Goal: Task Accomplishment & Management: Manage account settings

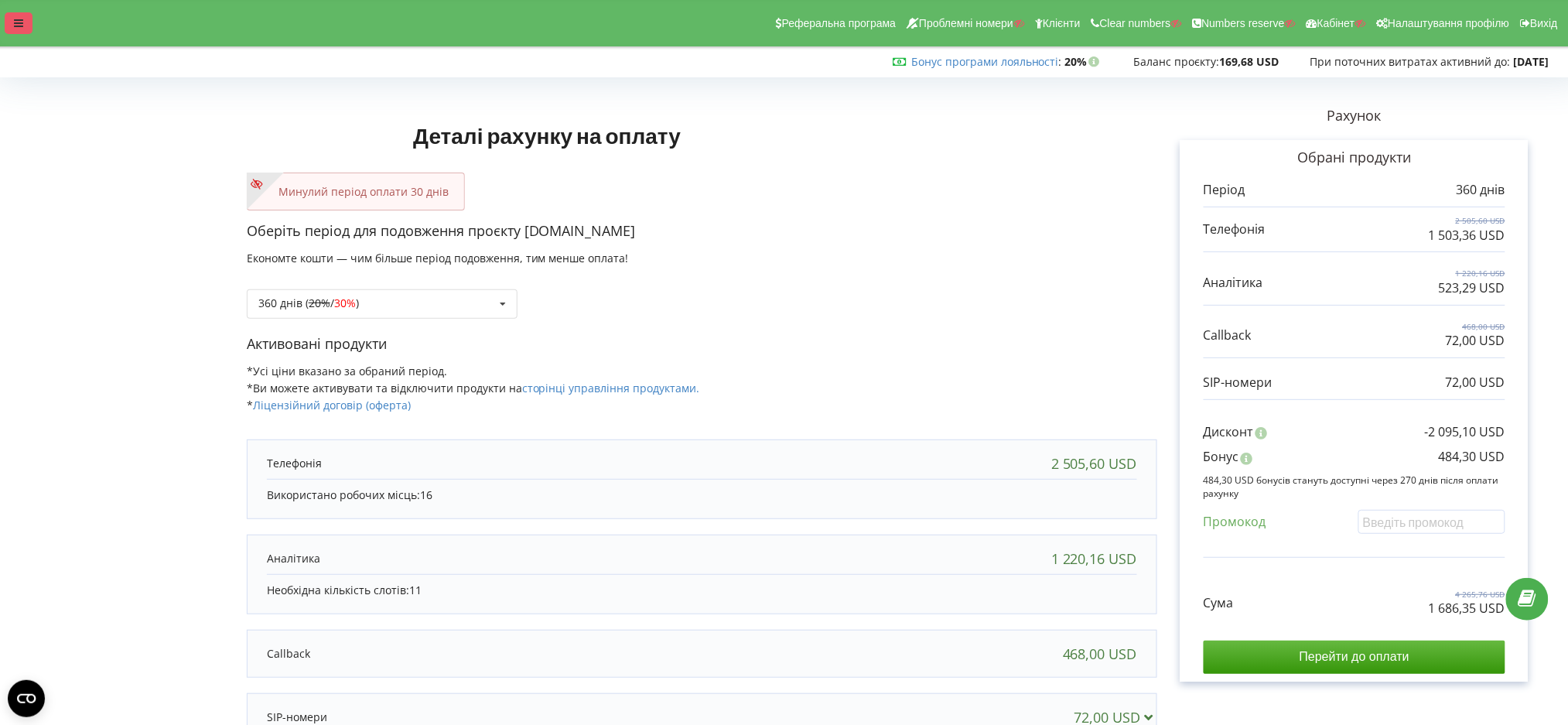
click at [16, 16] on div at bounding box center [19, 23] width 28 height 21
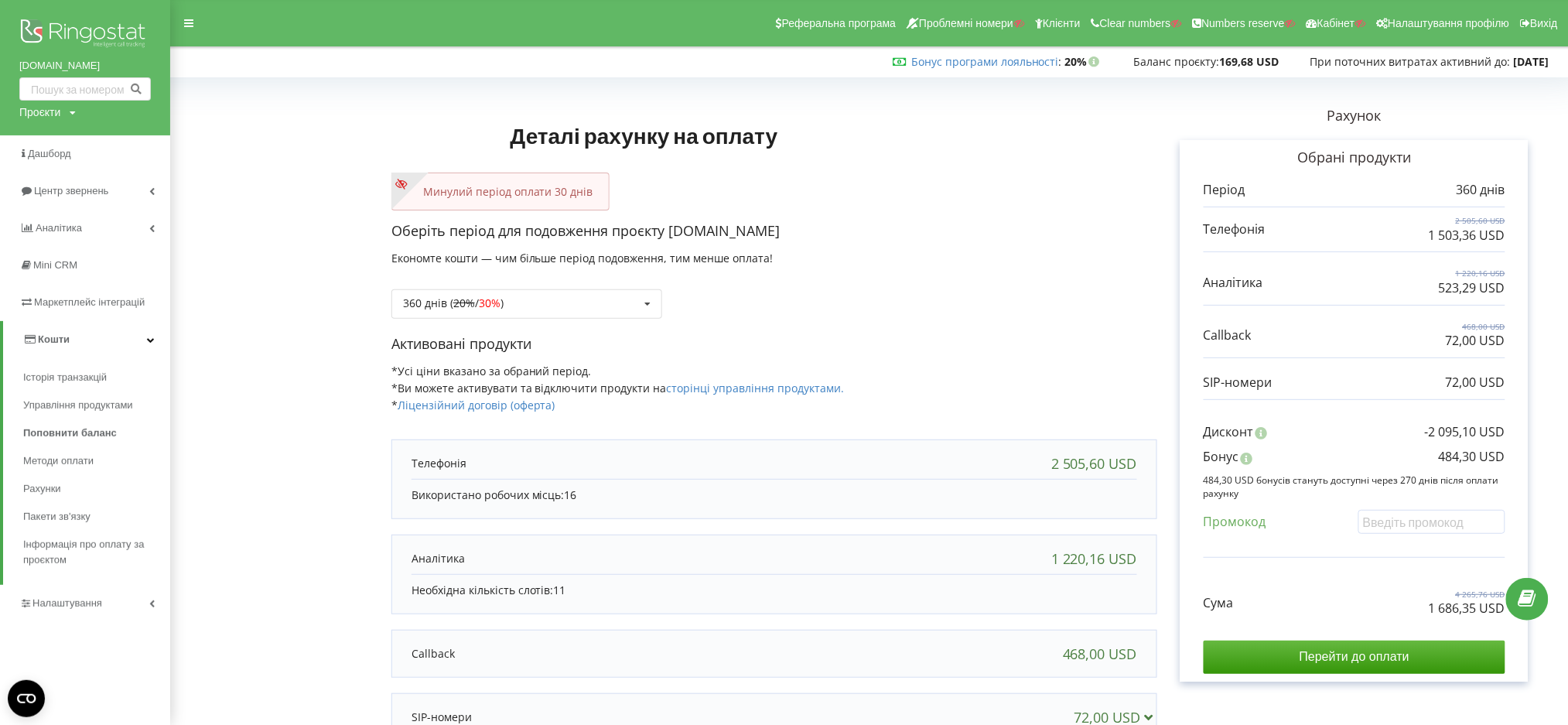
click at [379, 115] on form "Деталі рахунку на оплату Минулий період оплати 30 днів Оберіть період для подов…" at bounding box center [868, 477] width 1366 height 788
drag, startPoint x: 63, startPoint y: 113, endPoint x: 54, endPoint y: 122, distance: 12.7
click at [62, 113] on div "Проєкти Пошук" at bounding box center [47, 112] width 57 height 16
click at [48, 141] on input "text" at bounding box center [67, 144] width 77 height 22
paste input "[DOMAIN_NAME]"
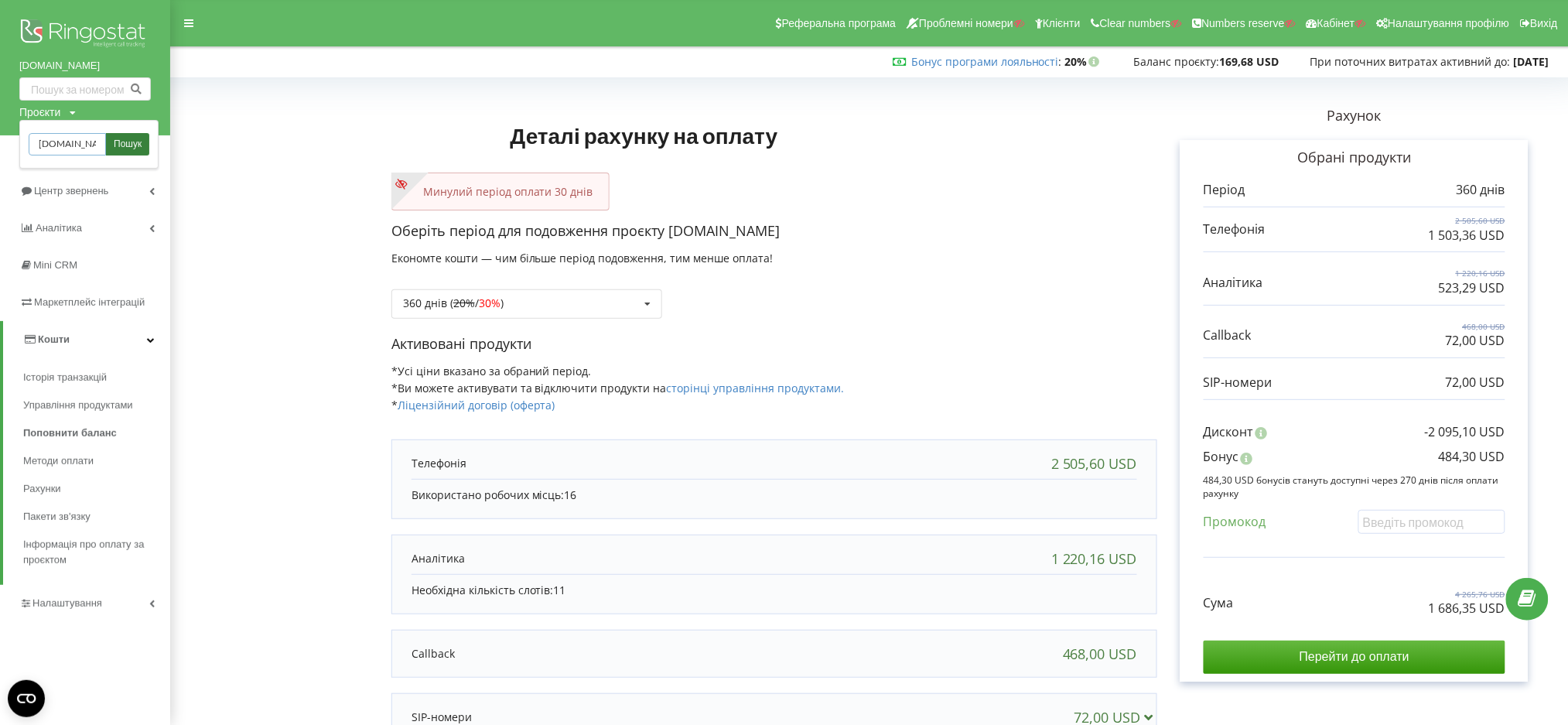
type input "[DOMAIN_NAME]"
click at [125, 140] on span "Пошук" at bounding box center [128, 144] width 28 height 14
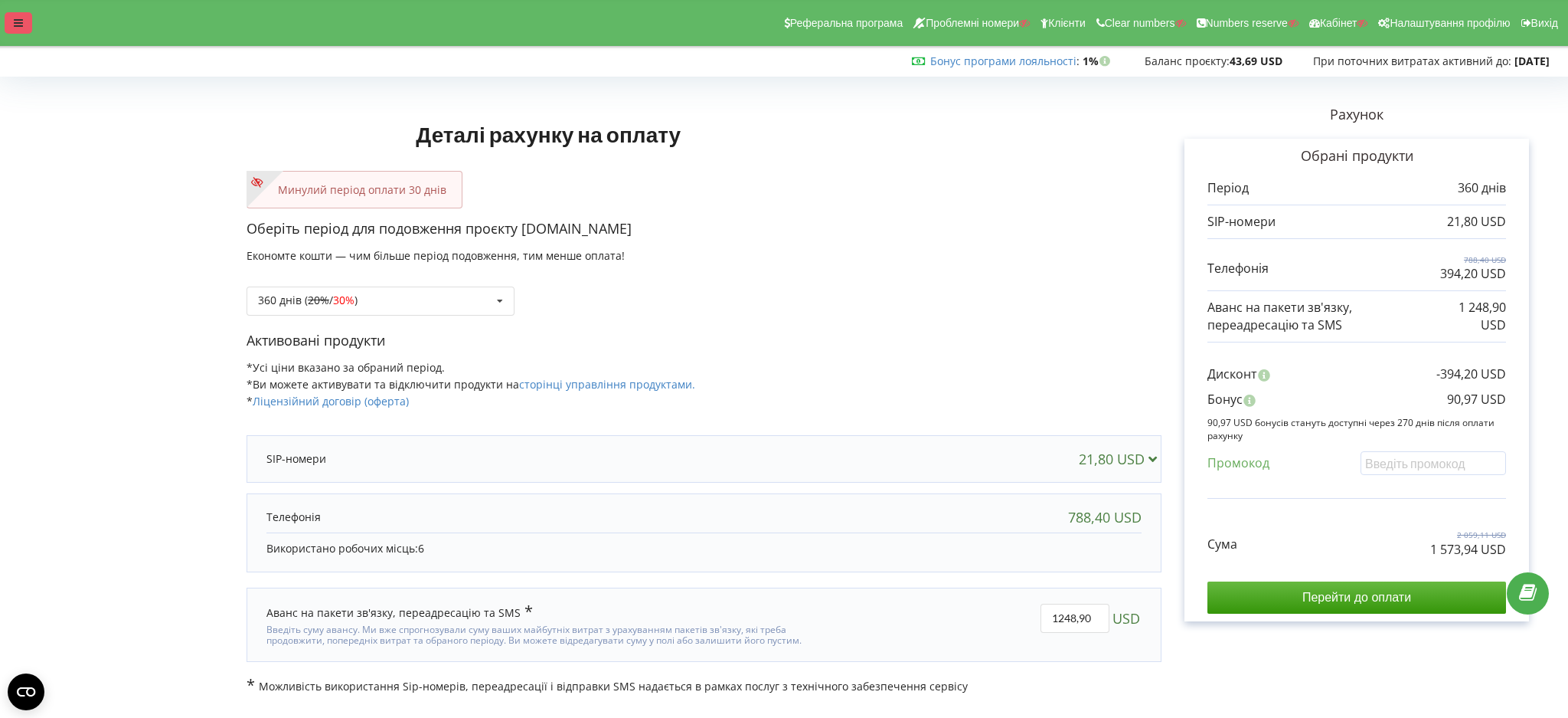
click at [7, 29] on div at bounding box center [19, 23] width 28 height 21
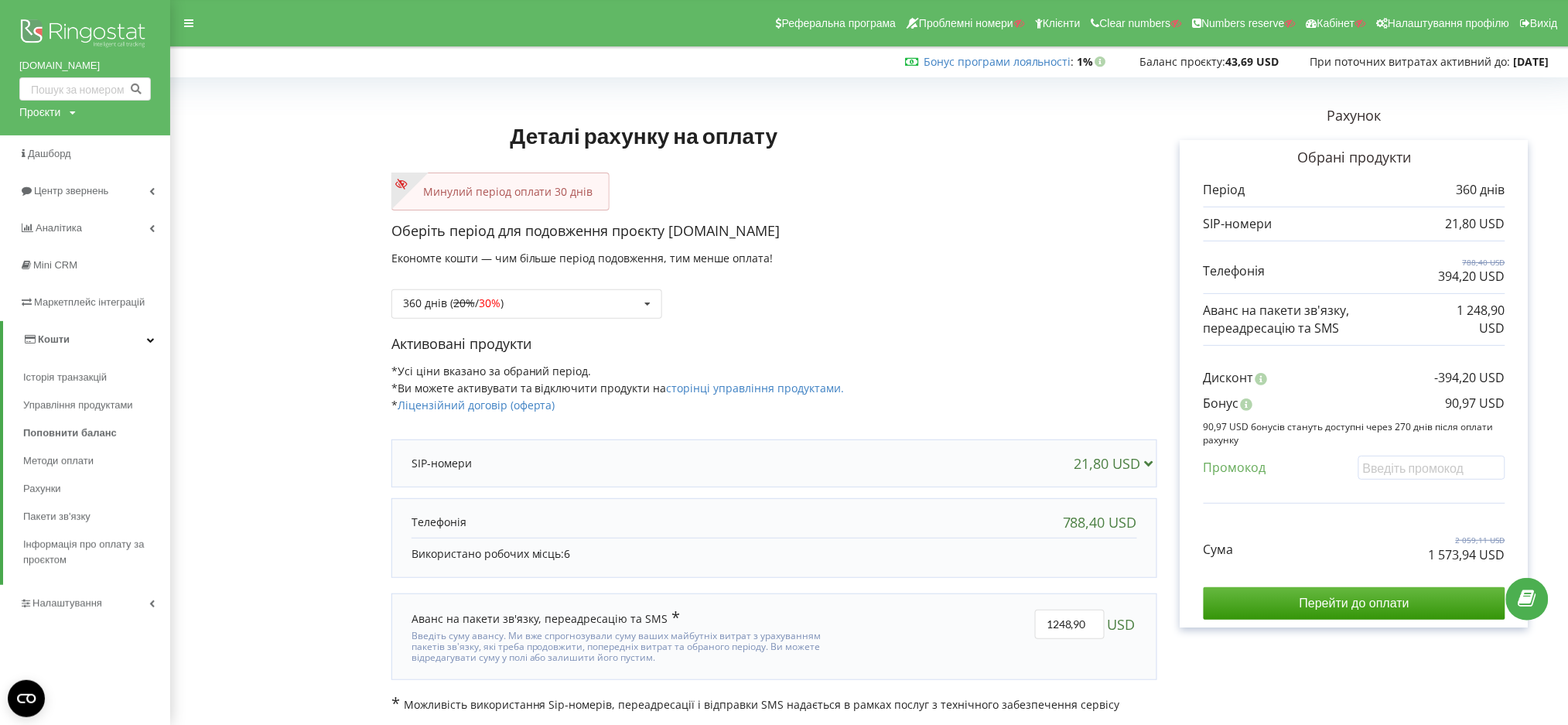
click at [335, 413] on form "Деталі рахунку на оплату Минулий період оплати 30 днів Оберіть період для подов…" at bounding box center [868, 397] width 1366 height 630
drag, startPoint x: 14, startPoint y: 73, endPoint x: 7, endPoint y: 65, distance: 10.6
click at [7, 65] on div "arlekin.ua Проєкти Пошук" at bounding box center [85, 67] width 170 height 135
copy link "[DOMAIN_NAME]"
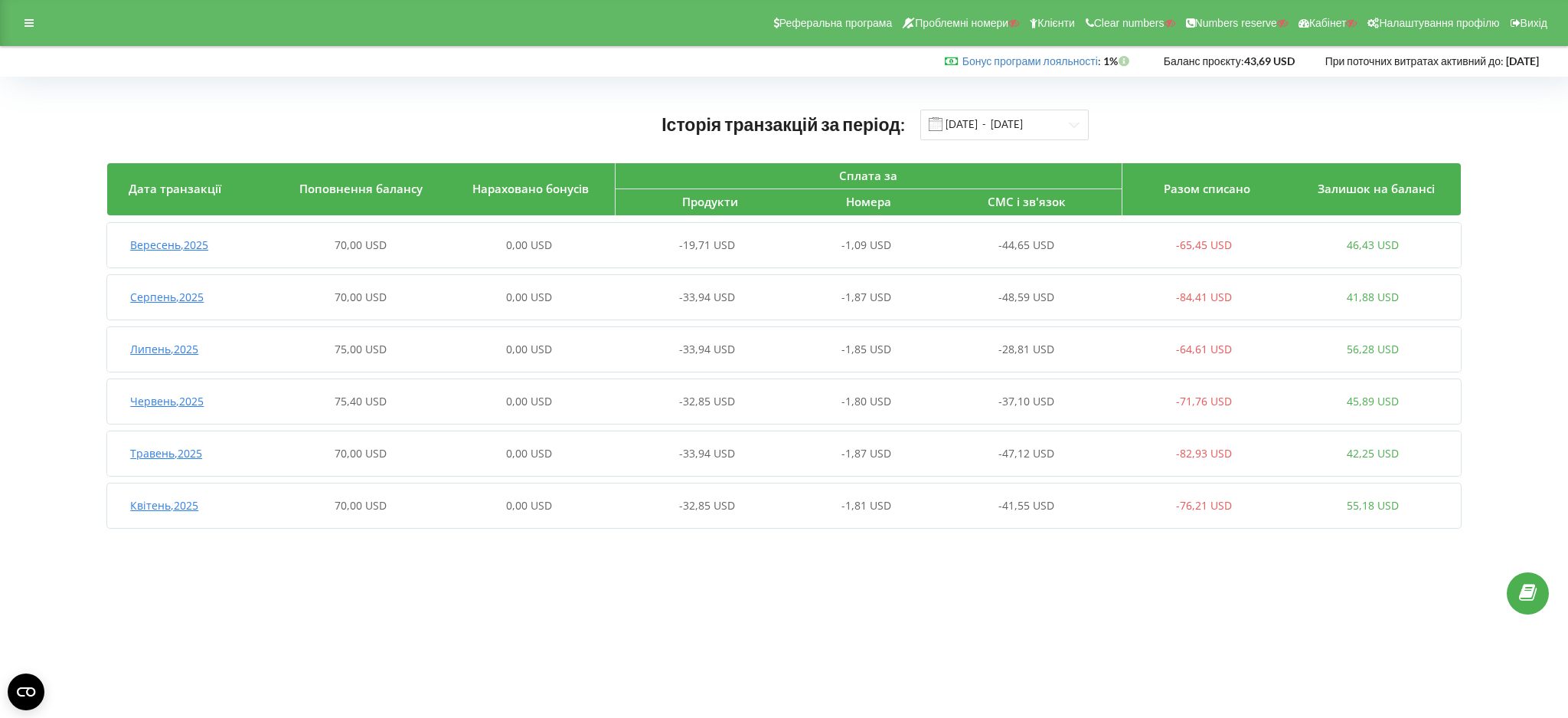
click at [270, 243] on div "Вересень , 2025" at bounding box center [191, 244] width 169 height 15
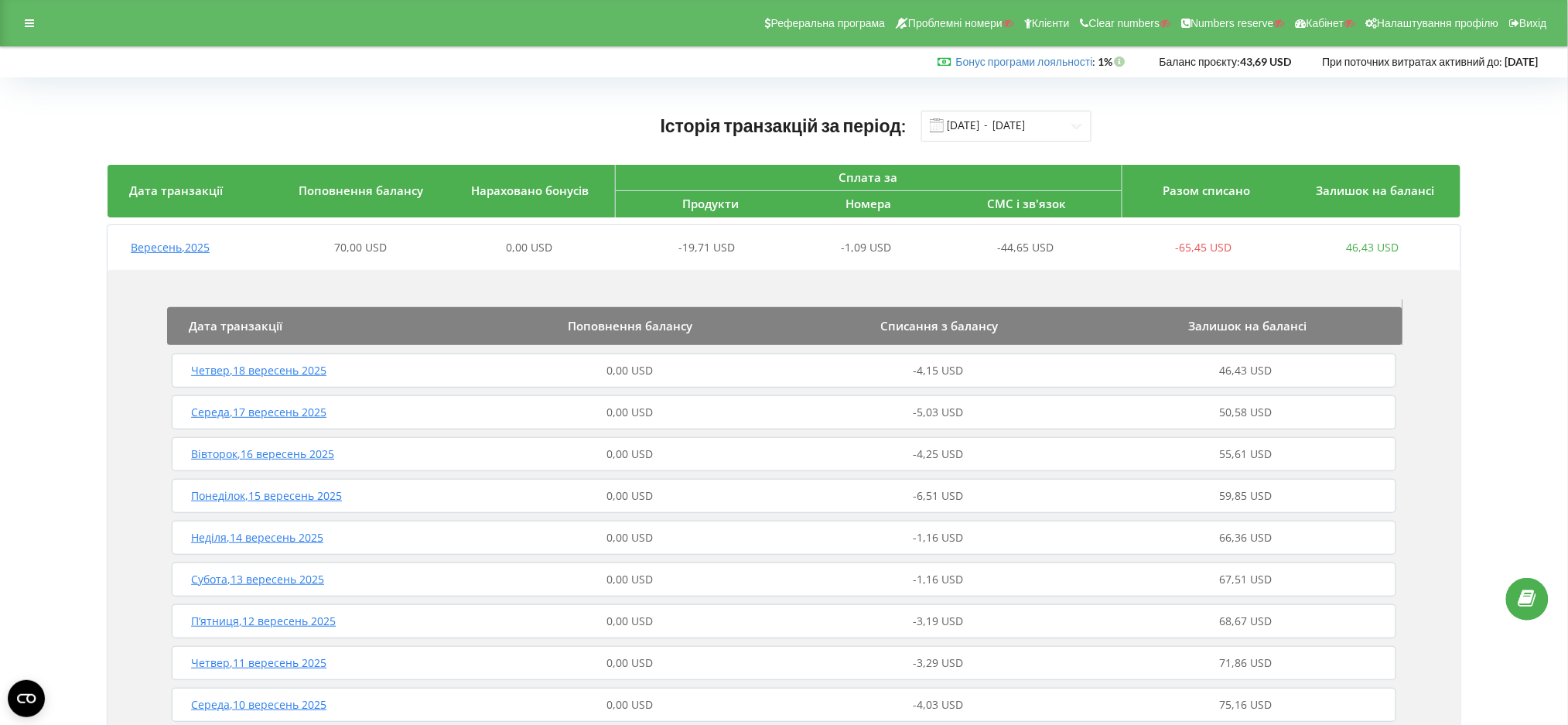
click at [562, 380] on div "Четвер , 18 вересень 2025 0,00 USD -4,15 USD 46,43 USD" at bounding box center [784, 370] width 1232 height 37
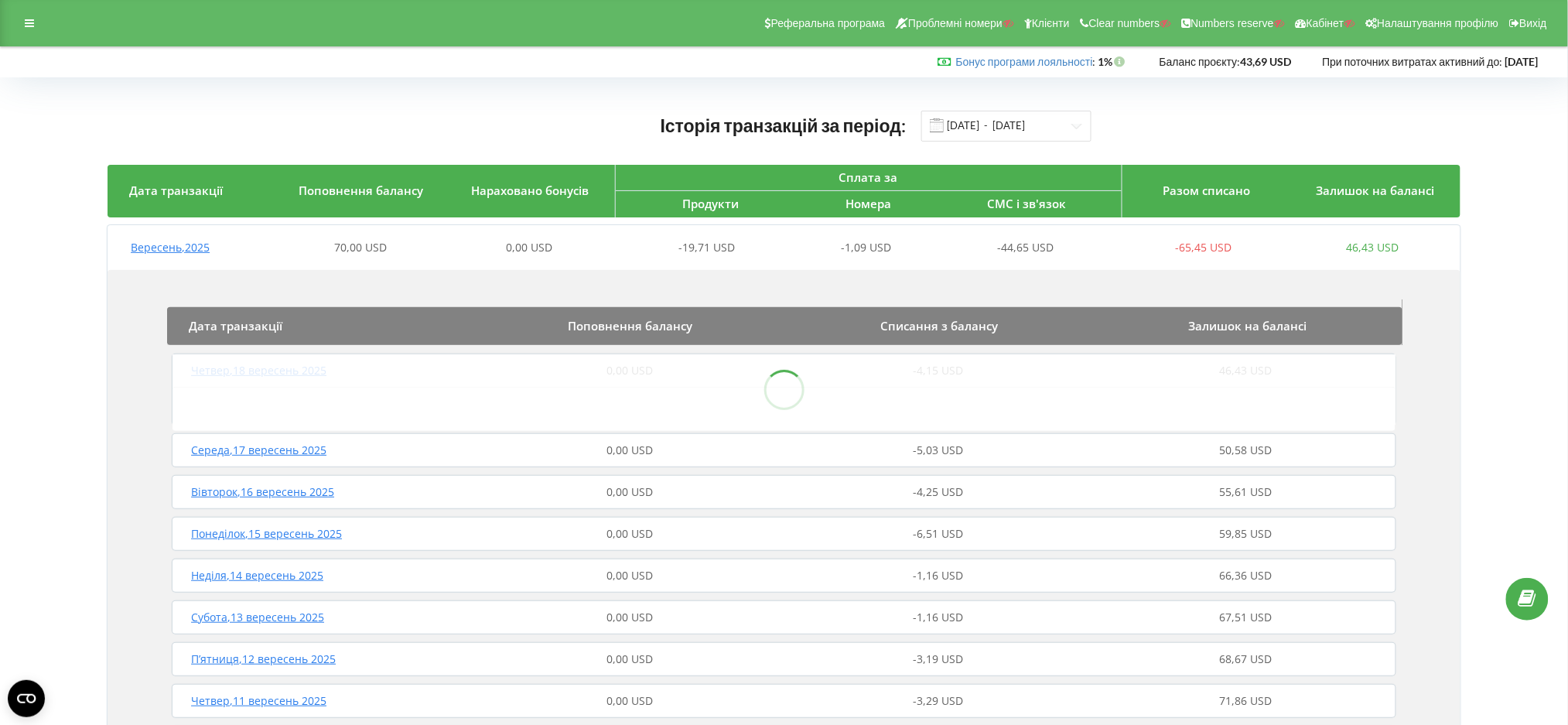
click at [430, 240] on div "70,00 USD" at bounding box center [361, 247] width 169 height 16
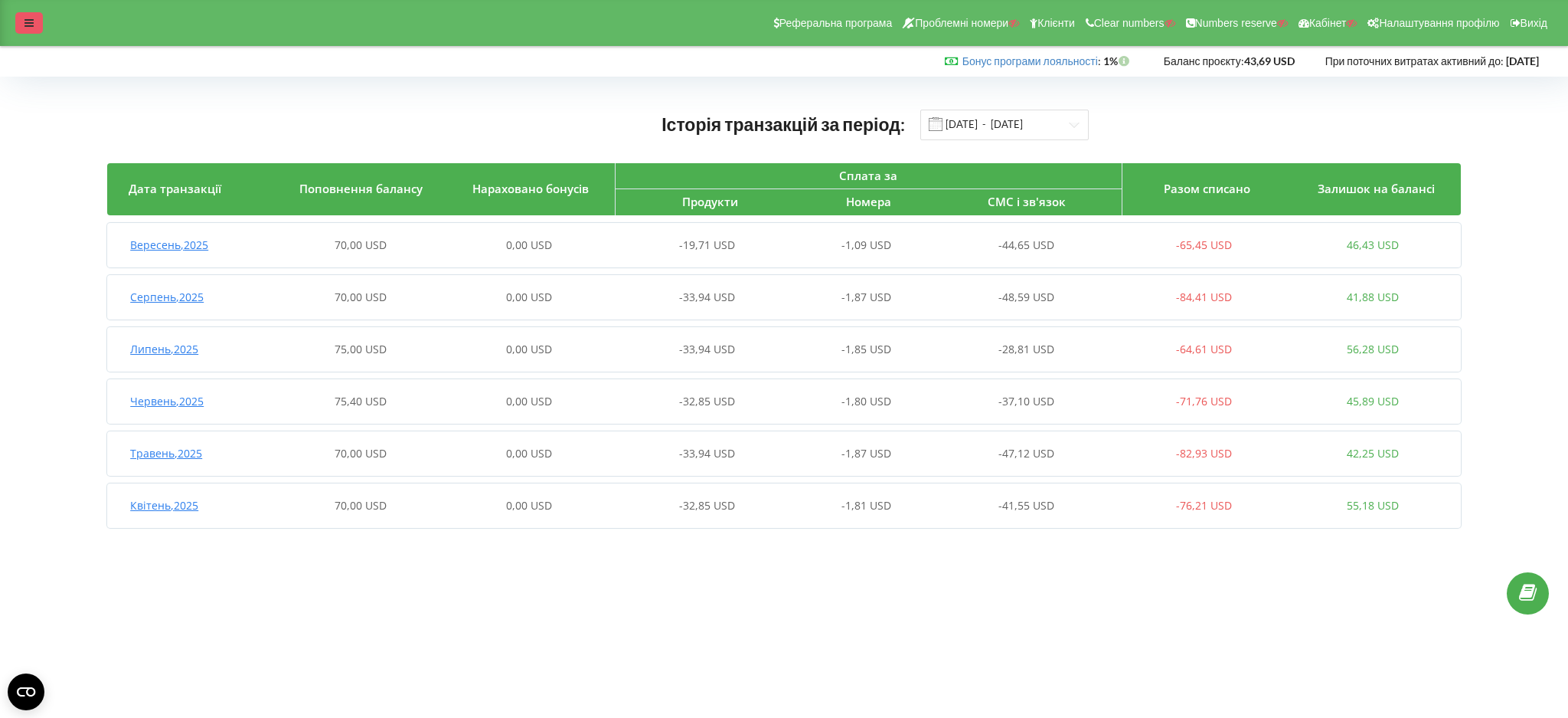
click at [30, 21] on icon at bounding box center [29, 23] width 9 height 11
click at [988, 253] on div "Вересень , 2025 70,00 USD 0,00 USD -19,71 USD -1,09 USD -44,65 USD -65,45 USD 4…" at bounding box center [782, 244] width 1350 height 37
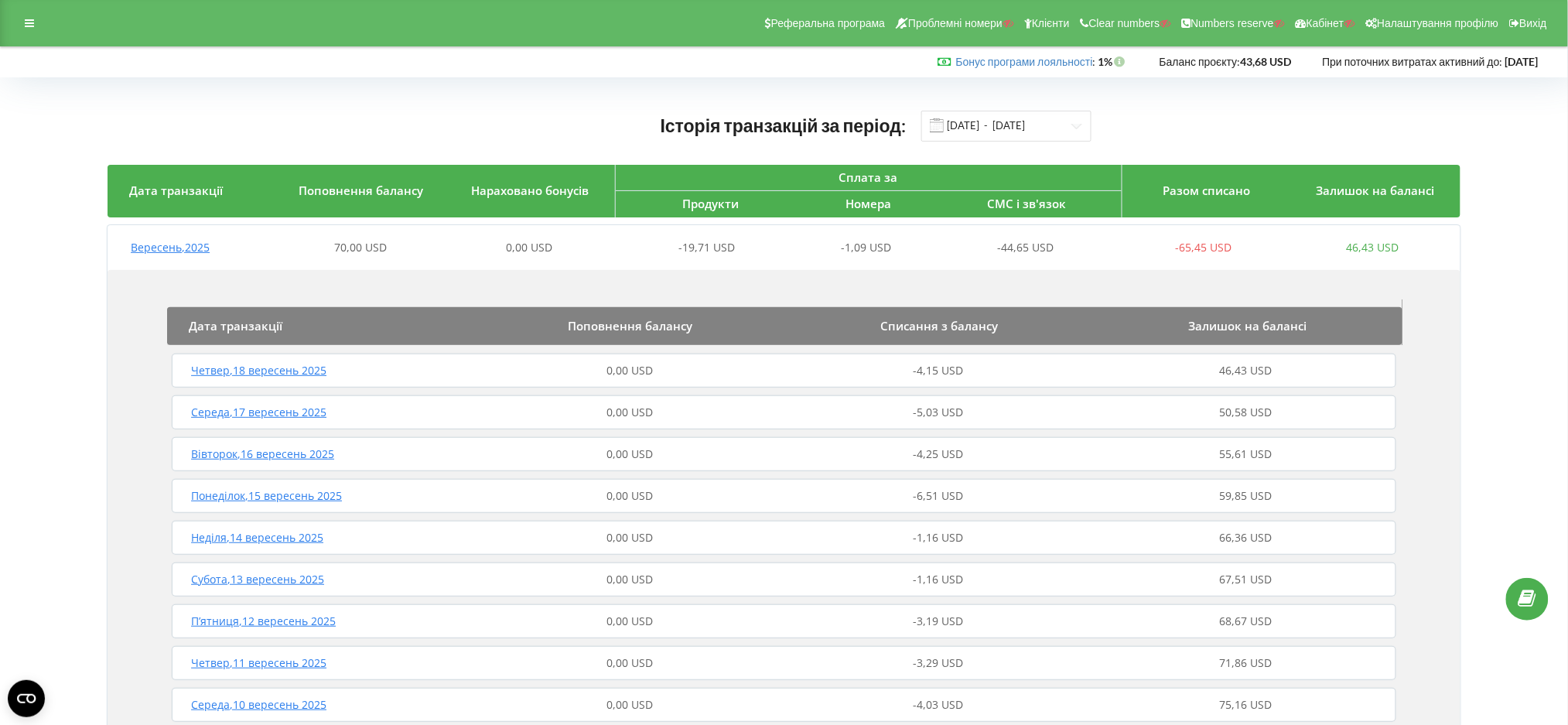
click at [893, 255] on div "Вересень , 2025 70,00 USD 0,00 USD -19,71 USD -1,09 USD -44,65 USD -65,45 USD 4…" at bounding box center [782, 247] width 1349 height 37
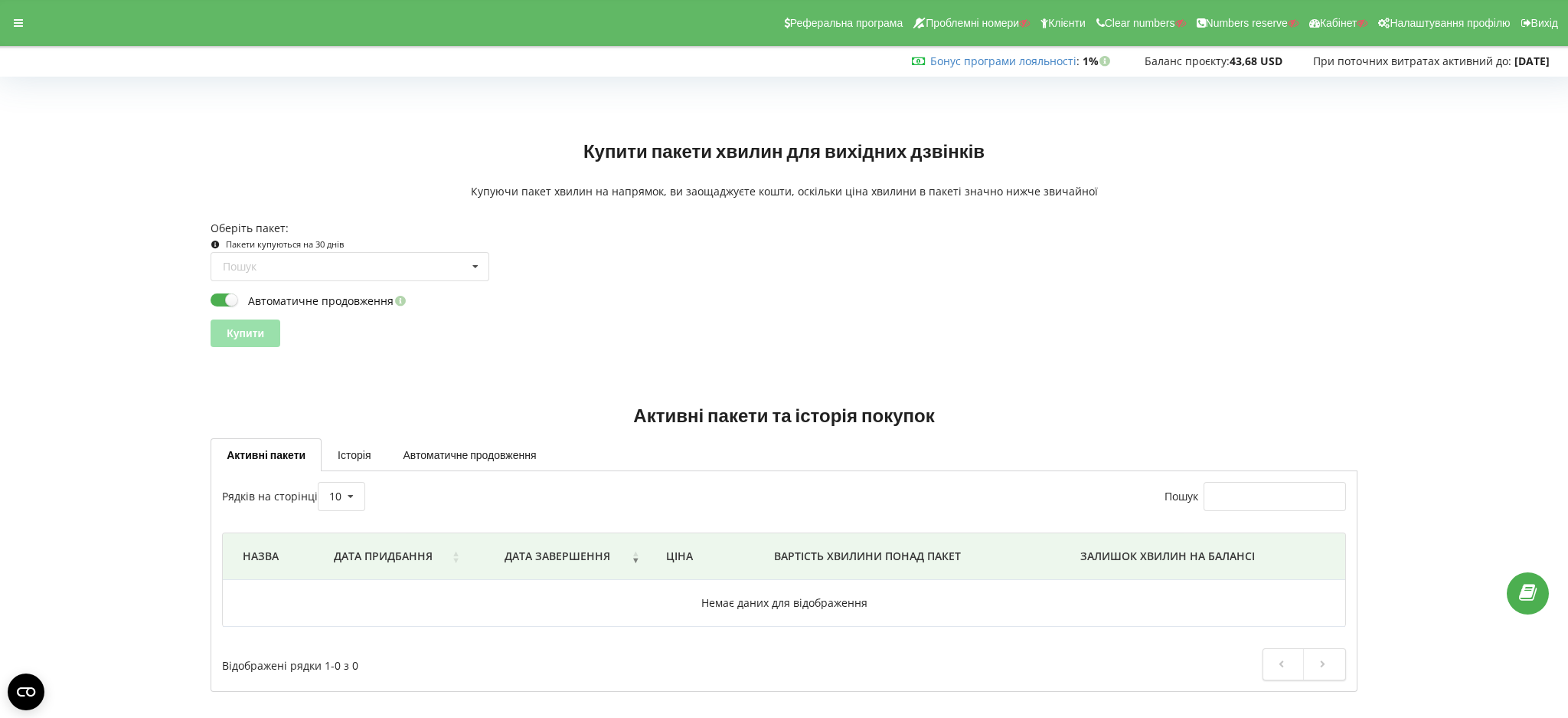
click at [7, 34] on div "Реферальна програма Проблемні номери Клієнти Clear numbers Numbers reserve Кабі…" at bounding box center [784, 23] width 1589 height 46
click at [13, 28] on div at bounding box center [19, 23] width 28 height 21
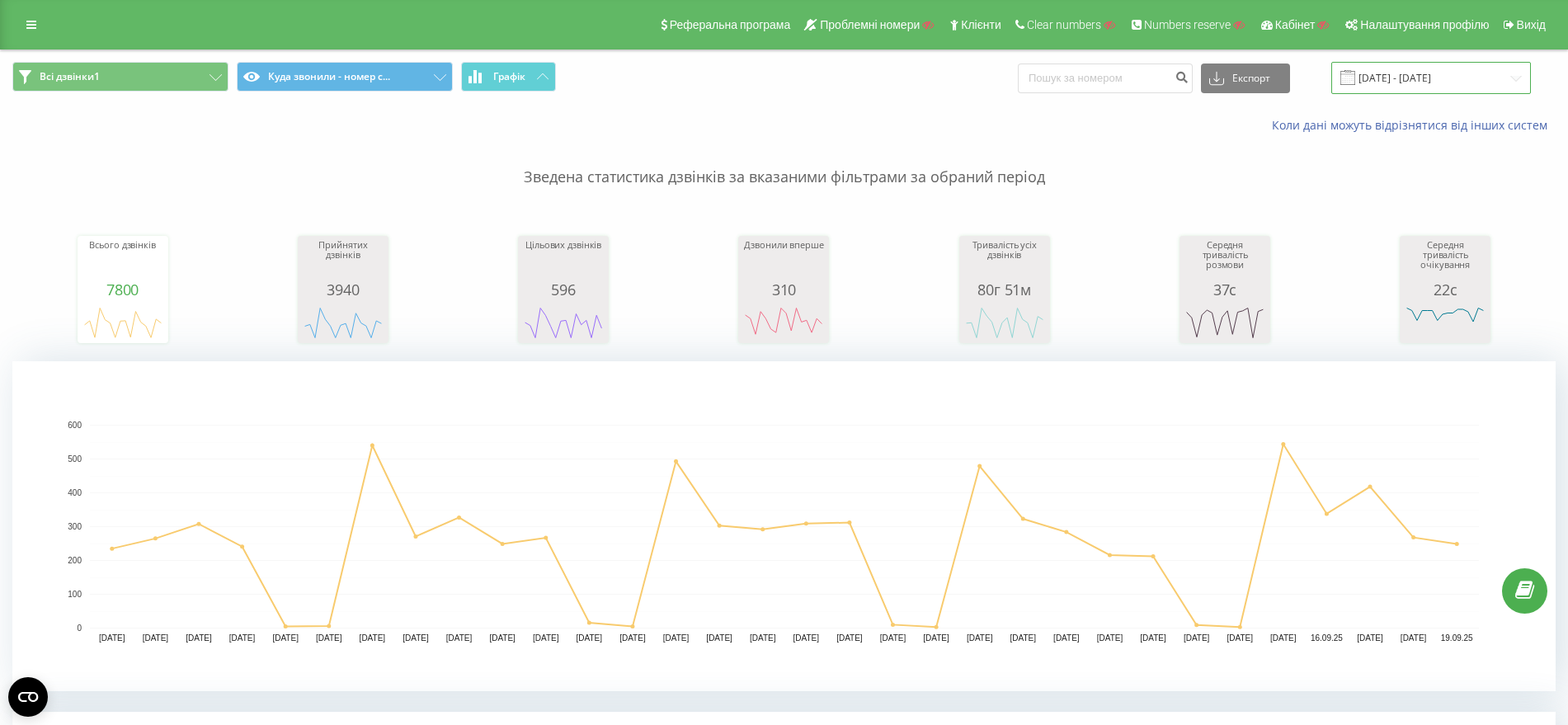
click at [1428, 73] on input "19.08.2025 - 19.09.2025" at bounding box center [1430, 77] width 199 height 32
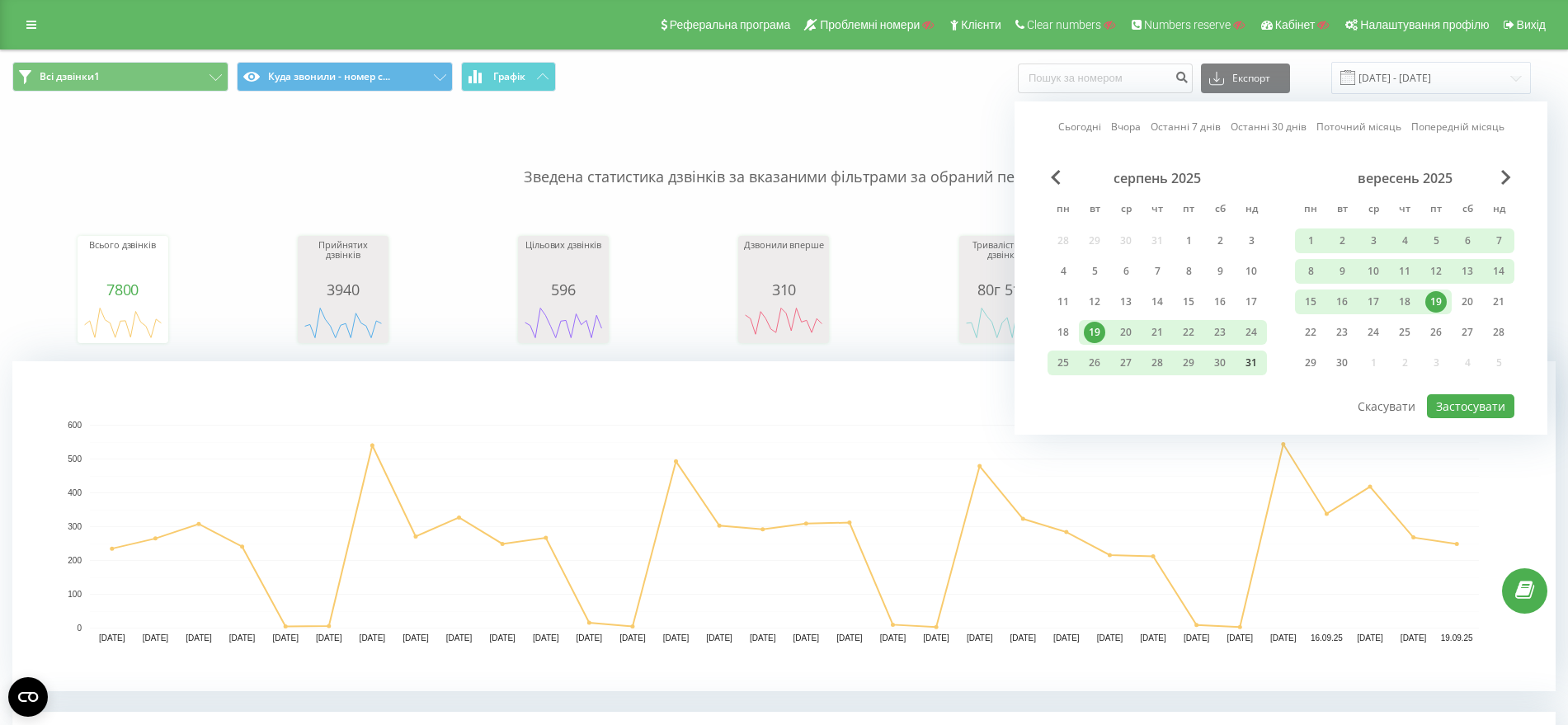
click at [1244, 370] on div "31" at bounding box center [1250, 362] width 21 height 21
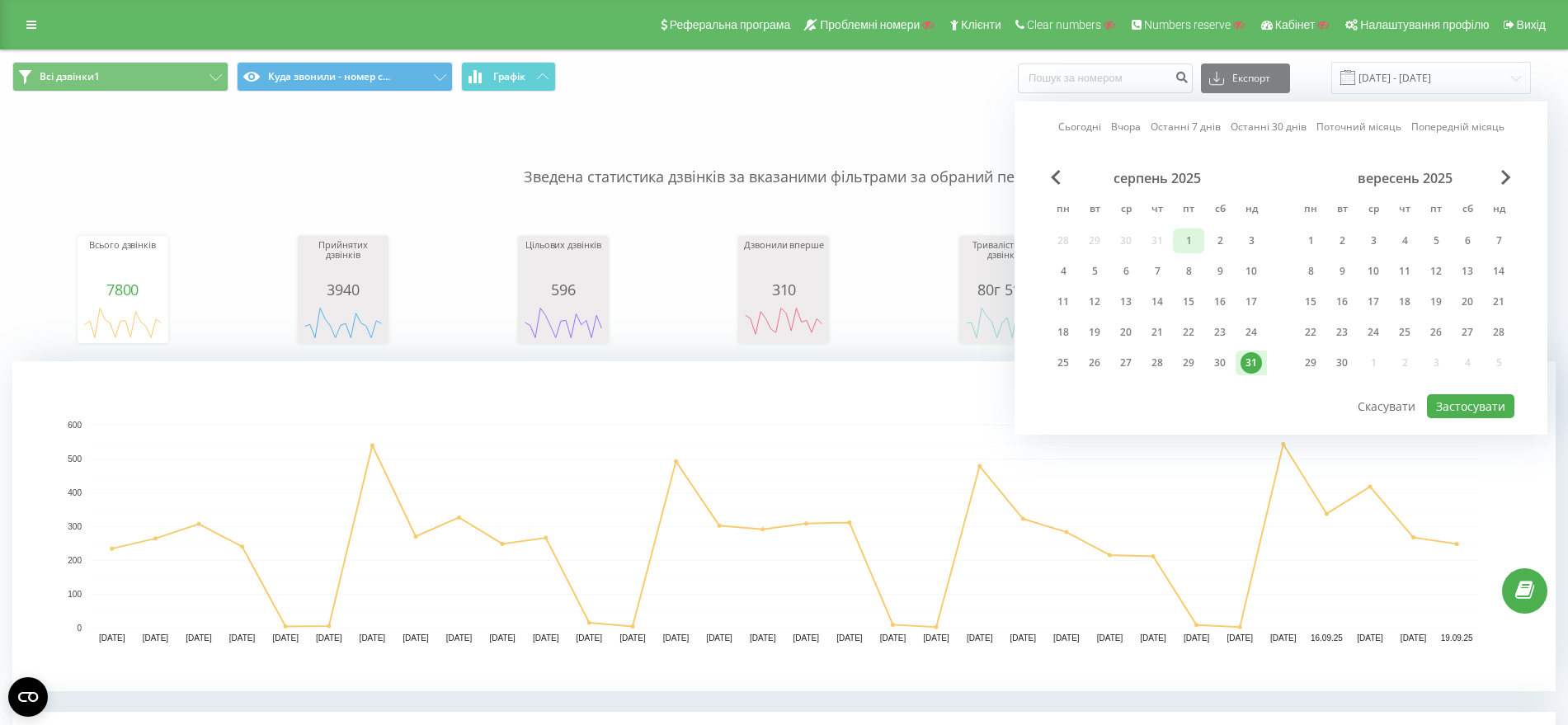
click at [1186, 240] on div "1" at bounding box center [1188, 240] width 21 height 21
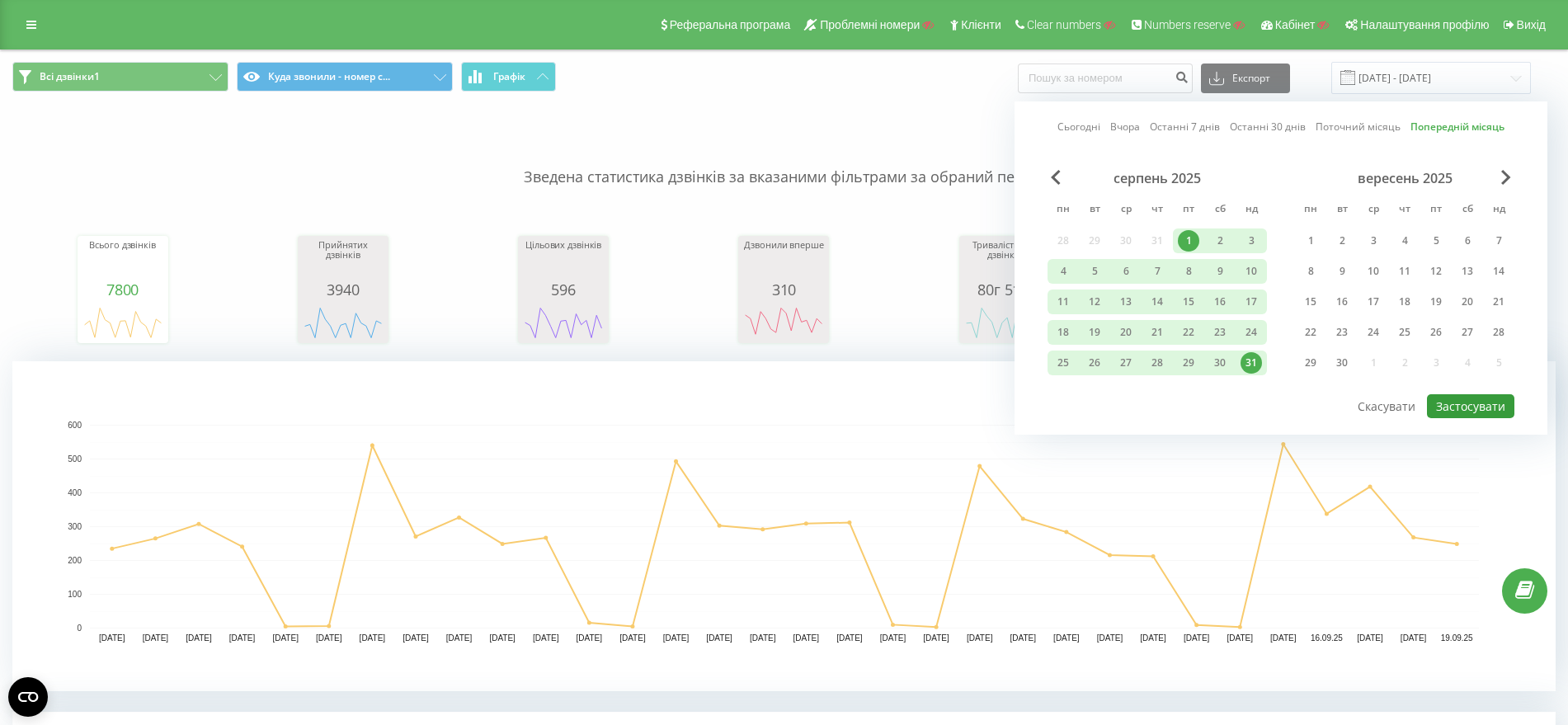
click at [1477, 406] on button "Застосувати" at bounding box center [1471, 406] width 88 height 24
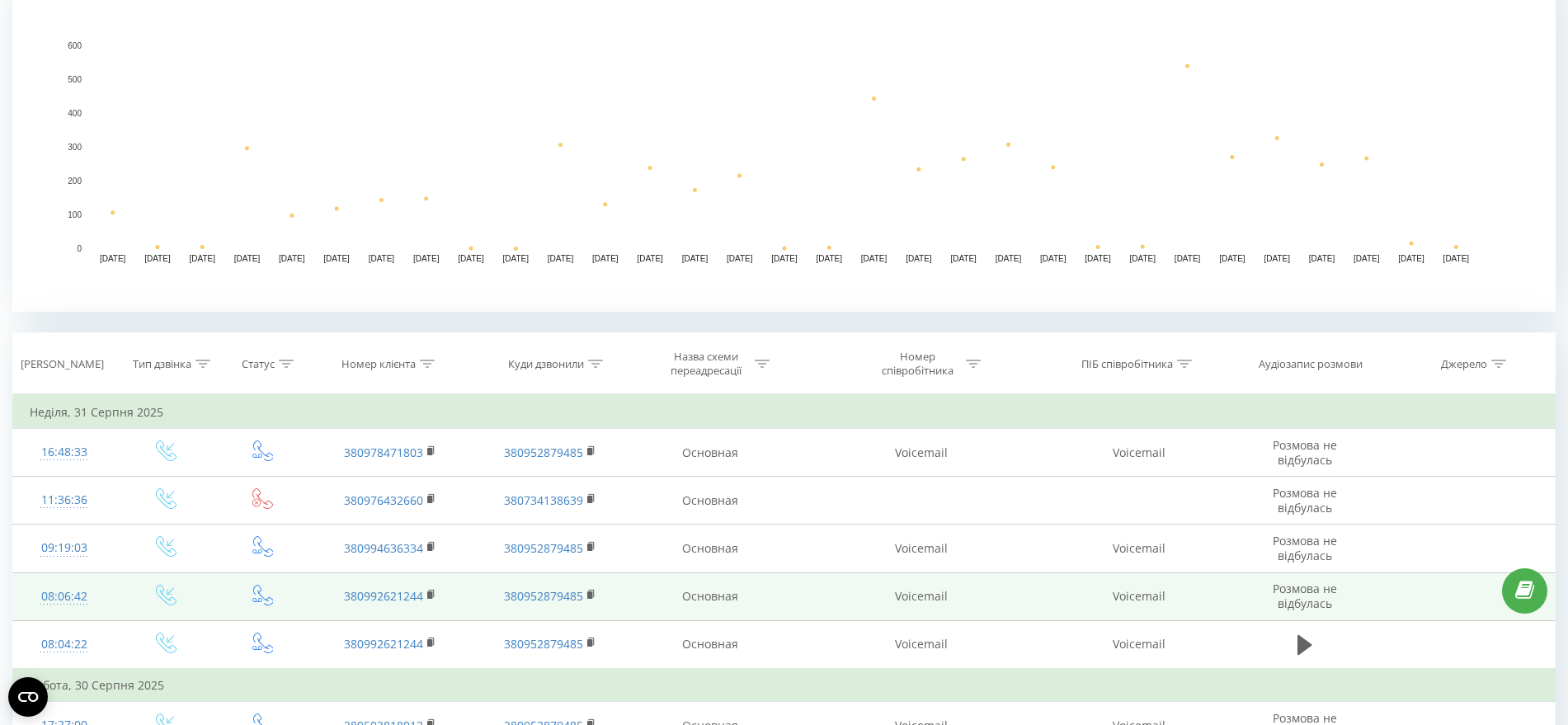
scroll to position [413, 0]
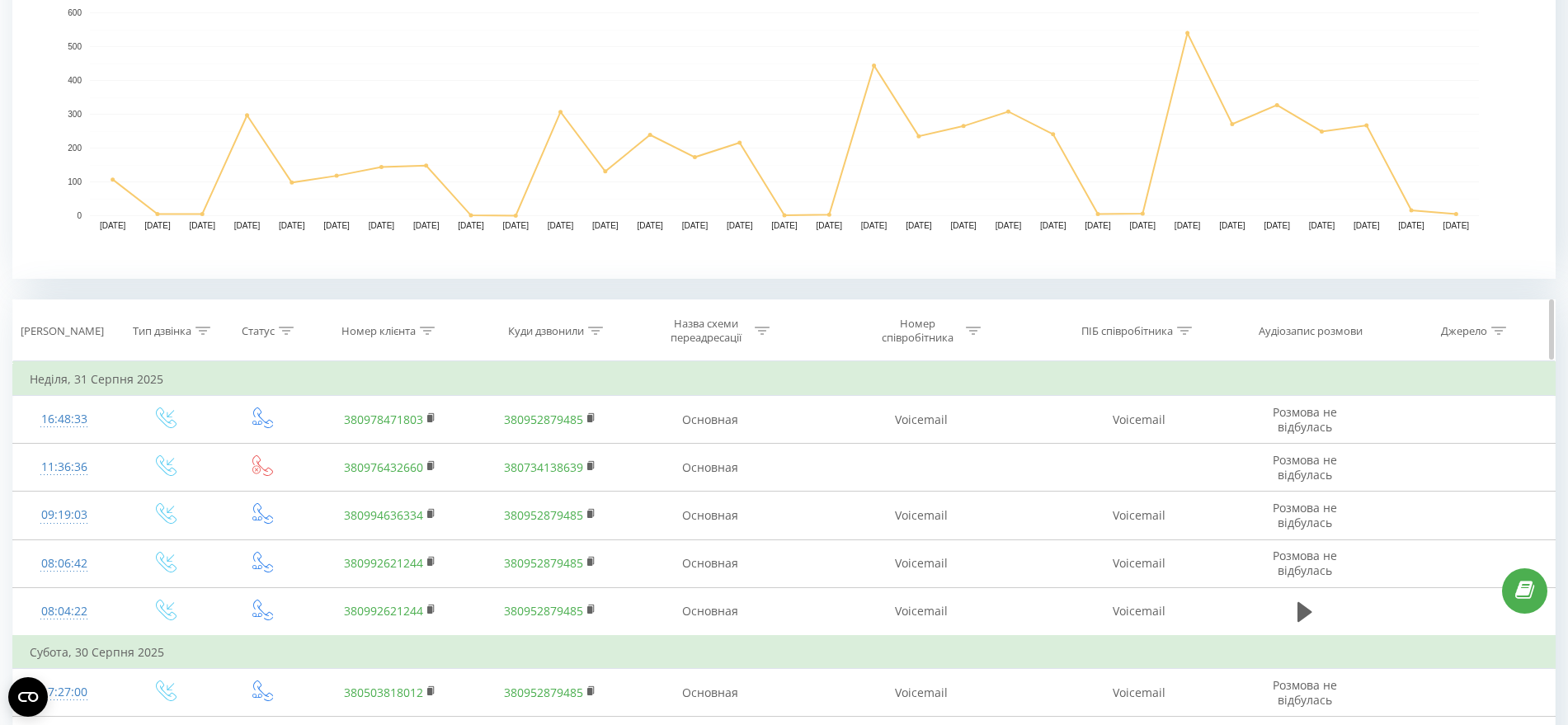
click at [216, 332] on div "Тип дзвінка" at bounding box center [167, 331] width 103 height 14
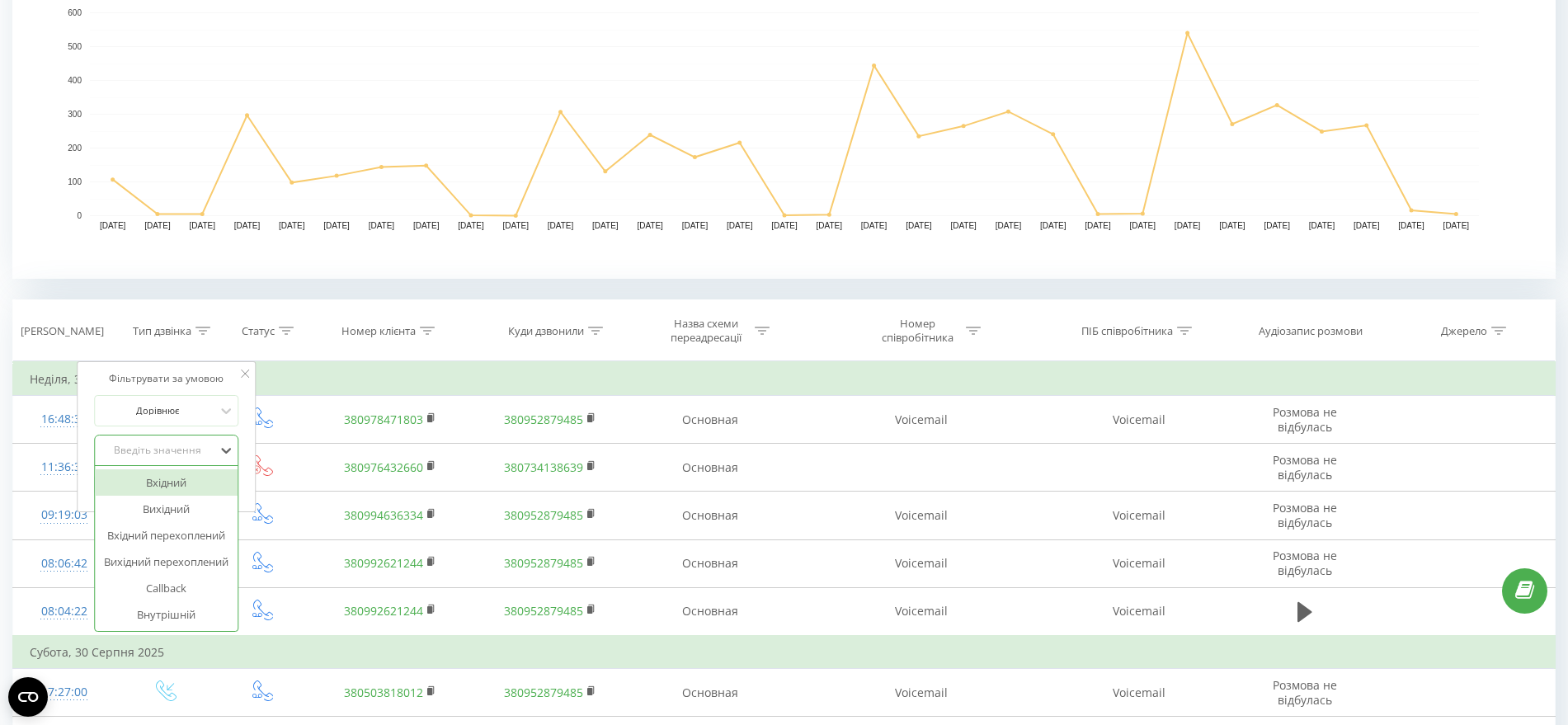
click at [188, 444] on div "Введіть значення" at bounding box center [157, 450] width 117 height 13
click at [211, 506] on div "Вихідний" at bounding box center [167, 509] width 144 height 26
click at [206, 485] on span "OK" at bounding box center [201, 484] width 47 height 25
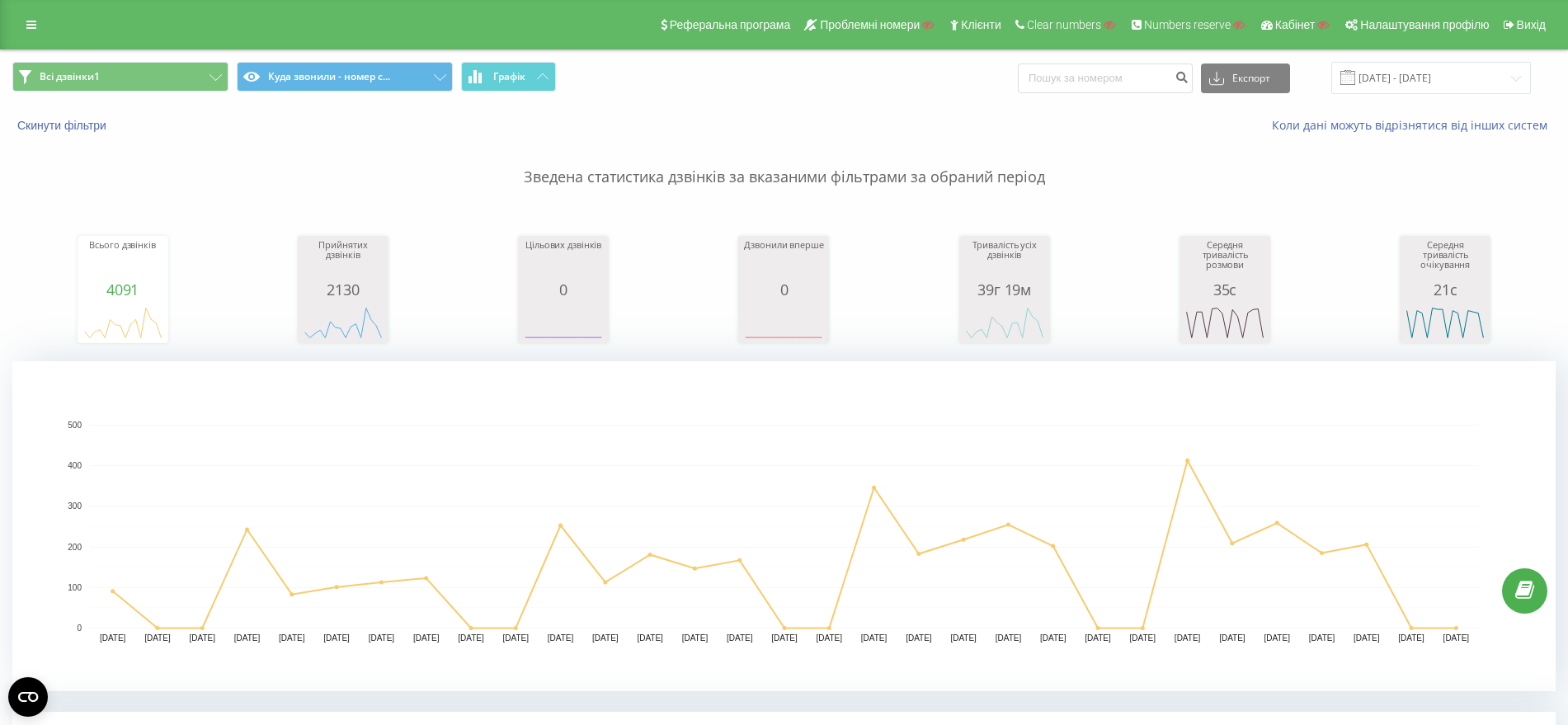
click at [246, 513] on rect "A chart." at bounding box center [784, 527] width 1389 height 204
click at [1429, 79] on input "01.08.2025 - 31.08.2025" at bounding box center [1430, 77] width 199 height 32
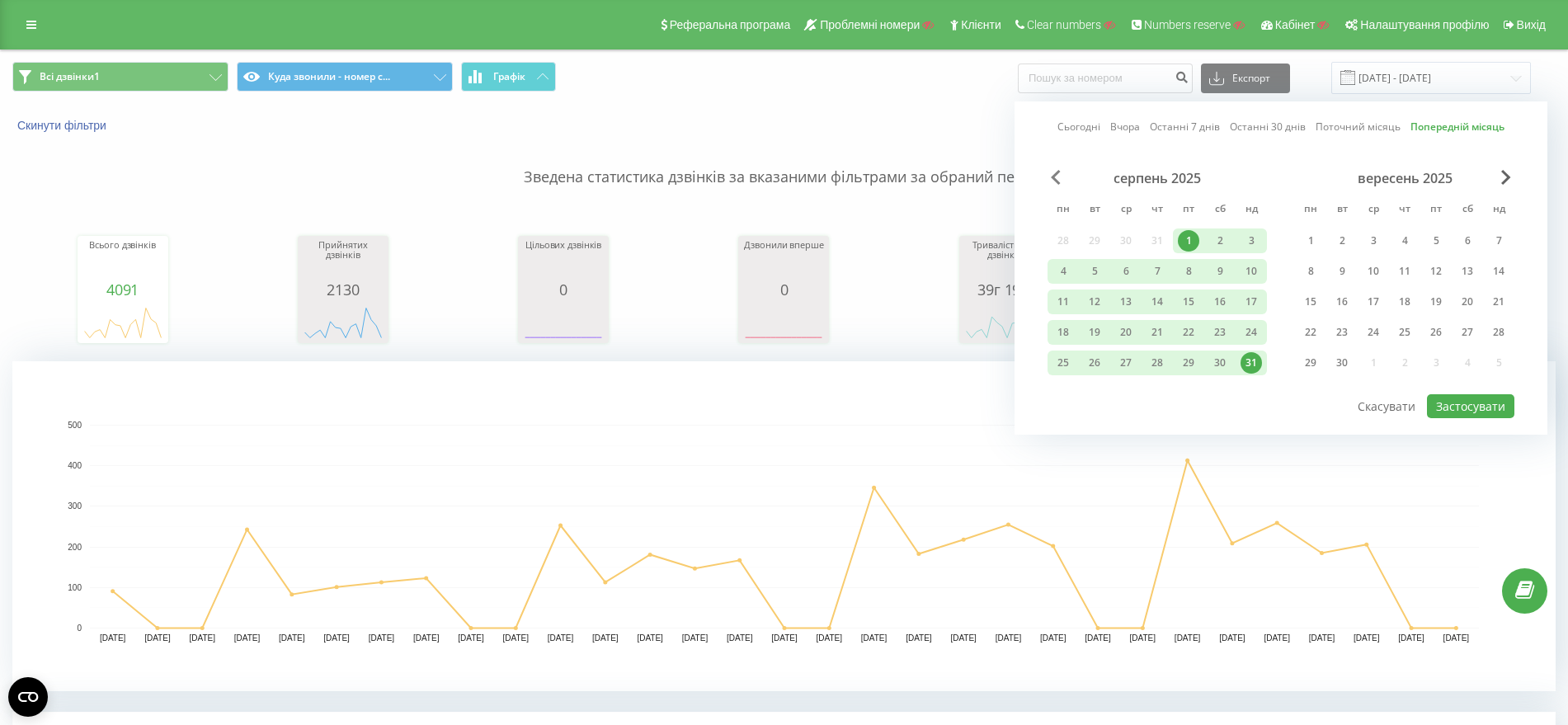
click at [1056, 179] on span "Previous Month" at bounding box center [1055, 177] width 10 height 15
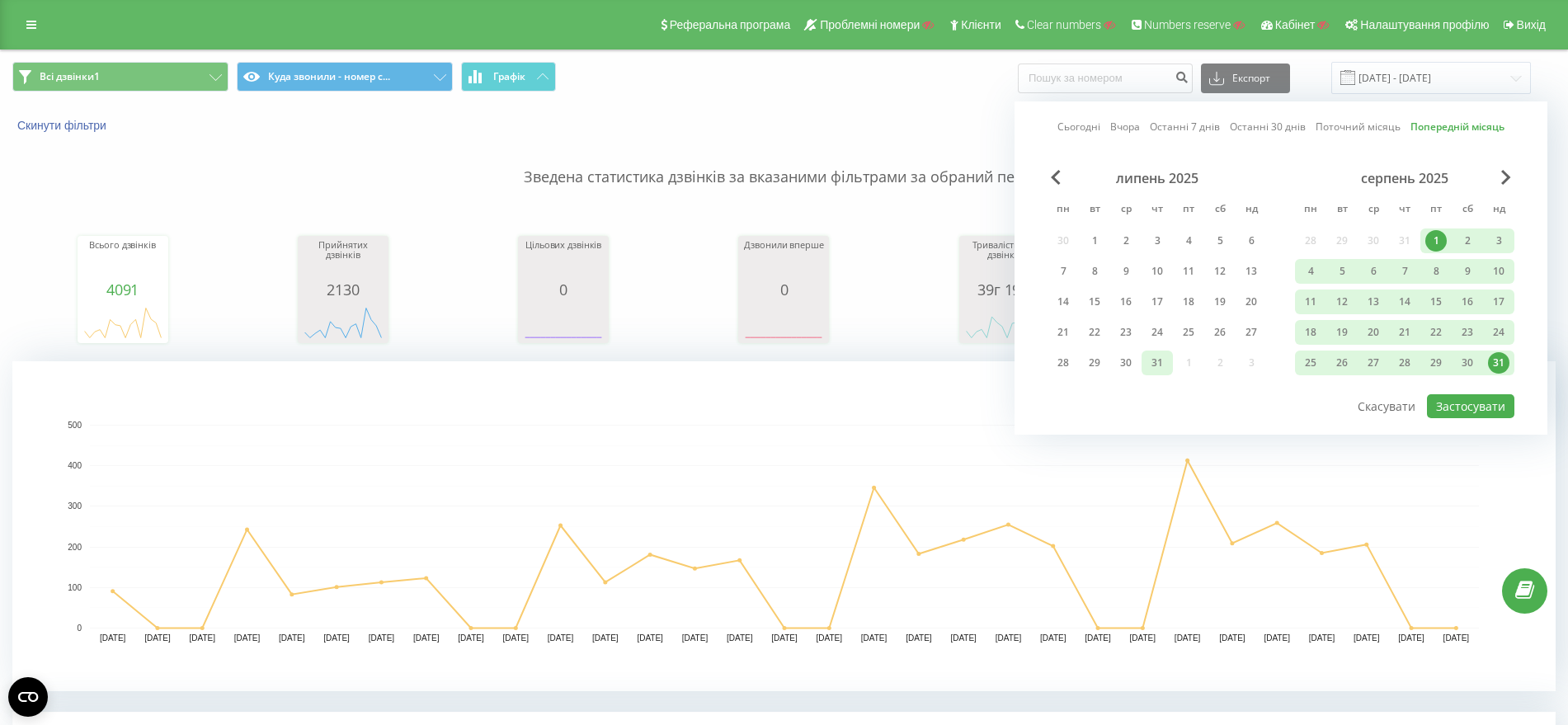
click at [1154, 357] on div "31" at bounding box center [1156, 362] width 21 height 21
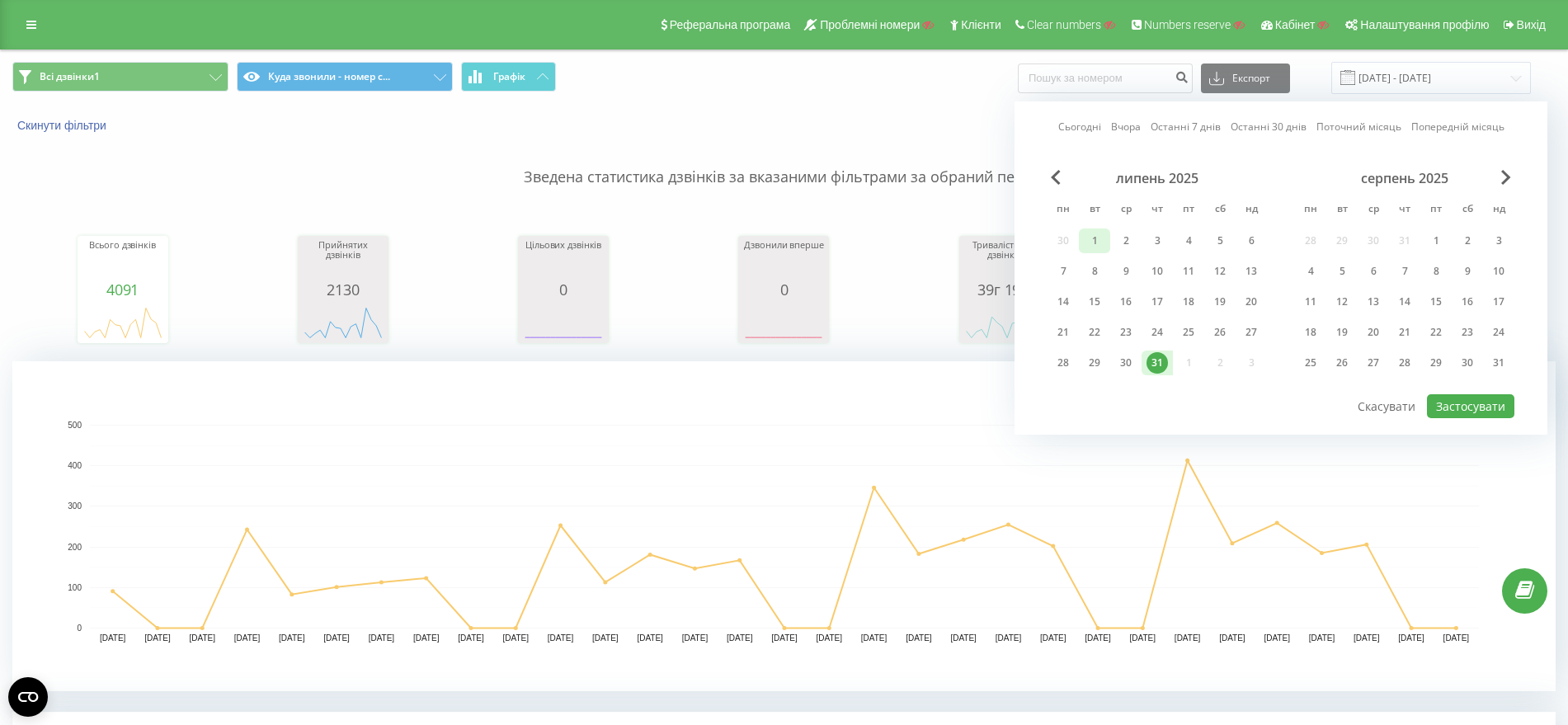
click at [1091, 230] on div "1" at bounding box center [1094, 240] width 21 height 21
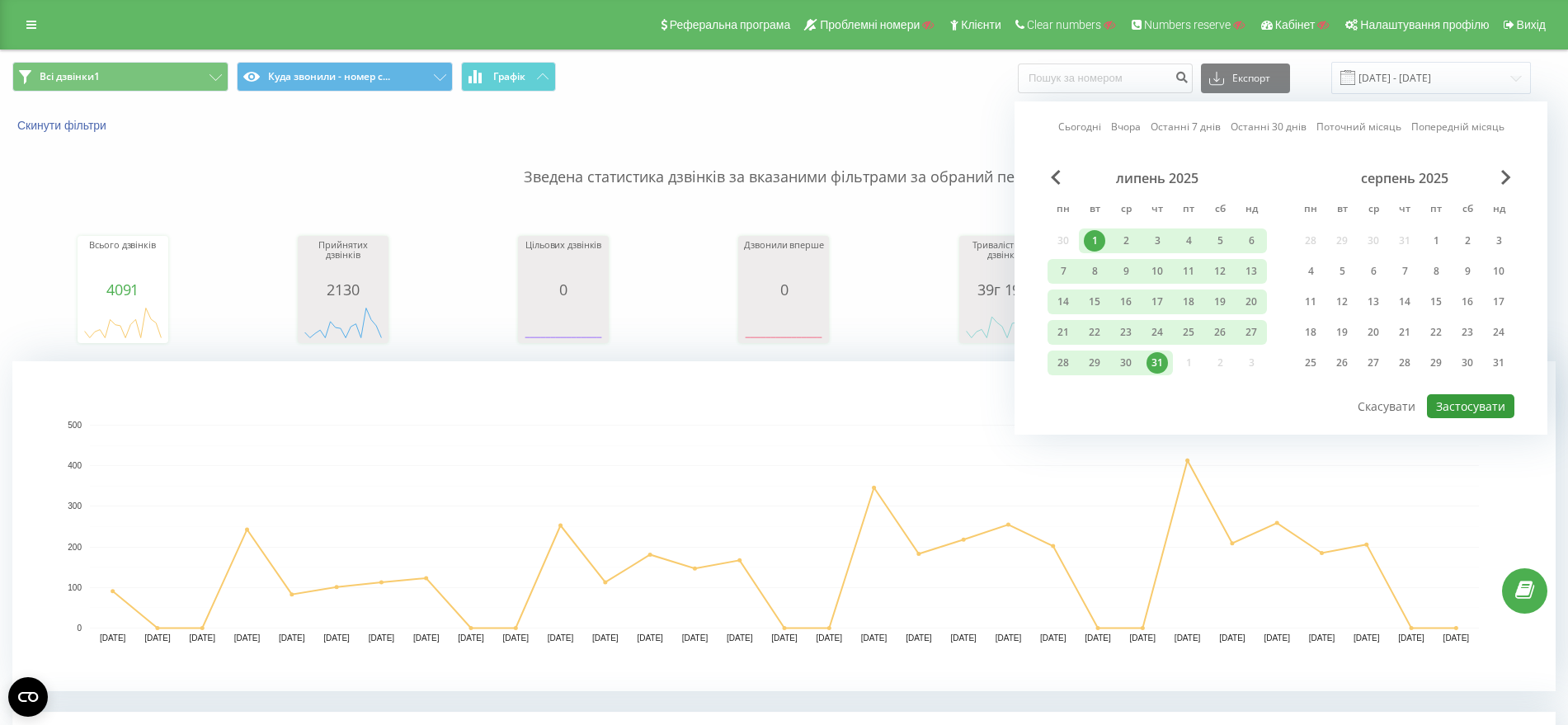
drag, startPoint x: 1492, startPoint y: 397, endPoint x: 1430, endPoint y: 406, distance: 62.6
click at [1489, 397] on button "Застосувати" at bounding box center [1471, 406] width 88 height 24
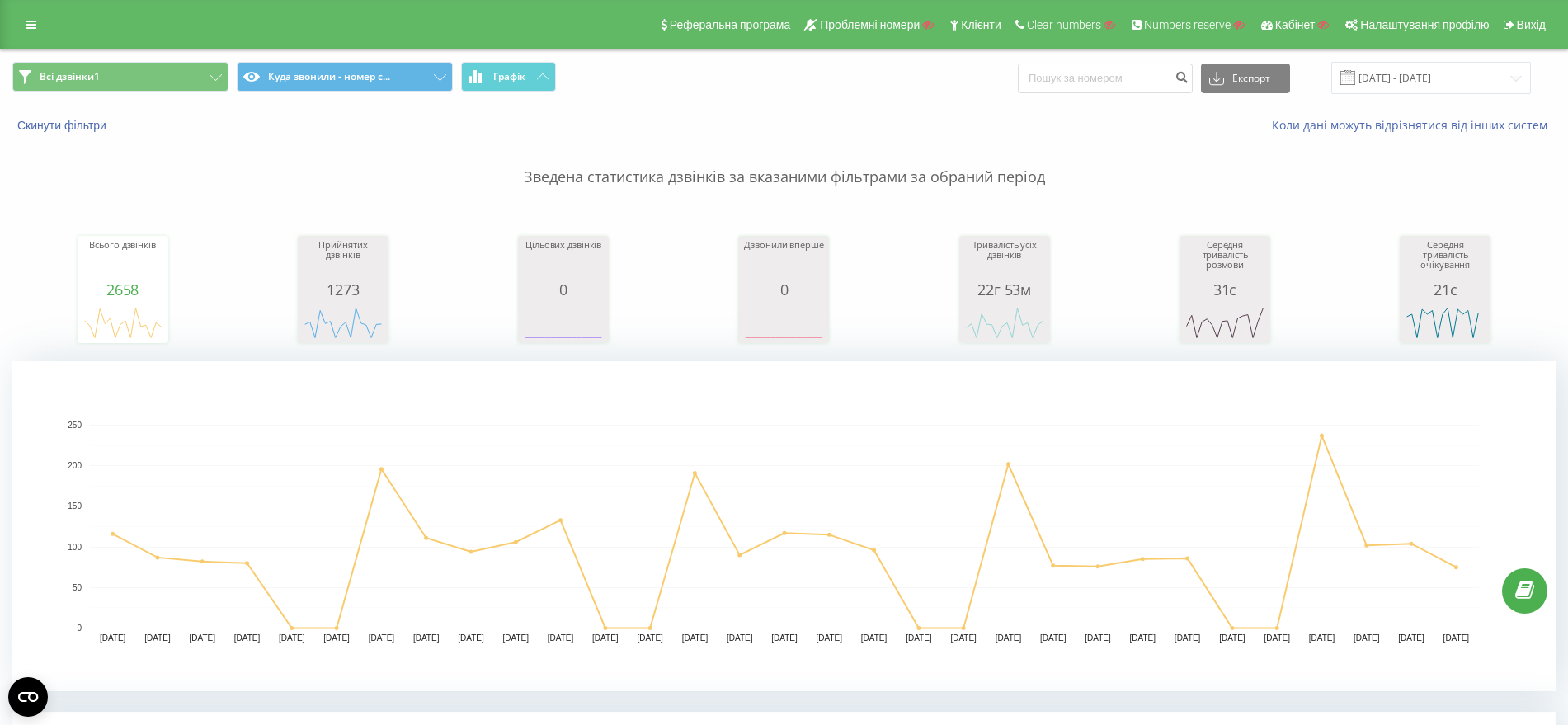
click at [243, 159] on p "Зведена статистика дзвінків за вказаними фільтрами за обраний період" at bounding box center [784, 161] width 1543 height 54
click at [1401, 77] on input "01.07.2025 - 31.07.2025" at bounding box center [1430, 77] width 199 height 32
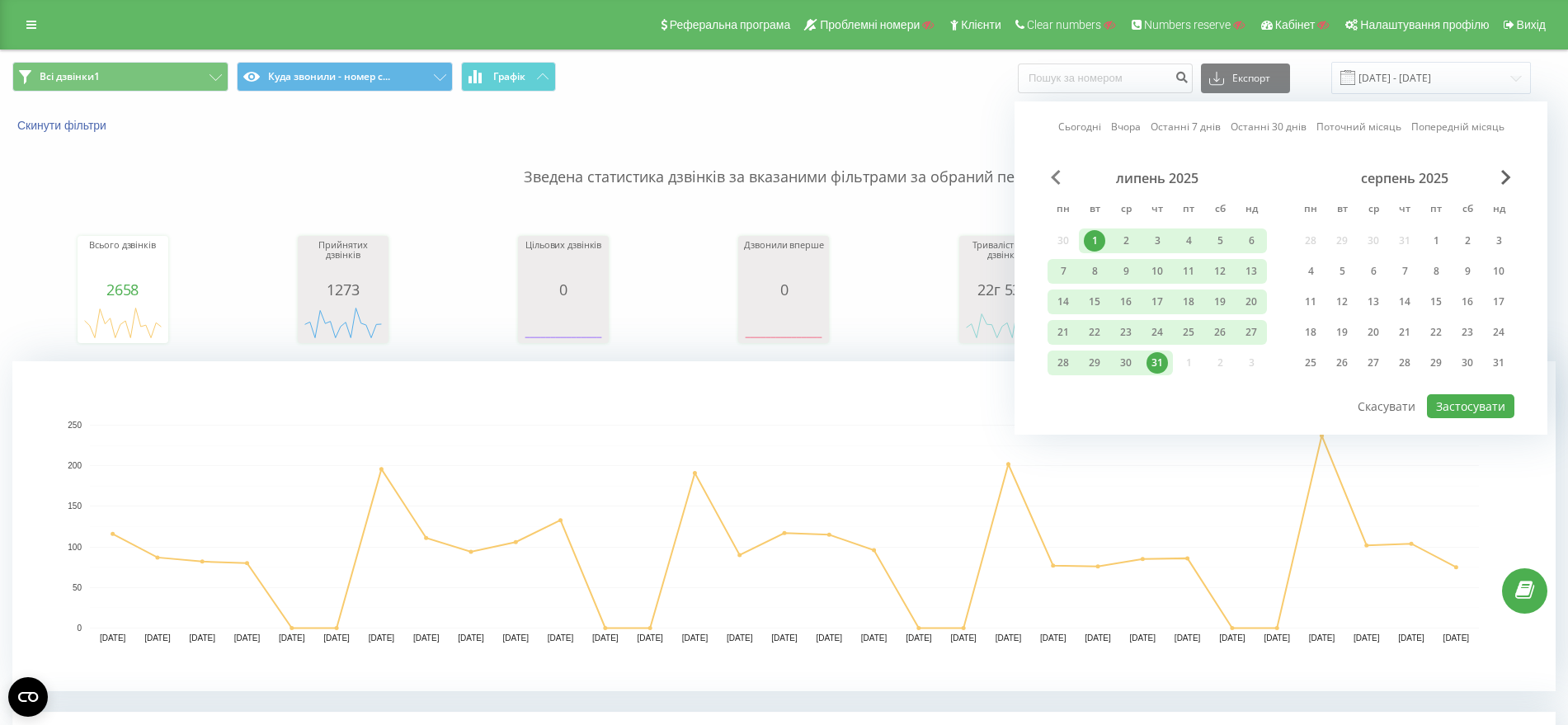
click at [1053, 171] on span "Previous Month" at bounding box center [1055, 177] width 10 height 15
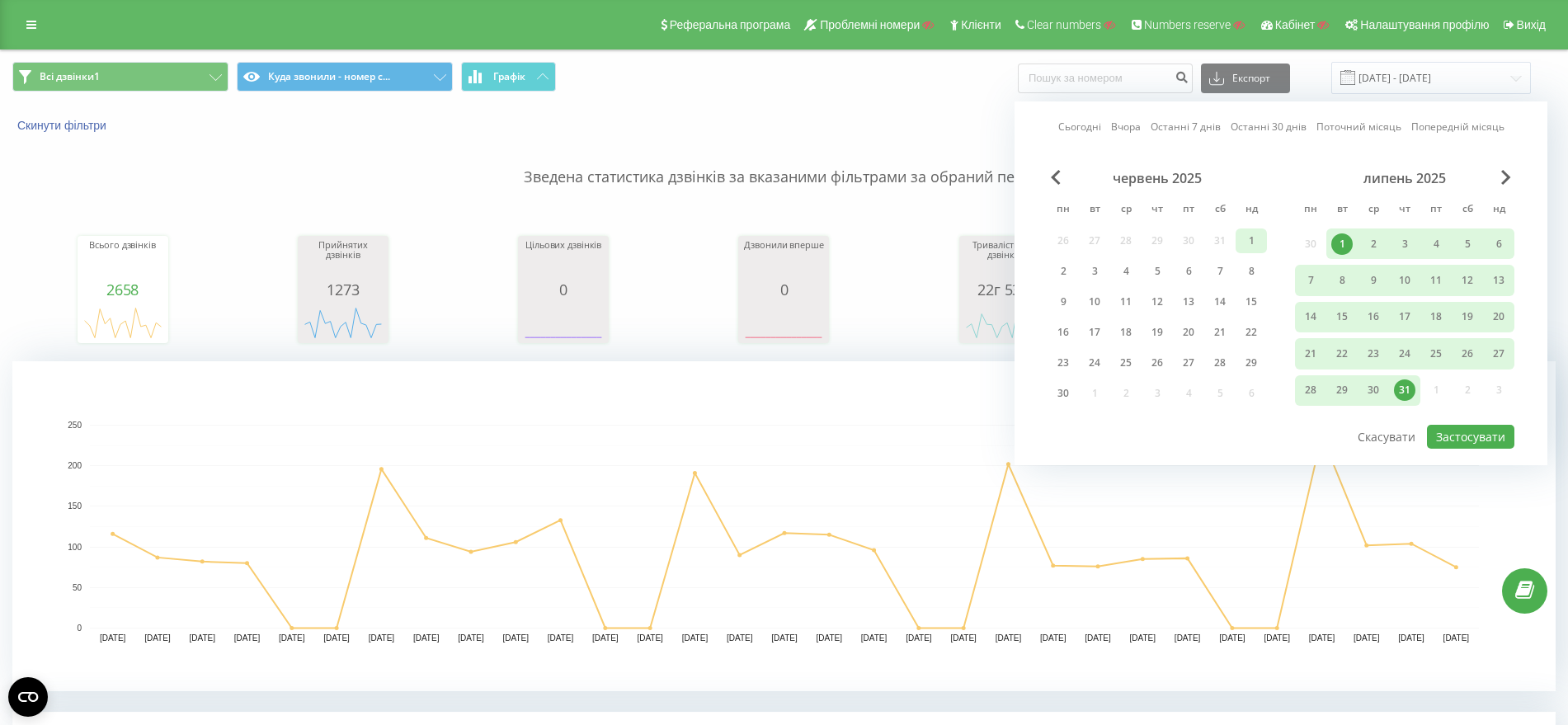
click at [1247, 240] on div "1" at bounding box center [1250, 240] width 21 height 21
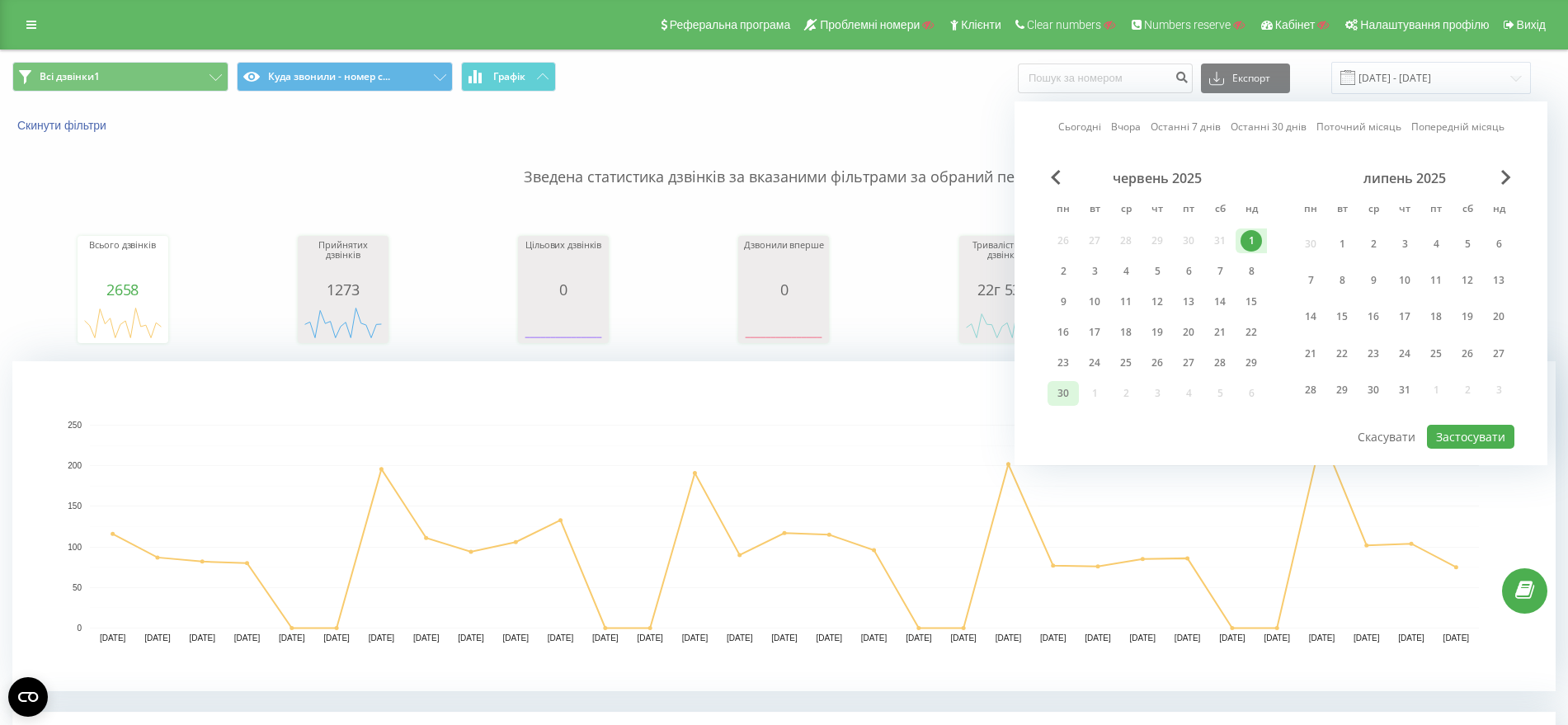
click at [1060, 392] on div "30" at bounding box center [1063, 393] width 21 height 21
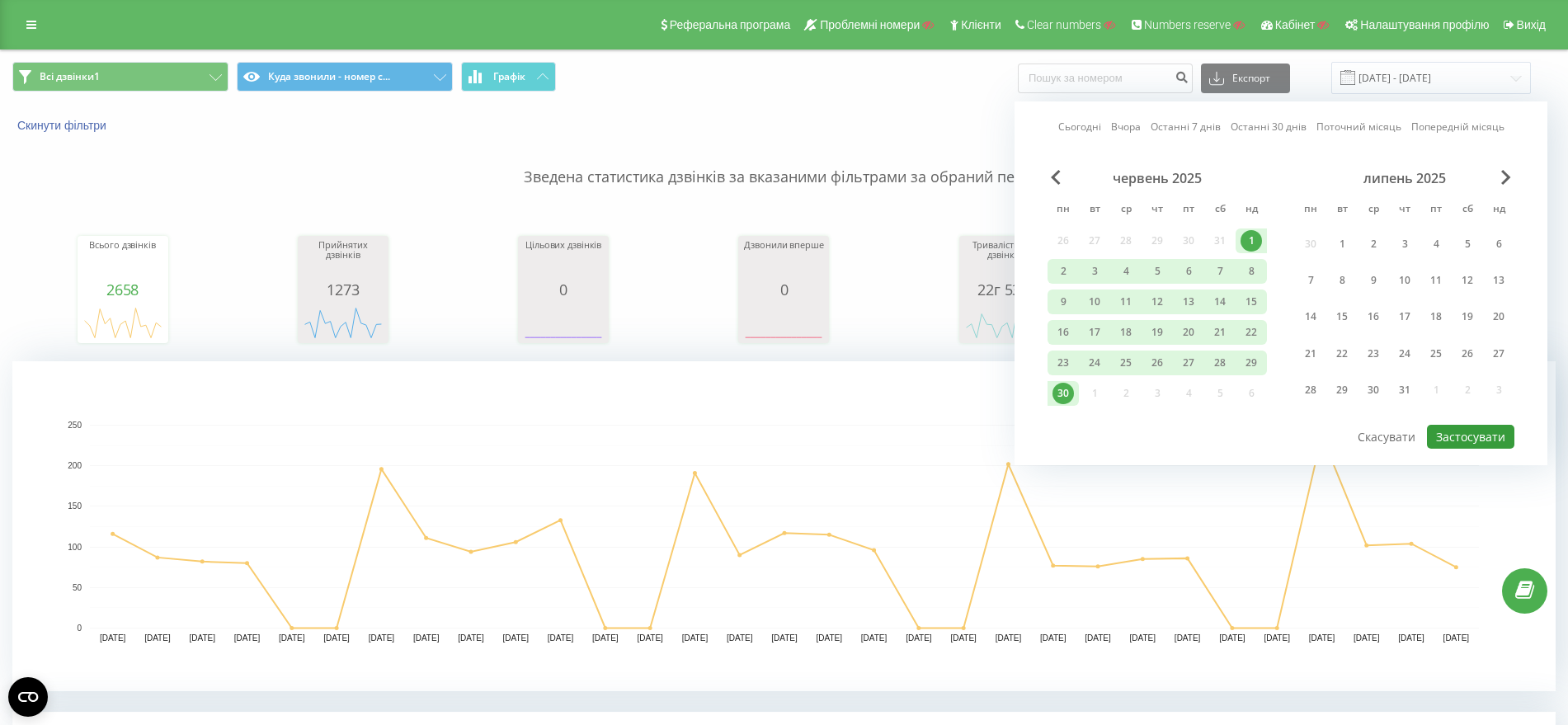
click at [1469, 431] on button "Застосувати" at bounding box center [1471, 436] width 88 height 24
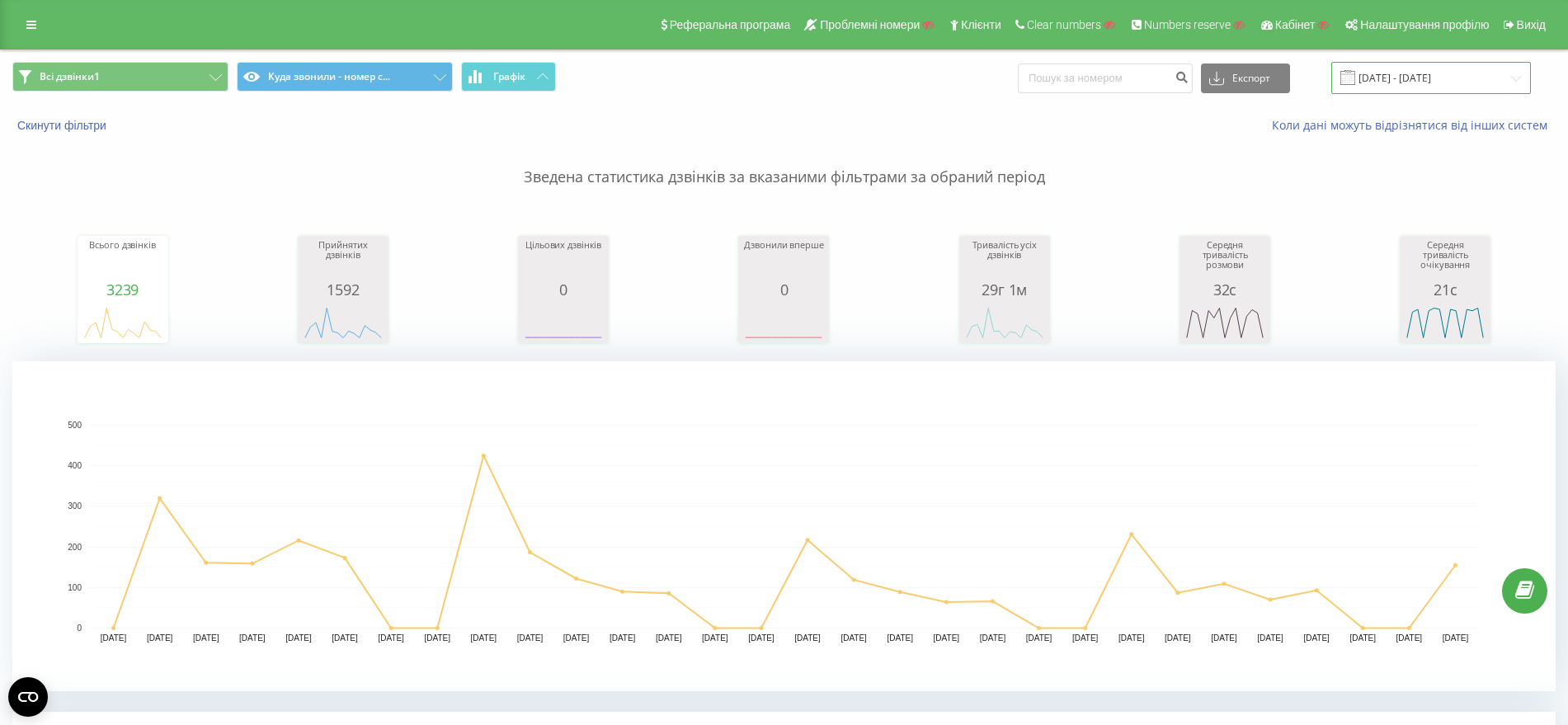
click at [1408, 68] on input "01.06.2025 - 30.06.2025" at bounding box center [1430, 77] width 199 height 32
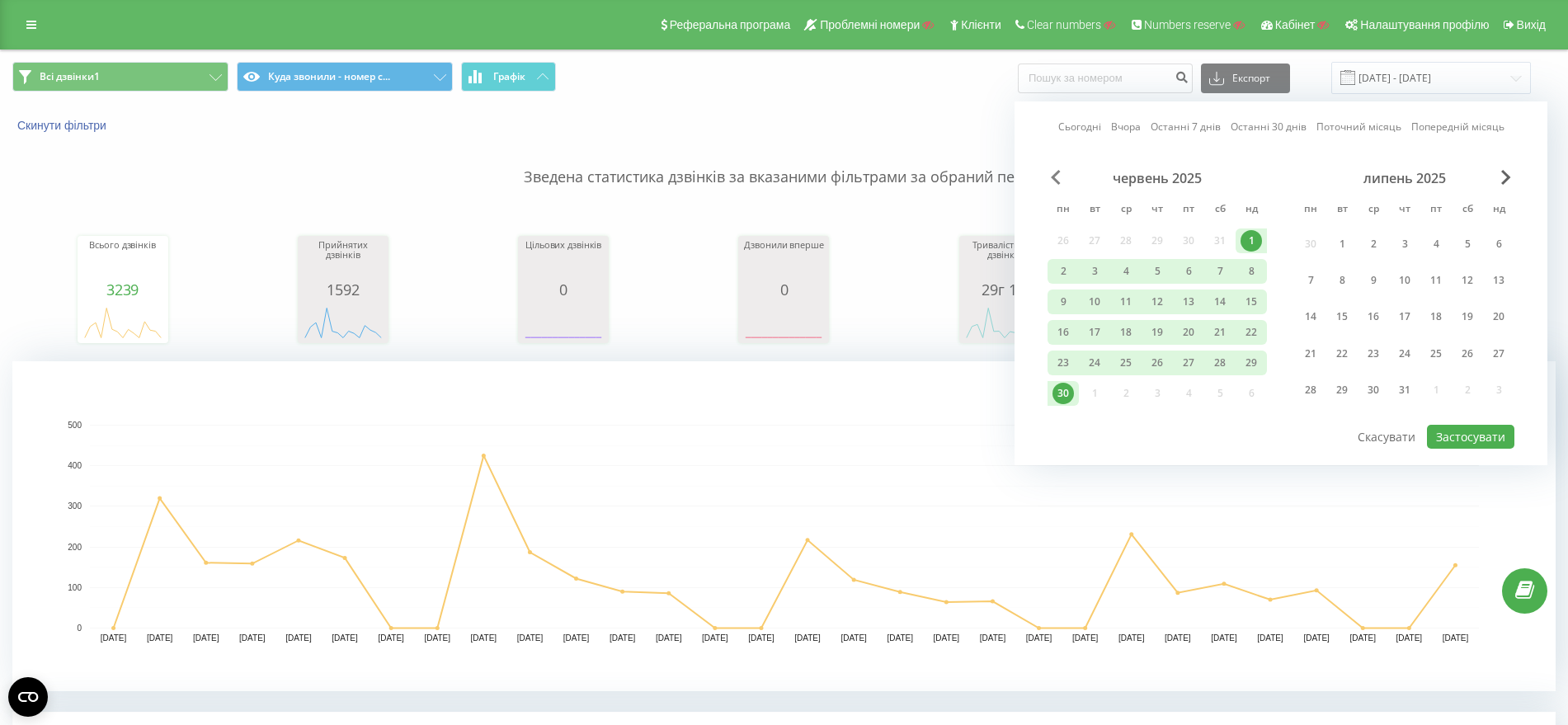
click at [1054, 184] on span "Previous Month" at bounding box center [1055, 177] width 10 height 15
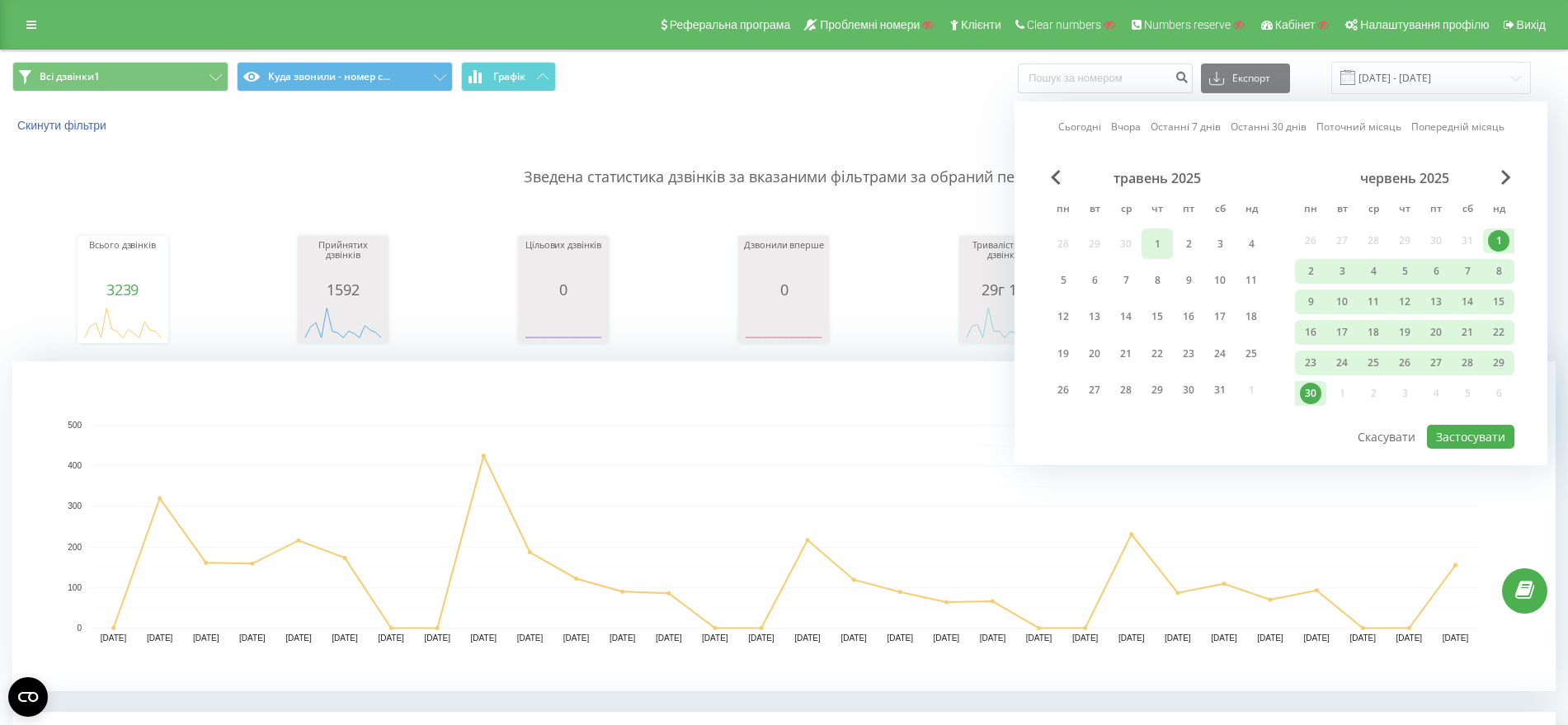
click at [1156, 244] on div "1" at bounding box center [1156, 244] width 21 height 21
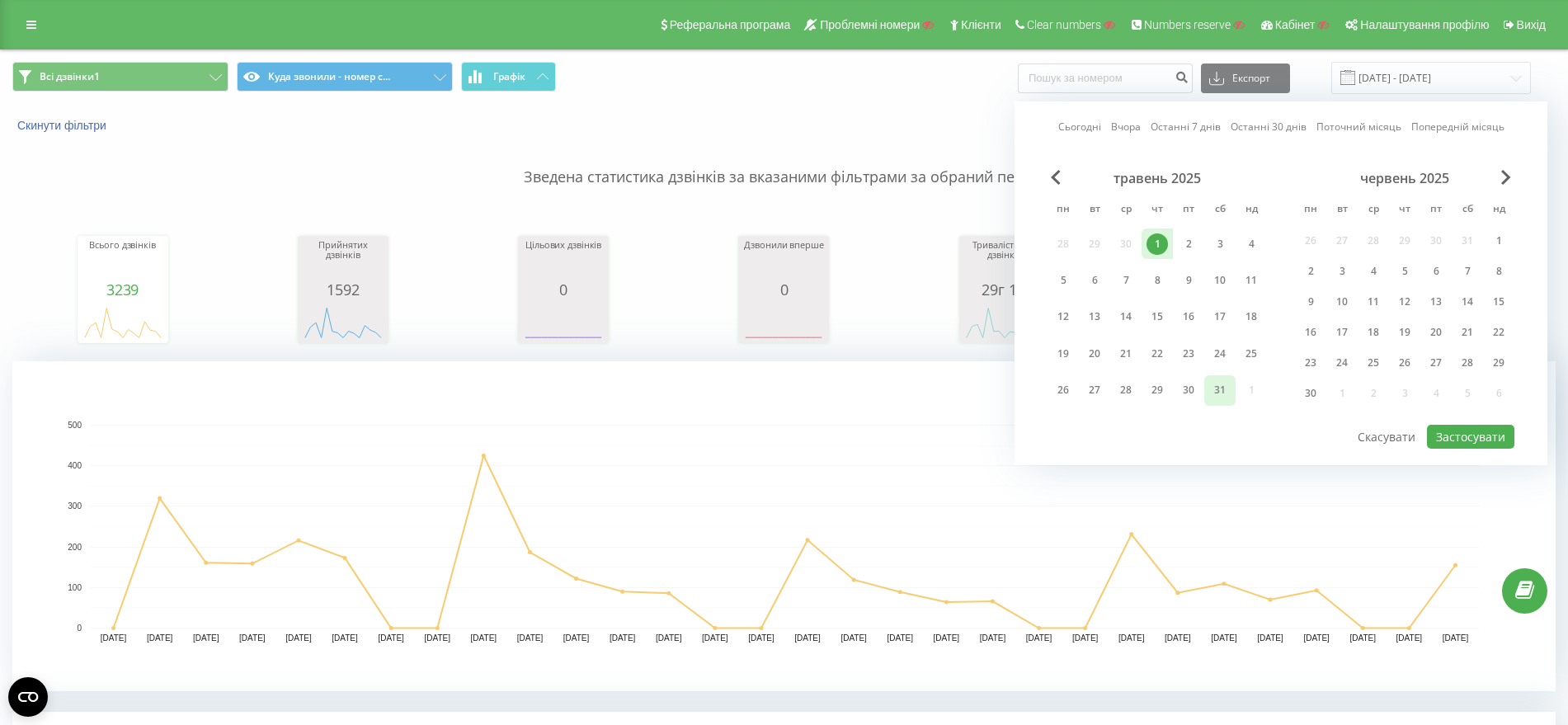
click at [1225, 383] on div "31" at bounding box center [1220, 390] width 21 height 21
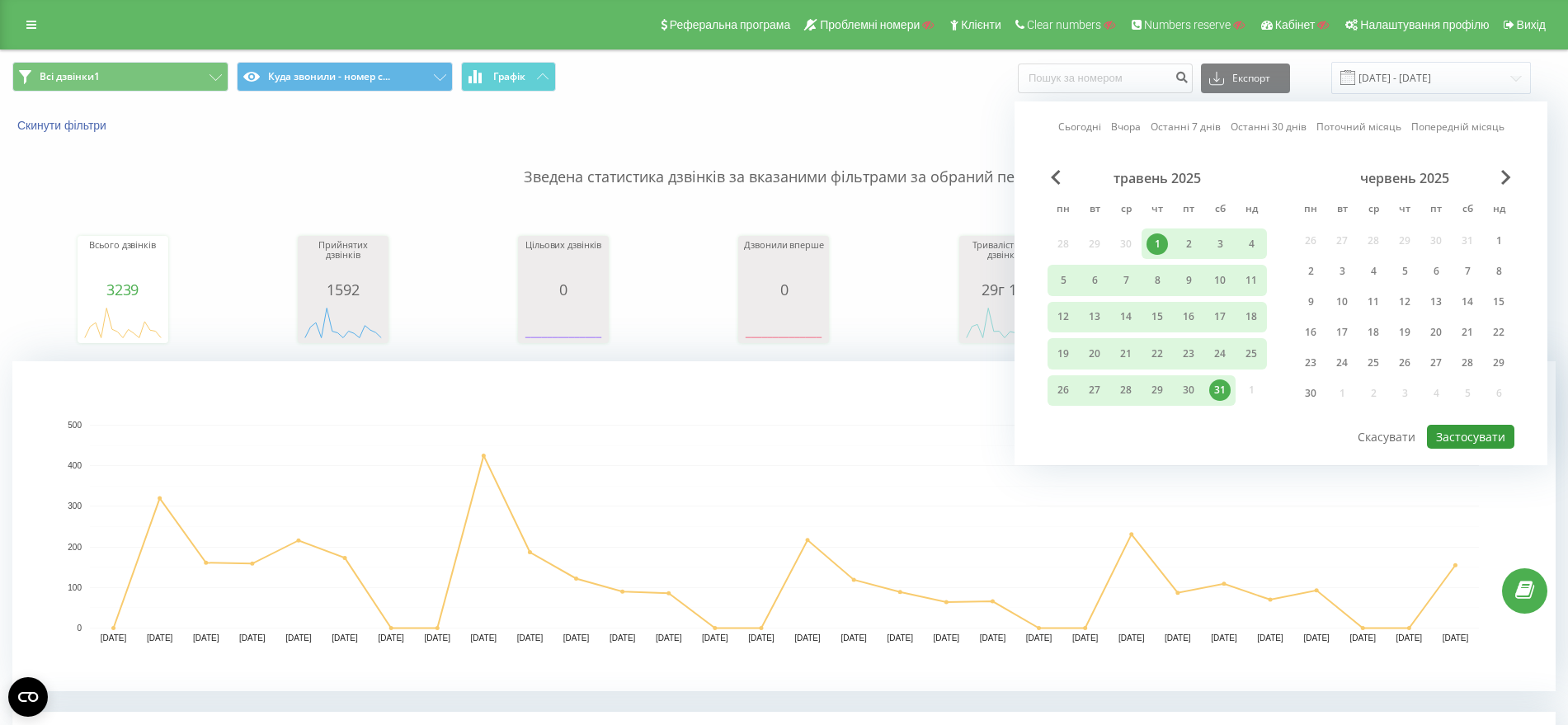
click at [1440, 434] on button "Застосувати" at bounding box center [1471, 436] width 88 height 24
type input "01.05.2025 - 31.05.2025"
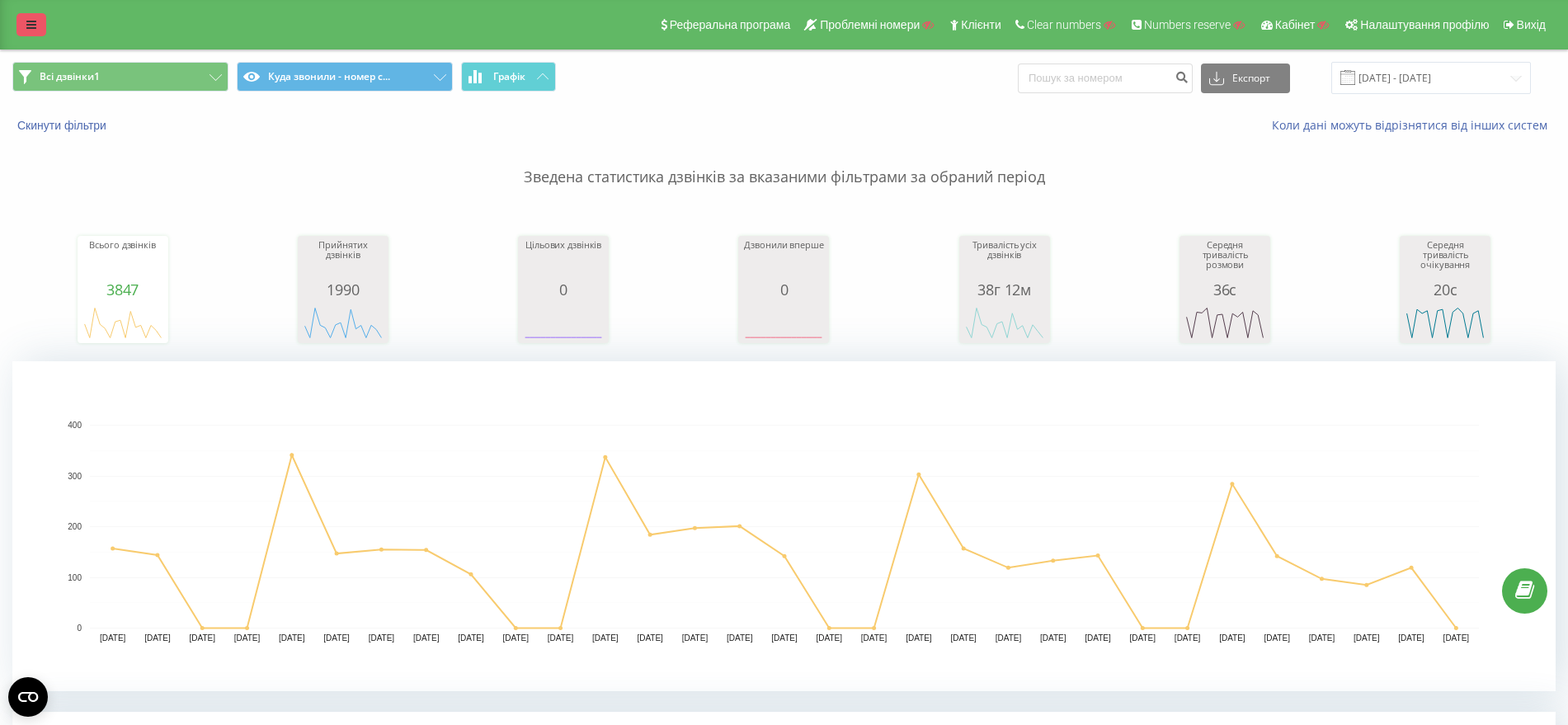
click at [28, 25] on icon at bounding box center [31, 25] width 10 height 11
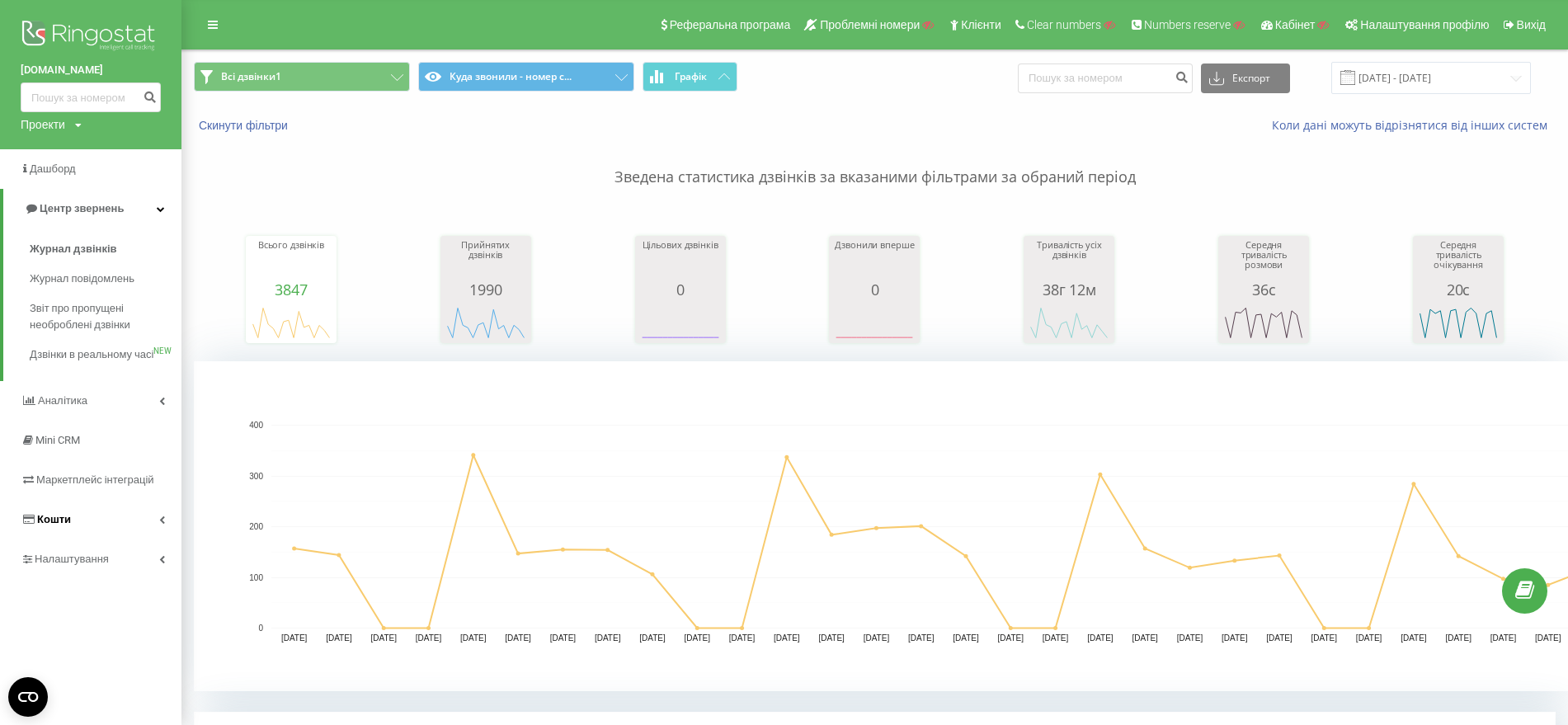
click at [67, 528] on span "Кошти" at bounding box center [45, 520] width 50 height 17
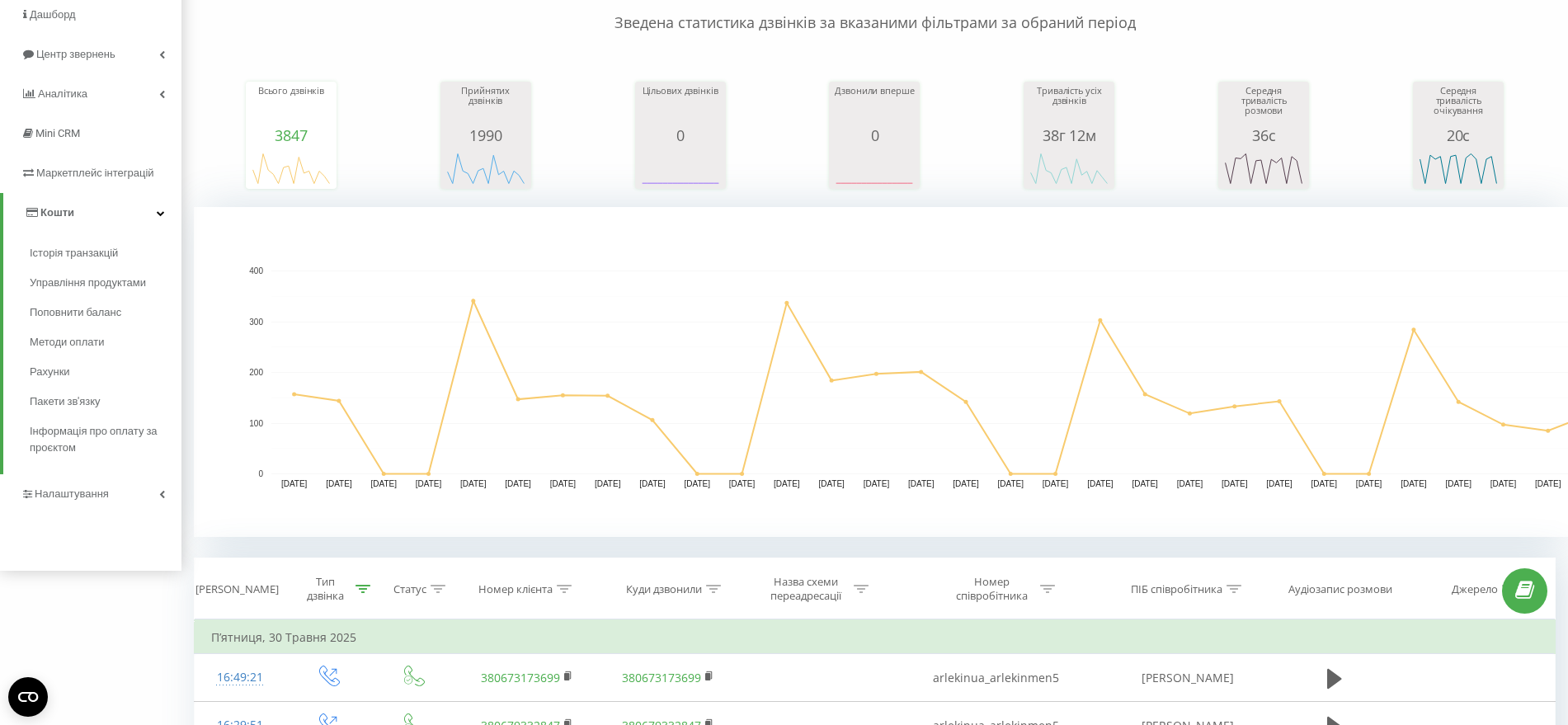
scroll to position [206, 0]
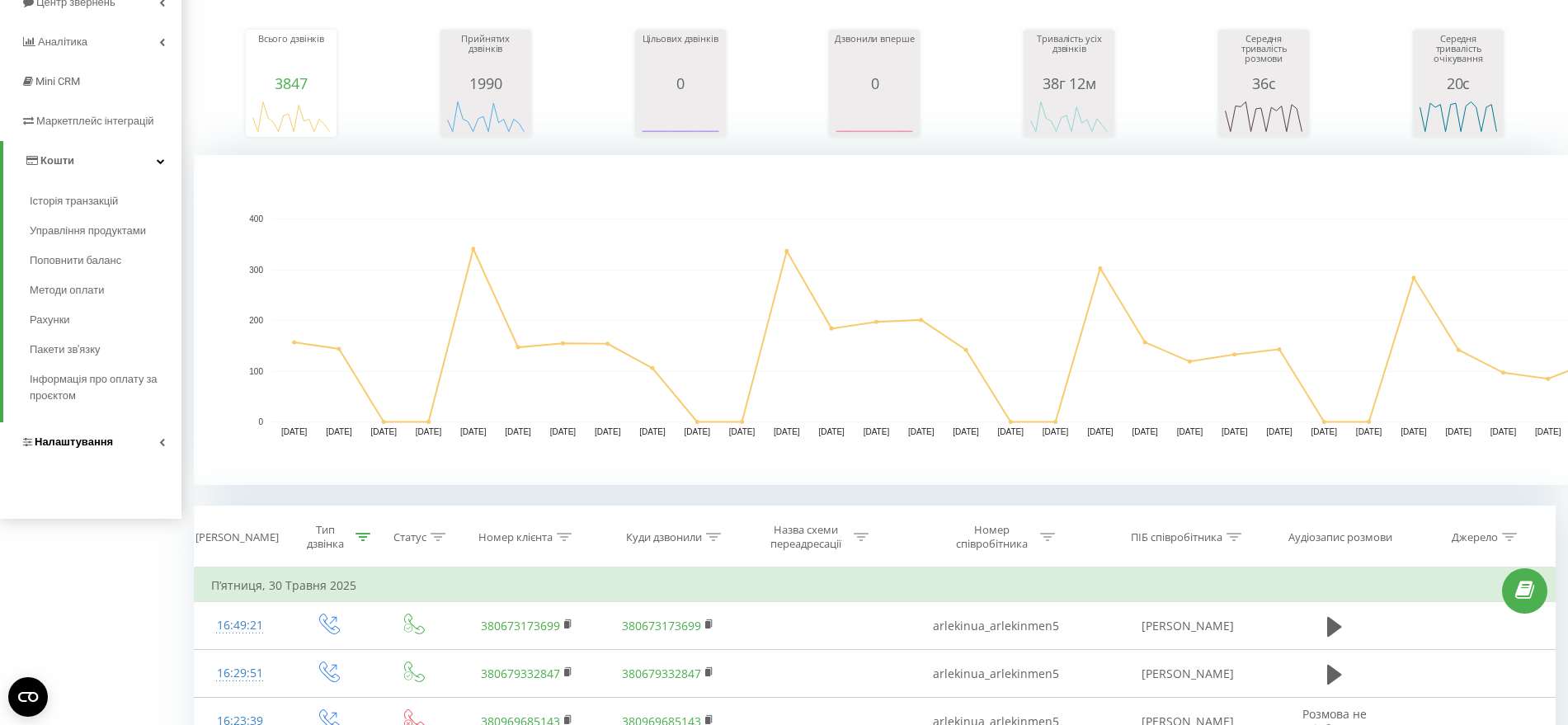
click at [61, 433] on link "Налаштування" at bounding box center [90, 441] width 182 height 39
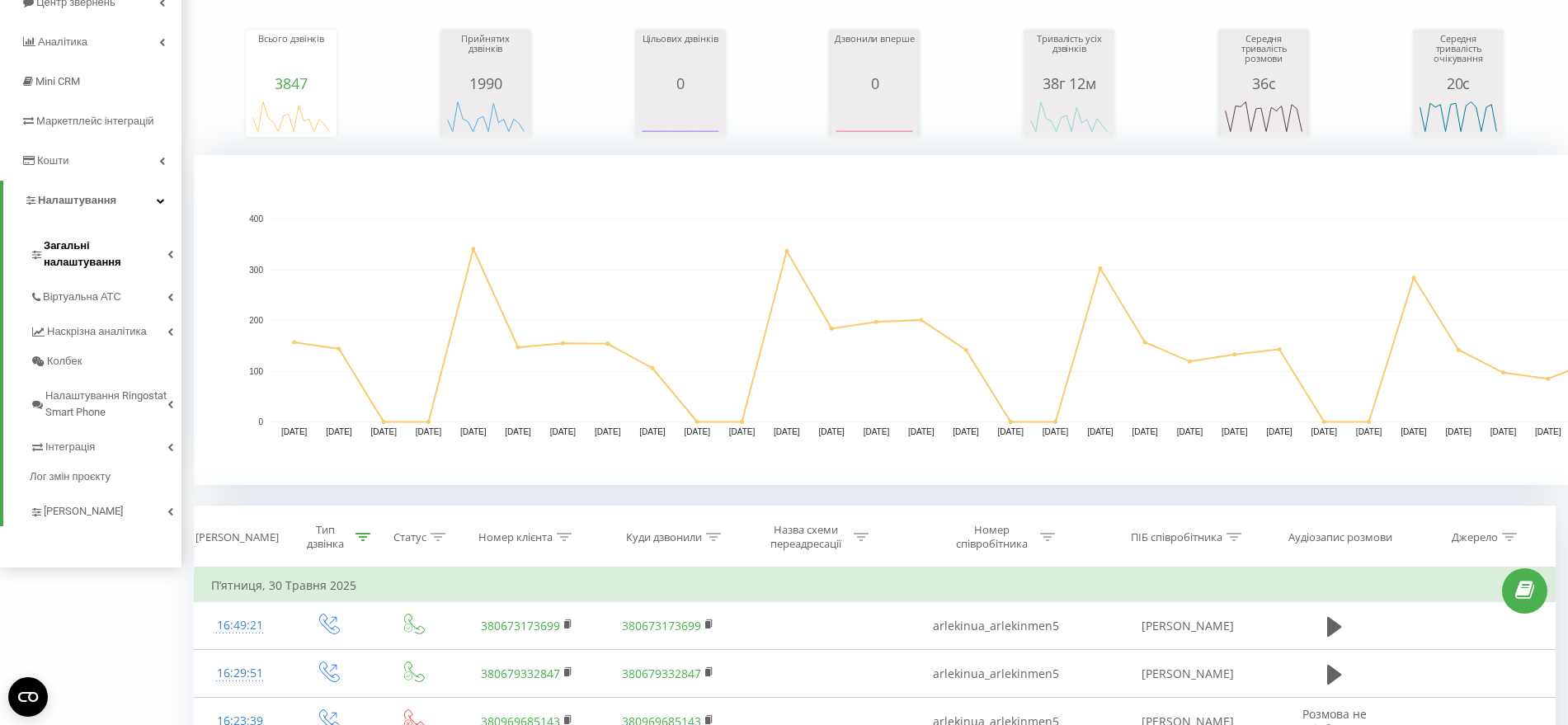
click at [99, 239] on span "Загальні налаштування" at bounding box center [105, 255] width 124 height 33
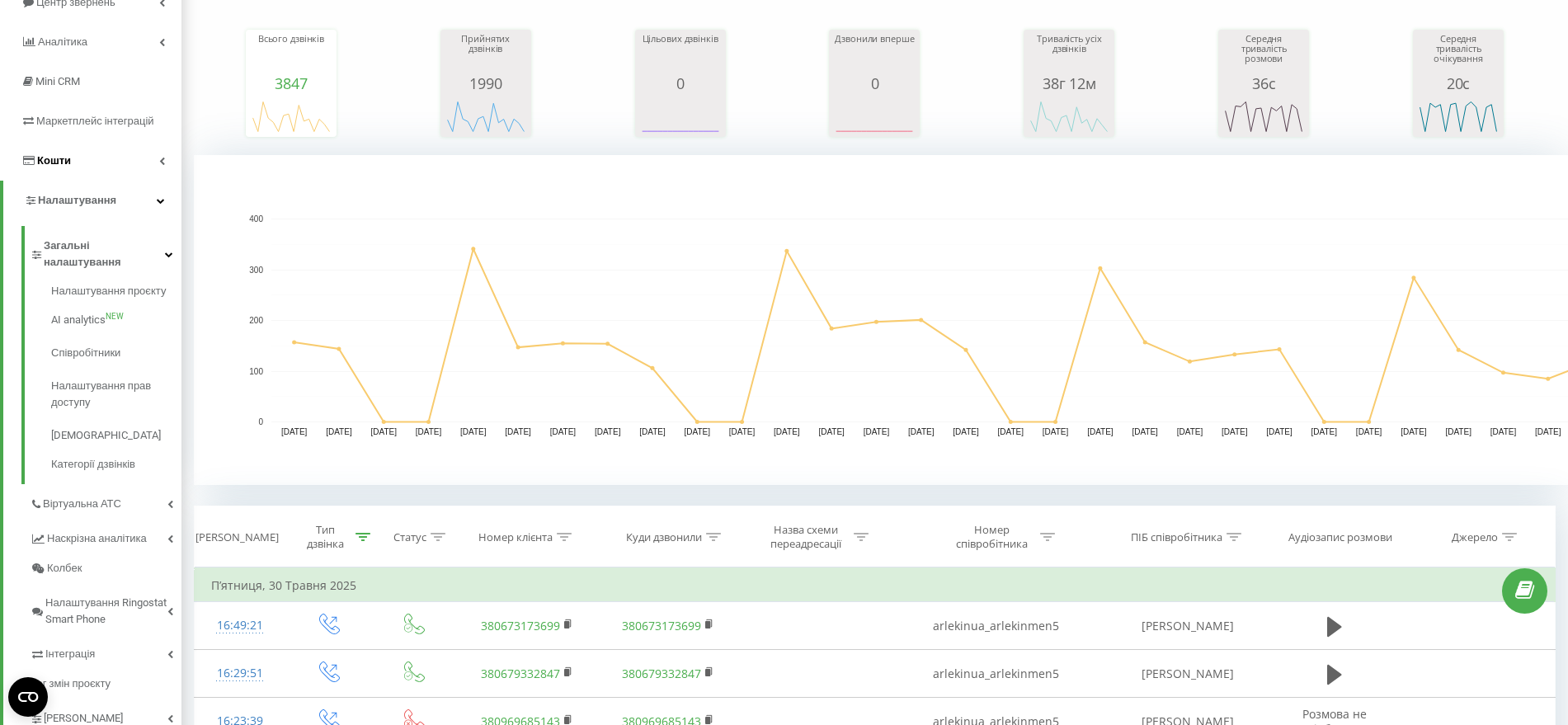
click at [48, 157] on span "Кошти" at bounding box center [54, 161] width 34 height 12
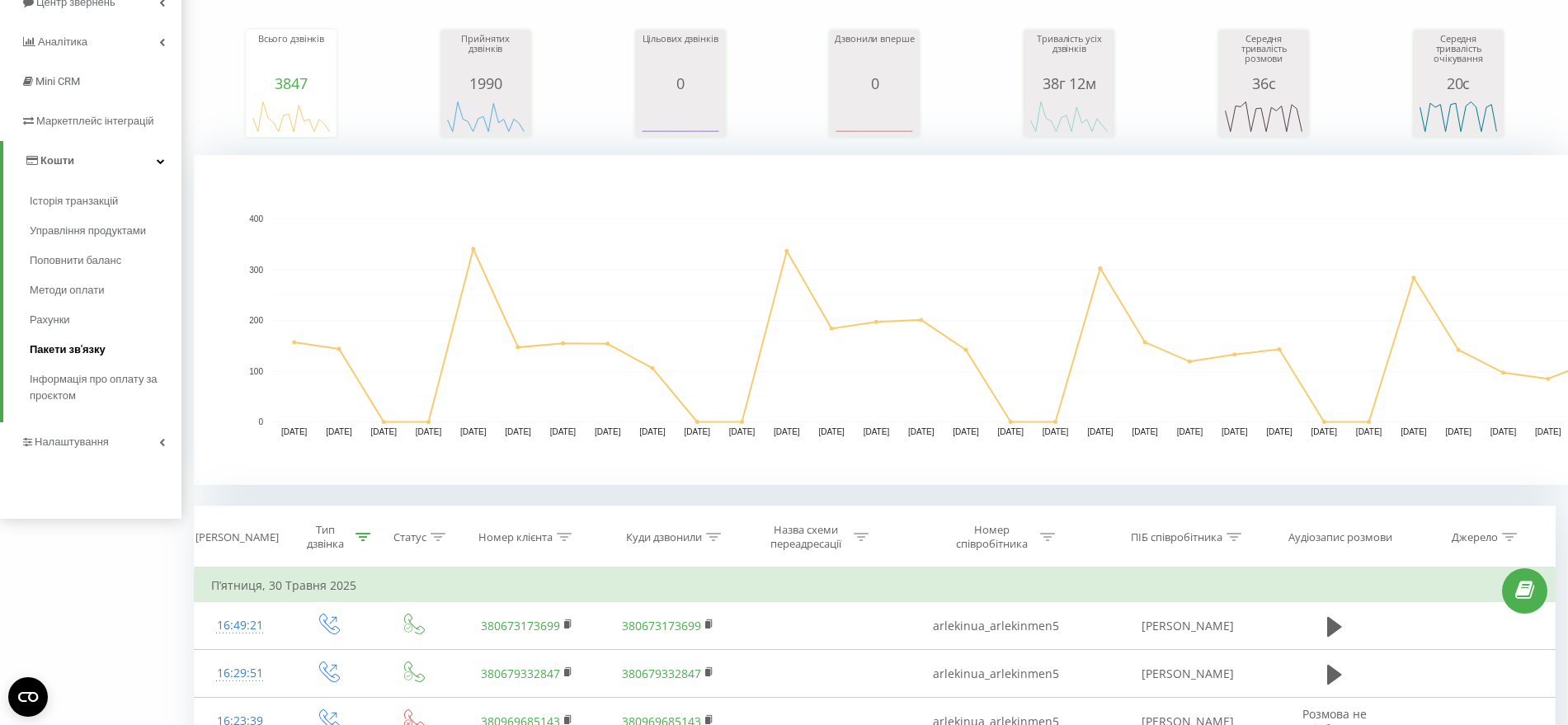
click at [57, 353] on span "Пакети зв'язку" at bounding box center [68, 349] width 75 height 17
click at [44, 342] on span "Пакети зв'язку" at bounding box center [68, 349] width 75 height 17
click at [52, 348] on span "Пакети зв'язку" at bounding box center [68, 349] width 75 height 17
click at [86, 345] on span "Пакети зв'язку" at bounding box center [68, 349] width 75 height 17
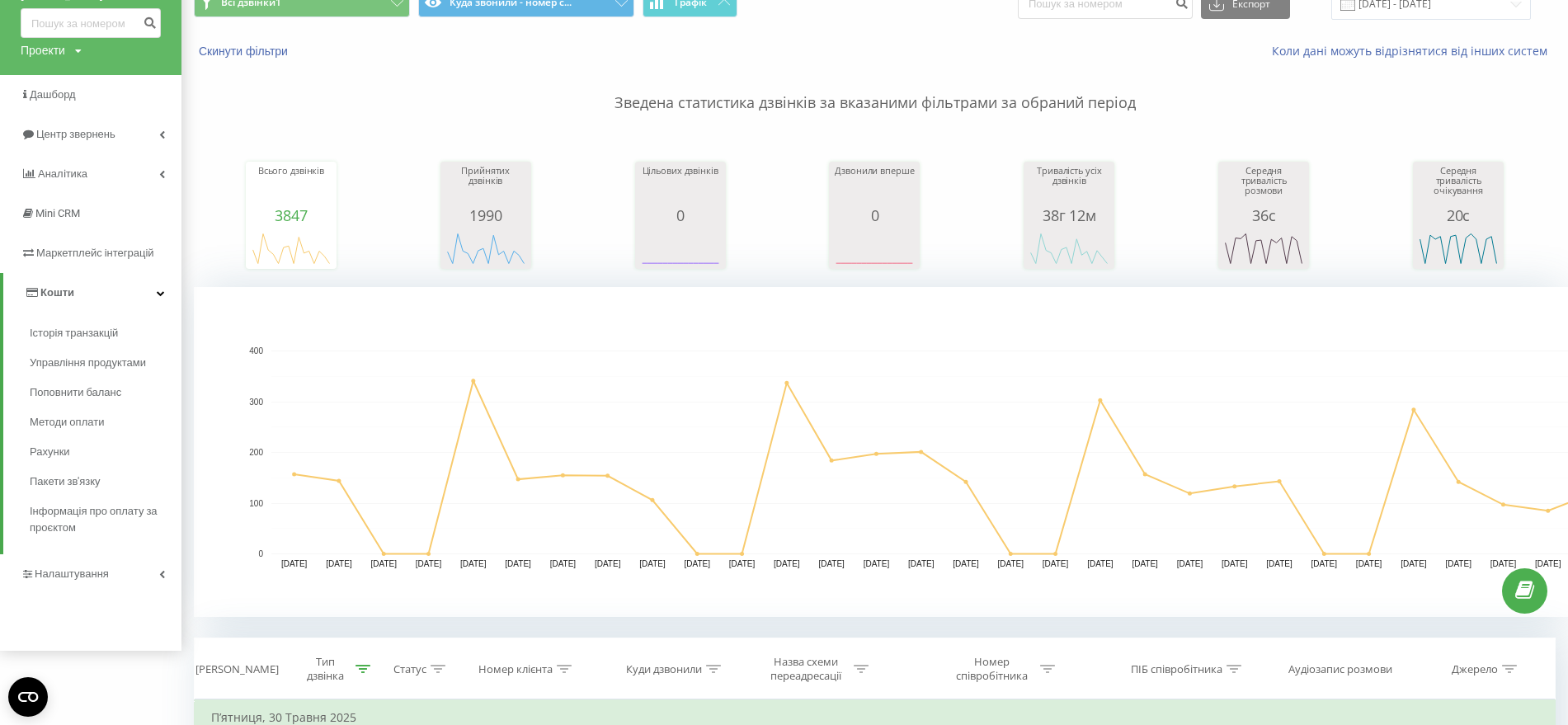
scroll to position [0, 0]
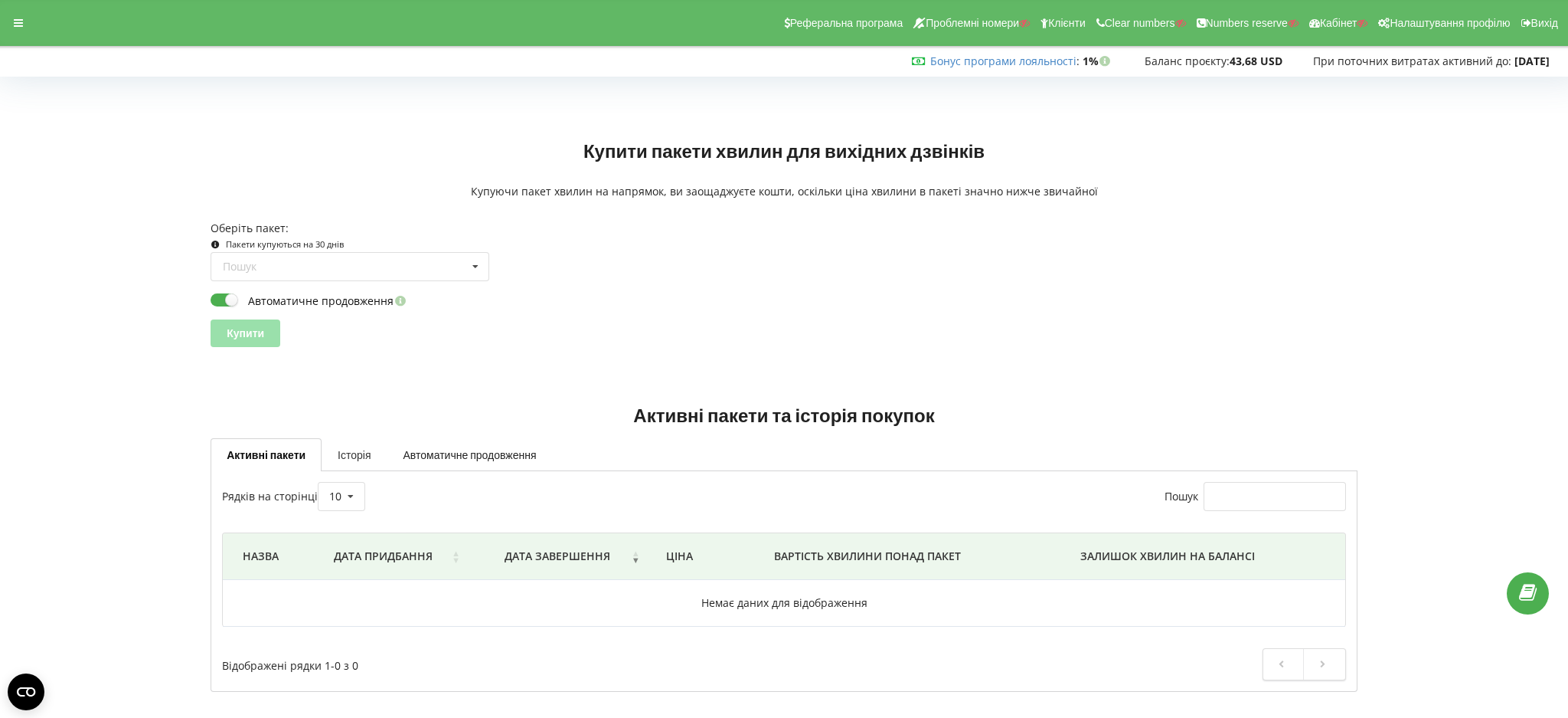
drag, startPoint x: 337, startPoint y: 452, endPoint x: 371, endPoint y: 469, distance: 38.0
click at [339, 452] on link "Історія" at bounding box center [354, 454] width 65 height 32
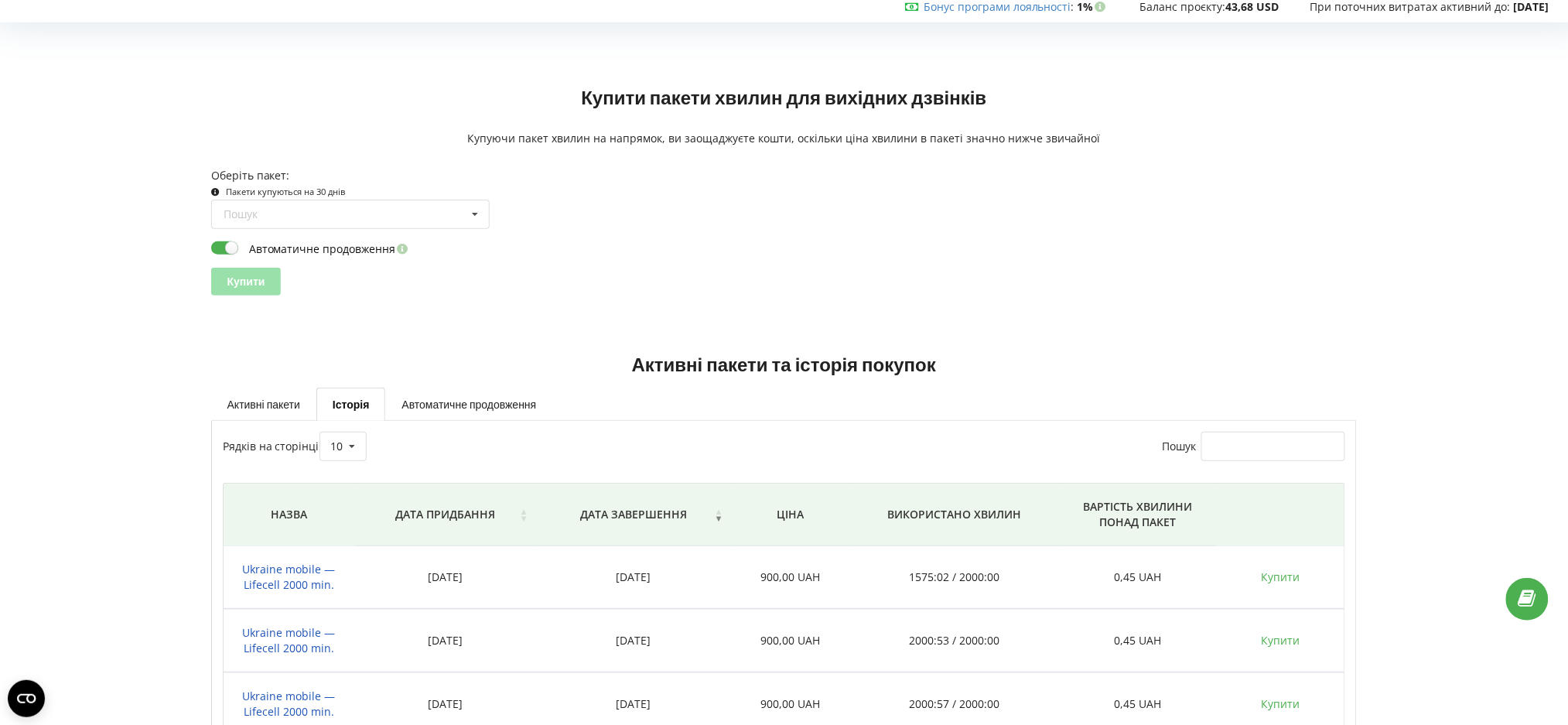
scroll to position [158, 0]
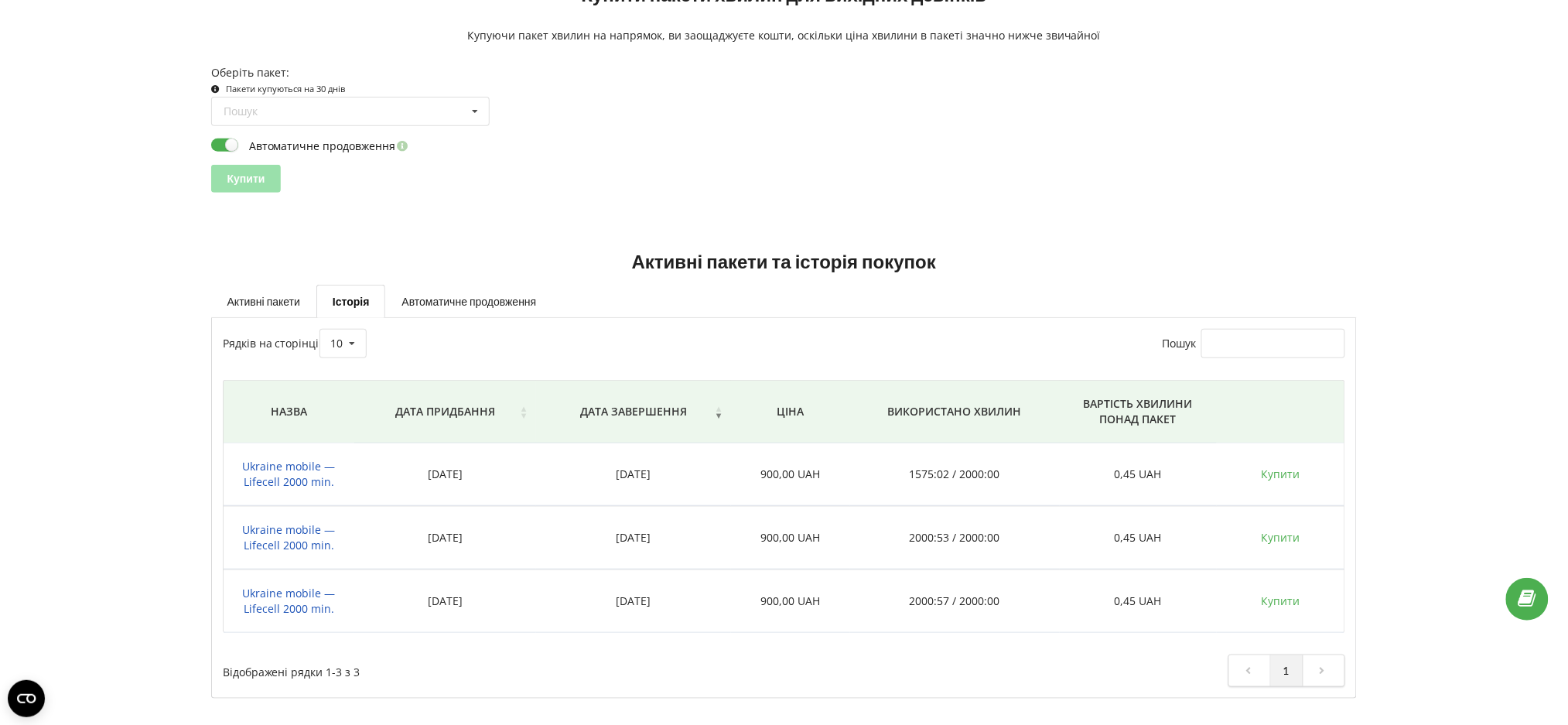
click at [238, 210] on div "Активні пакети та історія покупок Активні пакети Історія Автоматичне продовженн…" at bounding box center [784, 462] width 1557 height 517
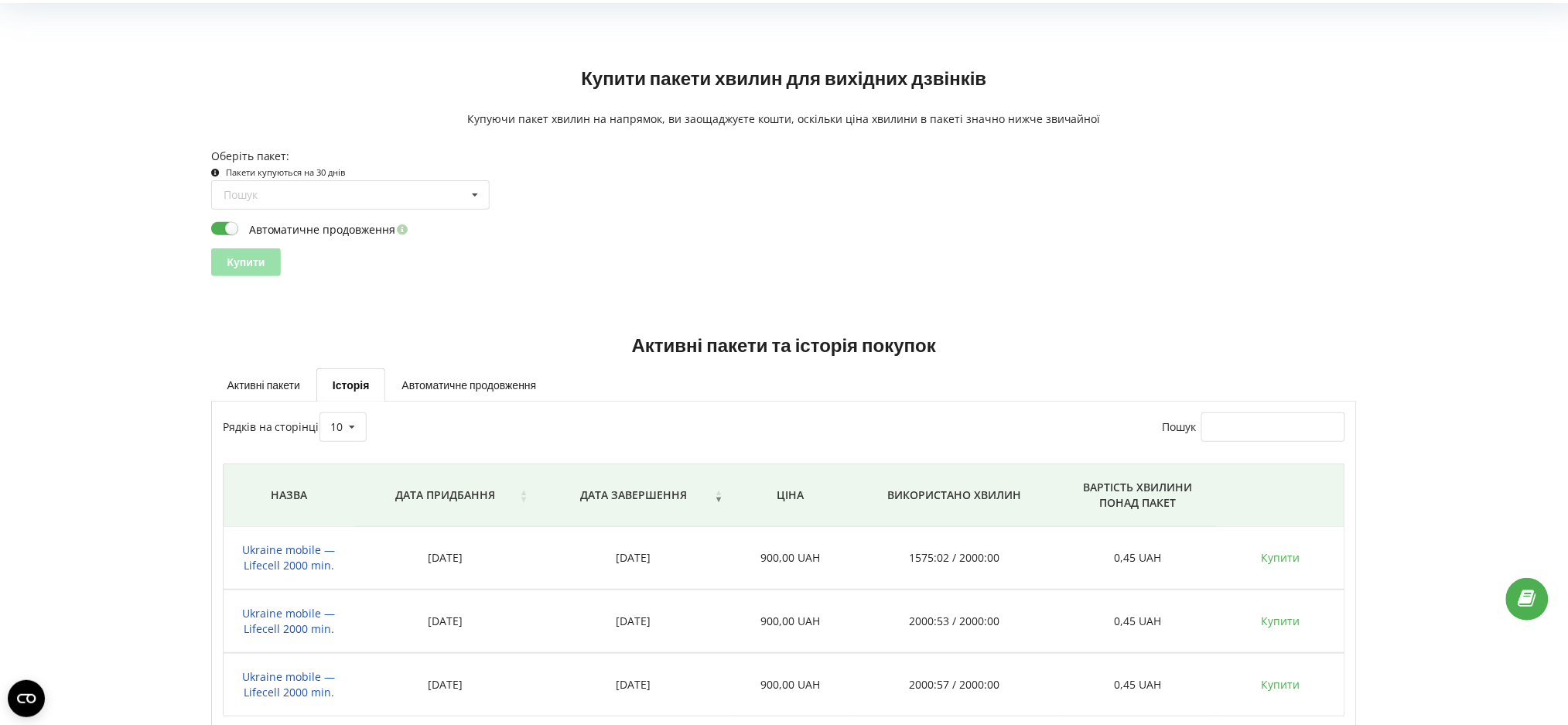
scroll to position [0, 0]
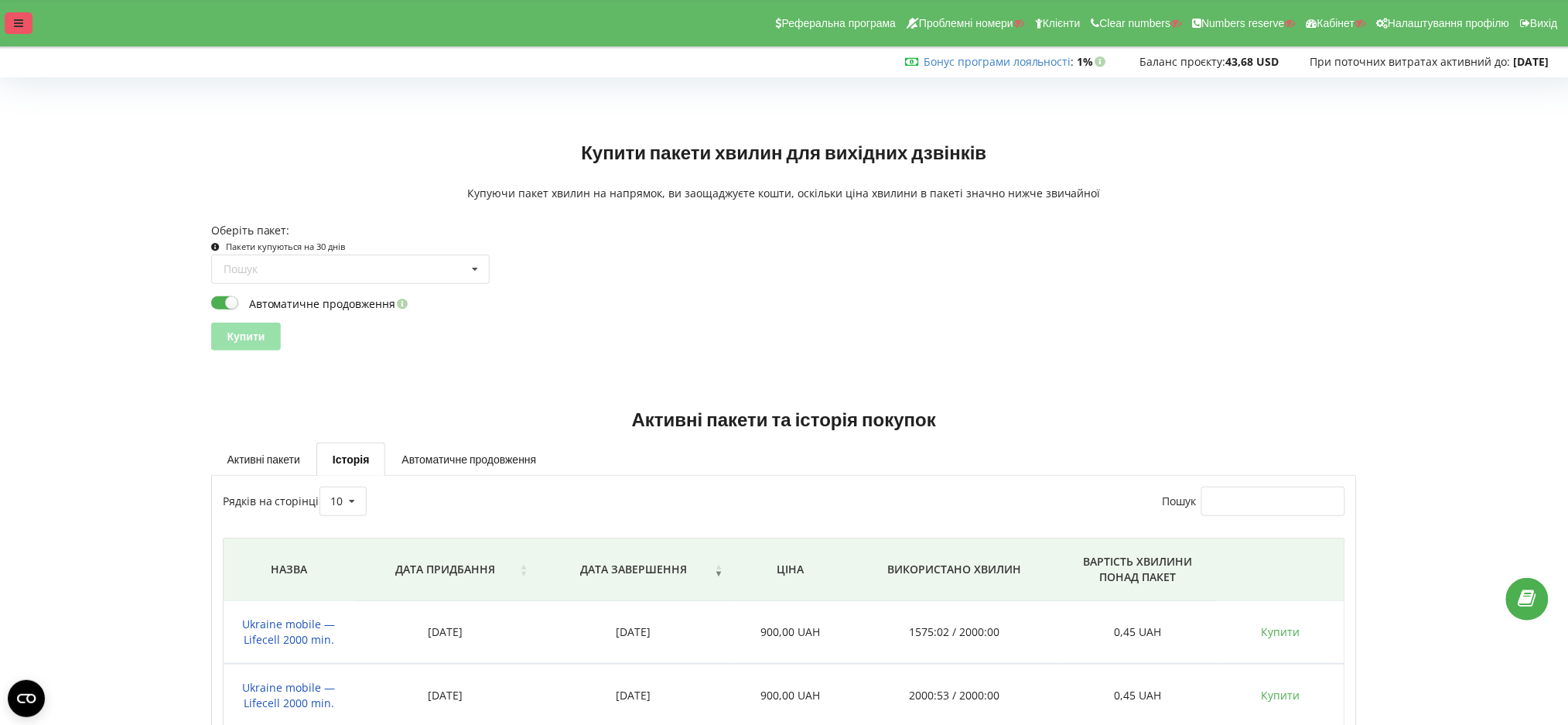
click at [21, 24] on icon at bounding box center [18, 23] width 9 height 11
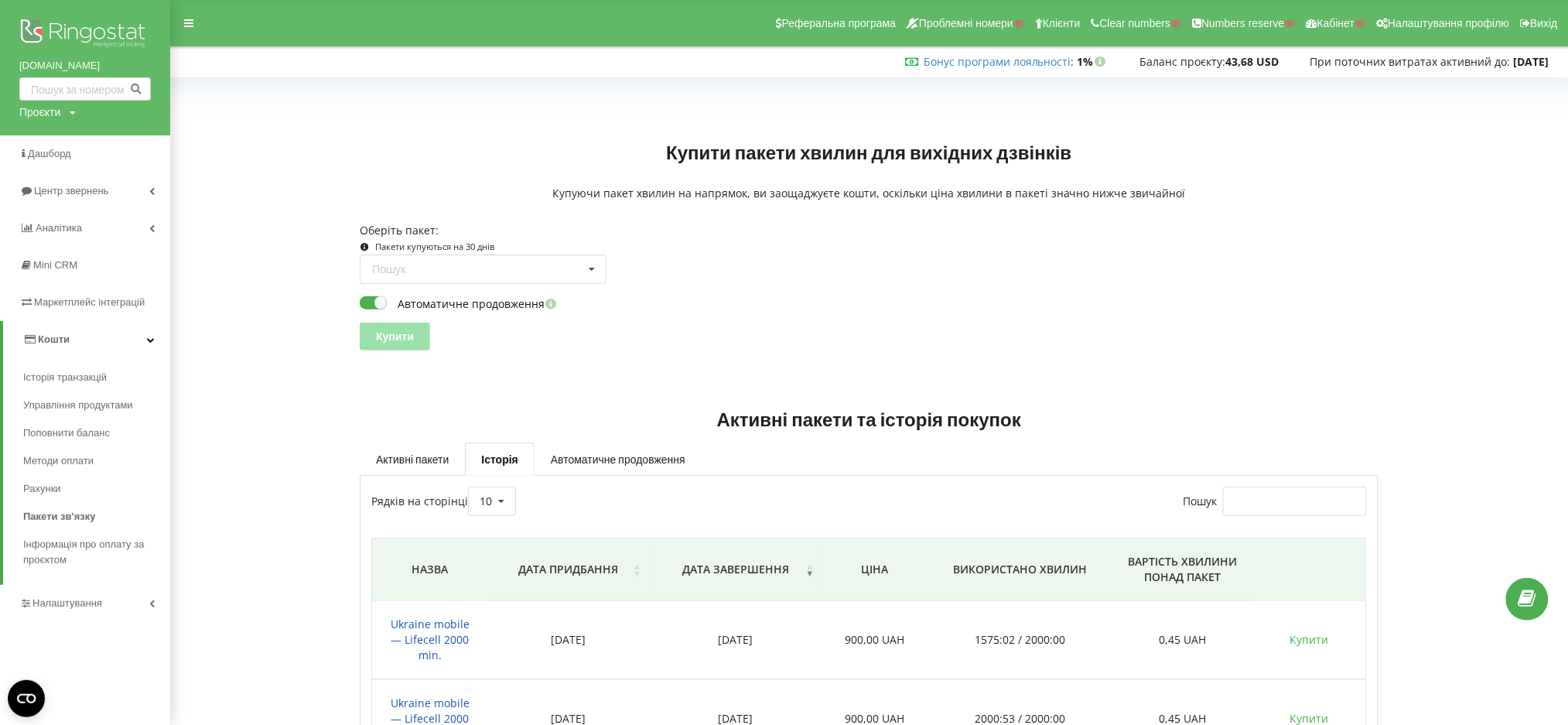
click at [60, 322] on link "Кошти" at bounding box center [86, 339] width 167 height 37
click at [41, 335] on span "Кошти" at bounding box center [50, 339] width 32 height 12
click at [62, 376] on span "Історія транзакцій" at bounding box center [68, 377] width 91 height 16
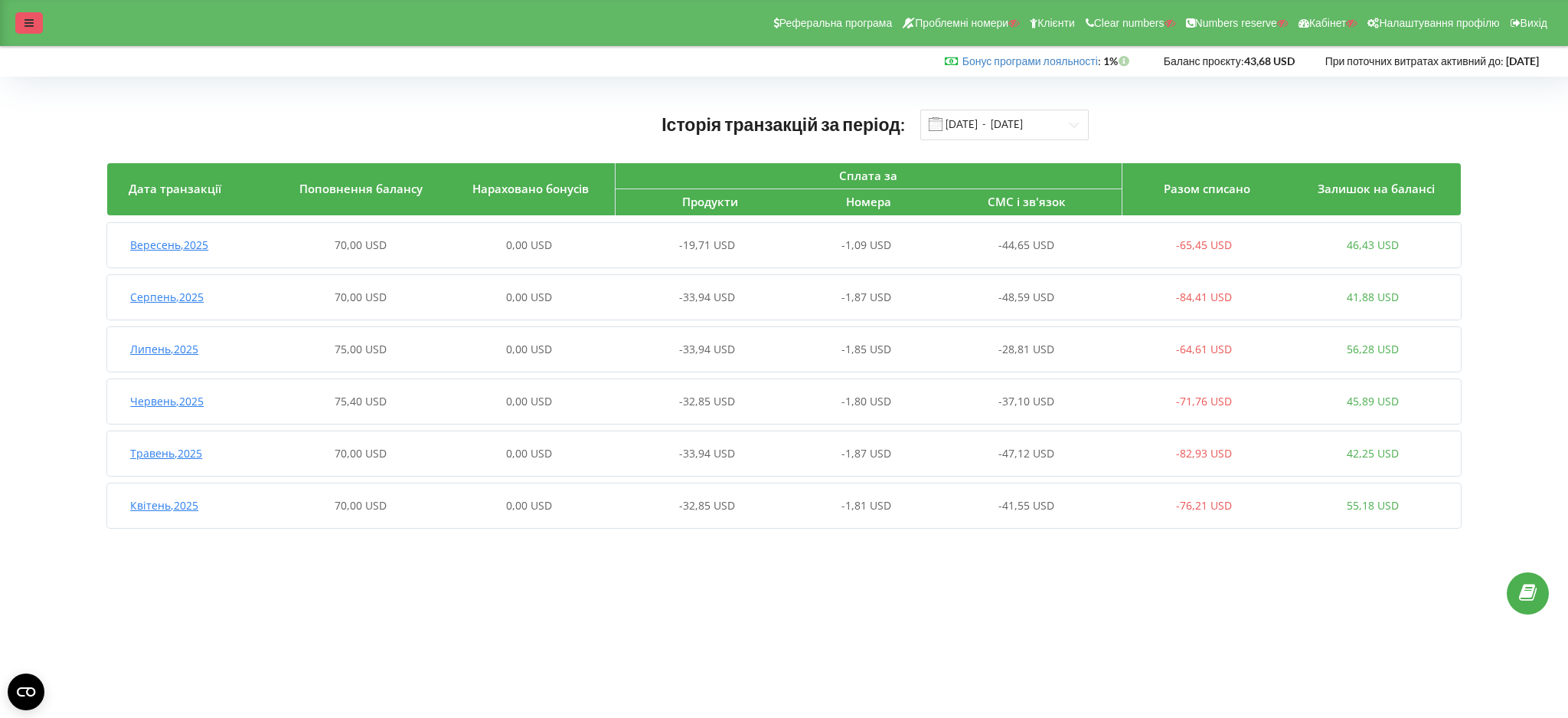
click at [33, 26] on div at bounding box center [29, 23] width 28 height 21
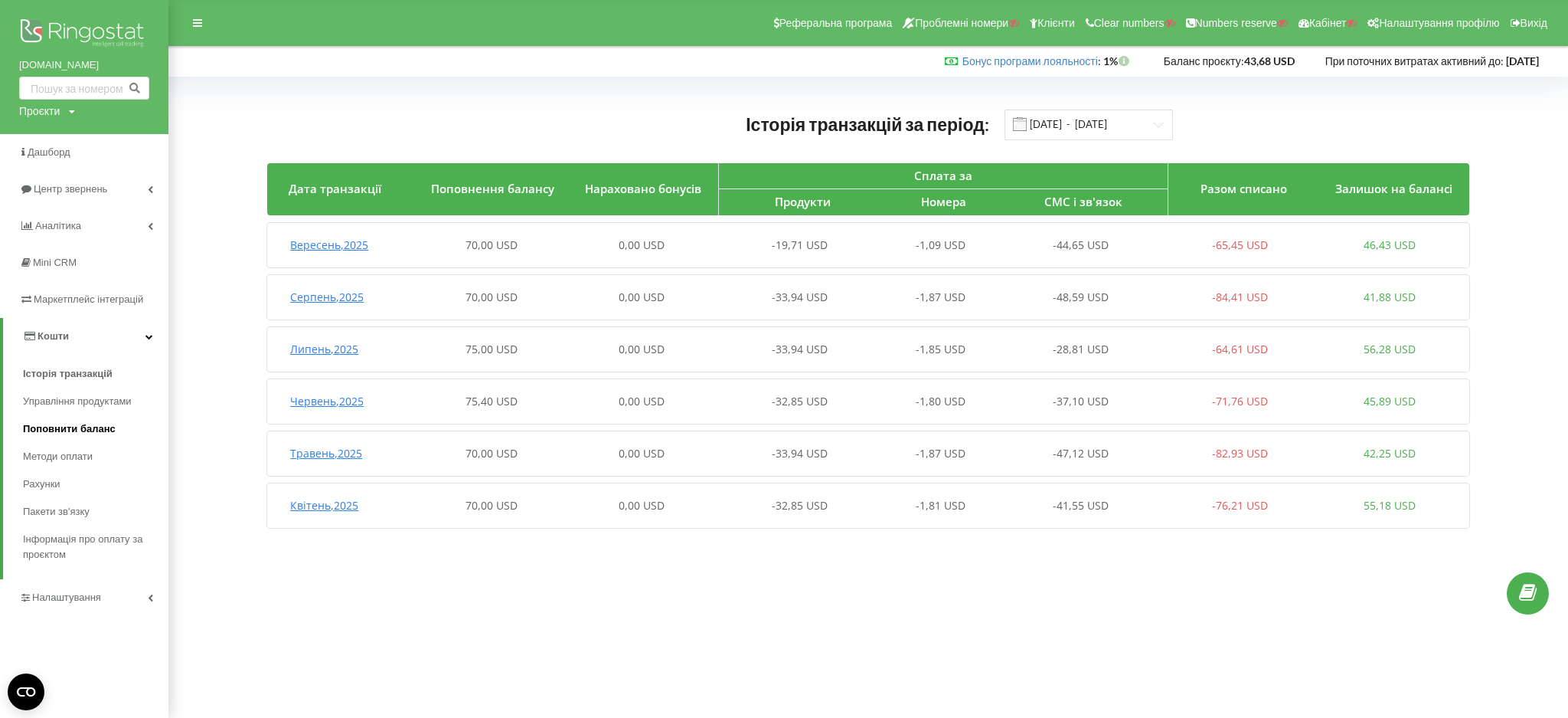
click at [68, 427] on span "Поповнити баланс" at bounding box center [69, 429] width 93 height 15
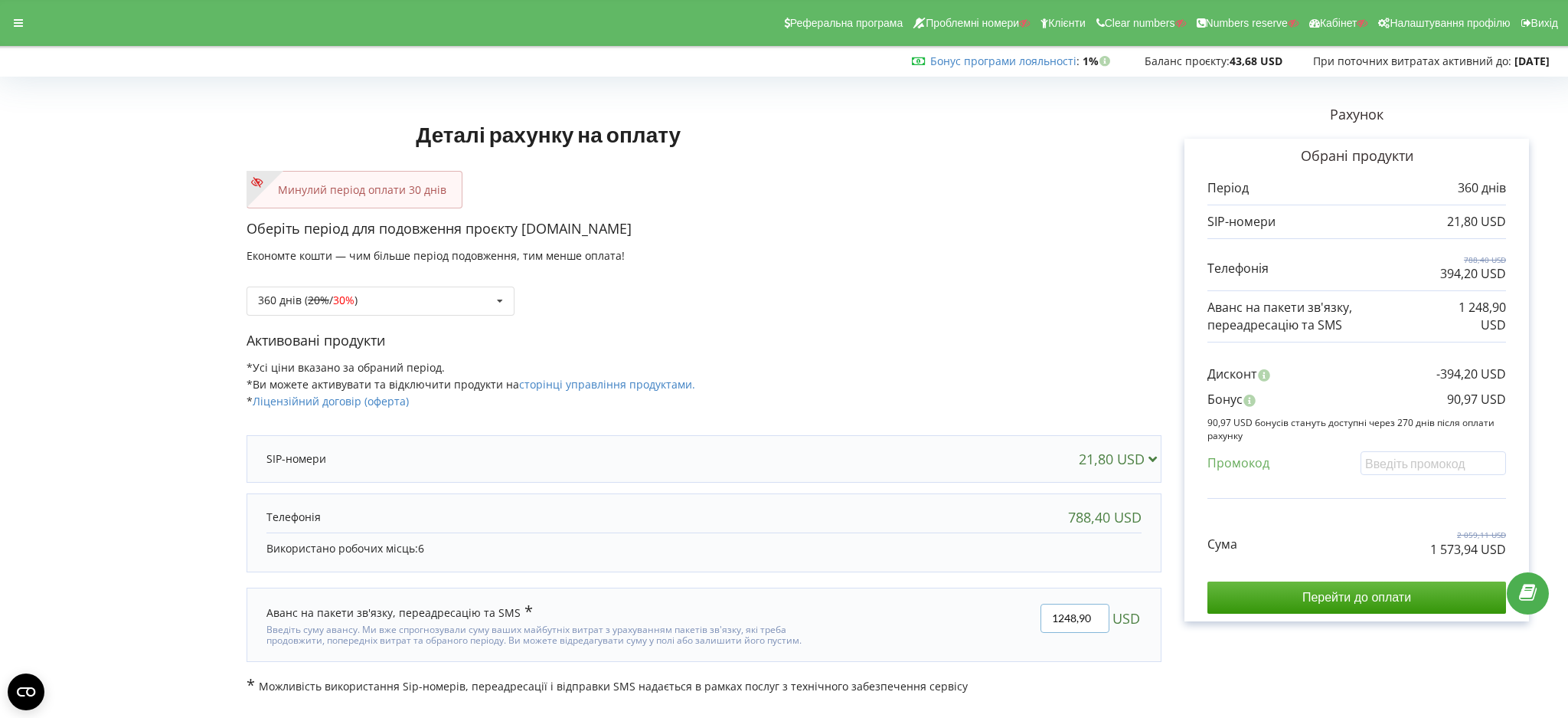
drag, startPoint x: 1048, startPoint y: 613, endPoint x: 1096, endPoint y: 623, distance: 49.0
click at [1096, 623] on input "1248,90" at bounding box center [1074, 619] width 69 height 29
type input "450"
click at [1086, 679] on div "Деталі рахунку на оплату Минулий період оплати 30 днів Оберіть період для подов…" at bounding box center [784, 388] width 1535 height 612
drag, startPoint x: 1428, startPoint y: 550, endPoint x: 1515, endPoint y: 556, distance: 87.2
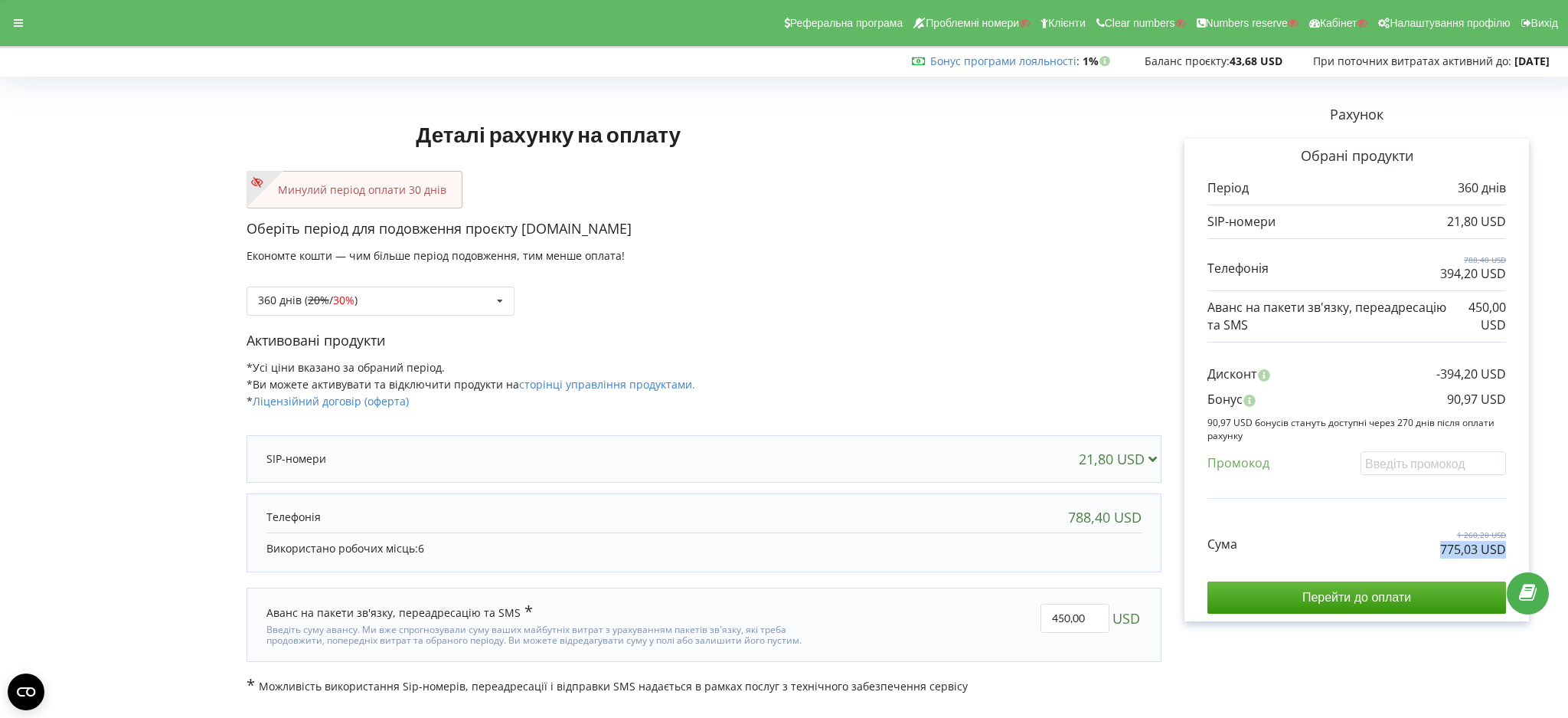
click at [1515, 556] on div "Обрані продукти Період 360 днів 21,80 USD 788,40 USD 394,20 USD" at bounding box center [1356, 380] width 345 height 482
copy p "775,03 USD"
drag, startPoint x: 1498, startPoint y: 399, endPoint x: 1522, endPoint y: 396, distance: 24.2
click at [1522, 396] on div "Обрані продукти Період 360 днів 21,80 USD 788,40 USD 394,20 USD" at bounding box center [1356, 380] width 345 height 482
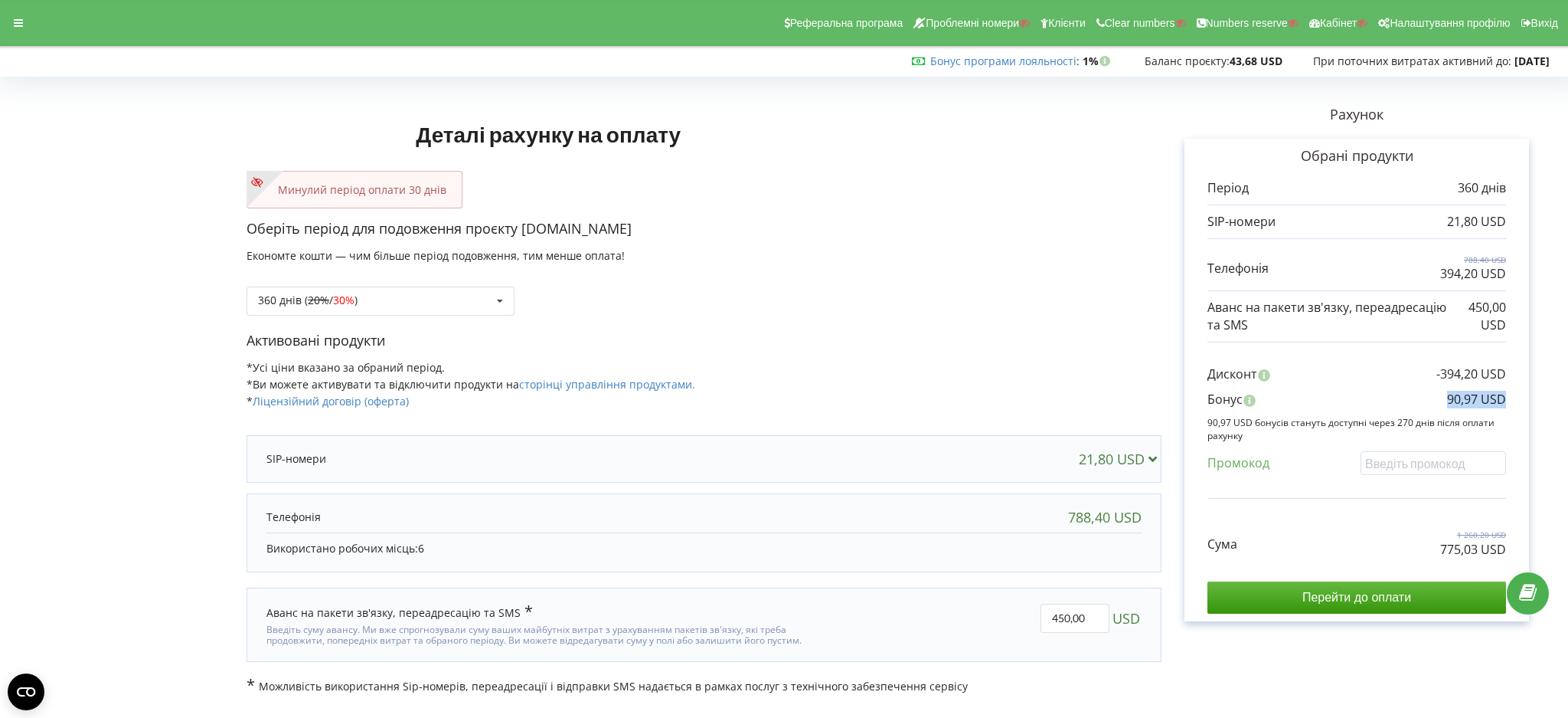
copy p "90,97 USD"
click at [390, 304] on div "360 днів ( 20% / 30% ) Поповнити баланс без подовження 20% / 30% 30% /" at bounding box center [380, 301] width 268 height 29
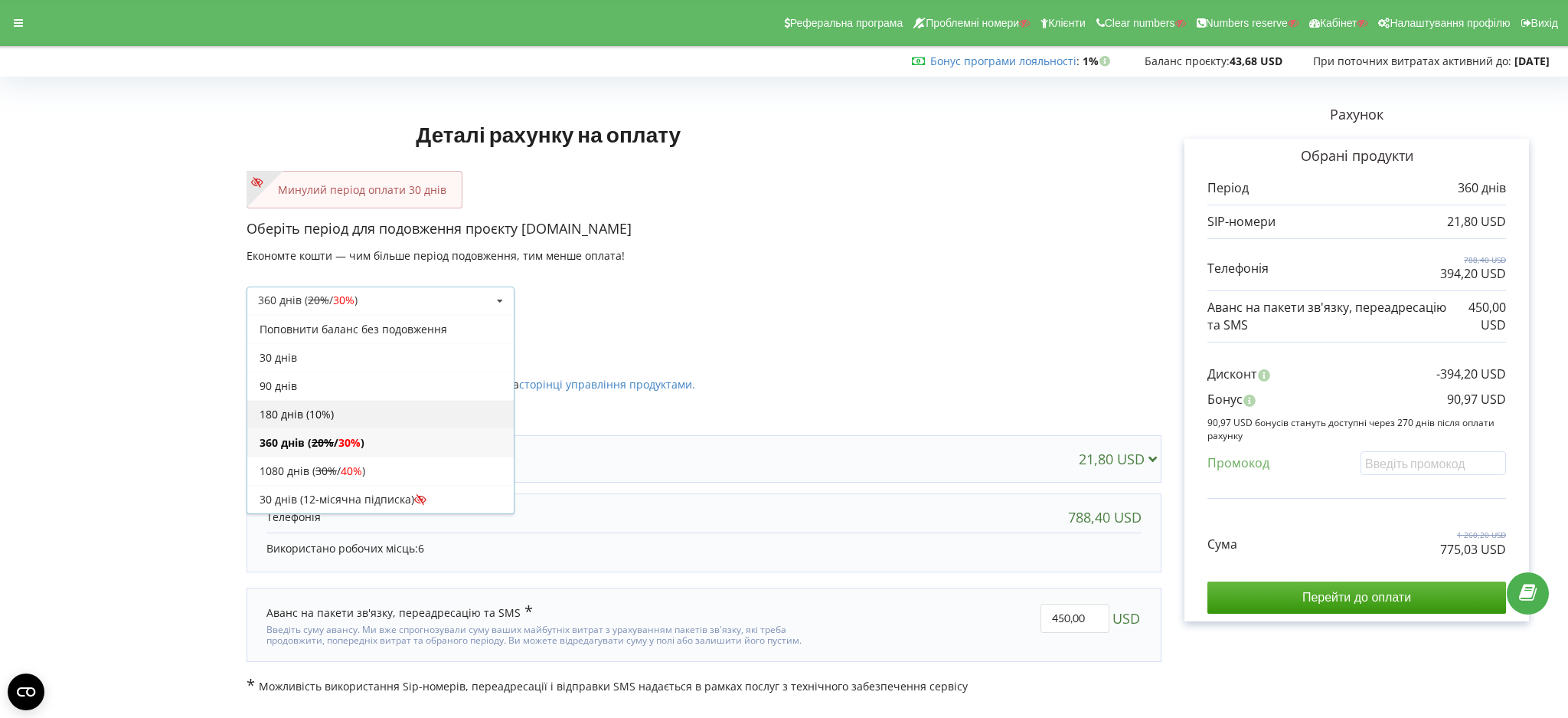
click at [412, 414] on div "180 днів (10%)" at bounding box center [380, 414] width 266 height 29
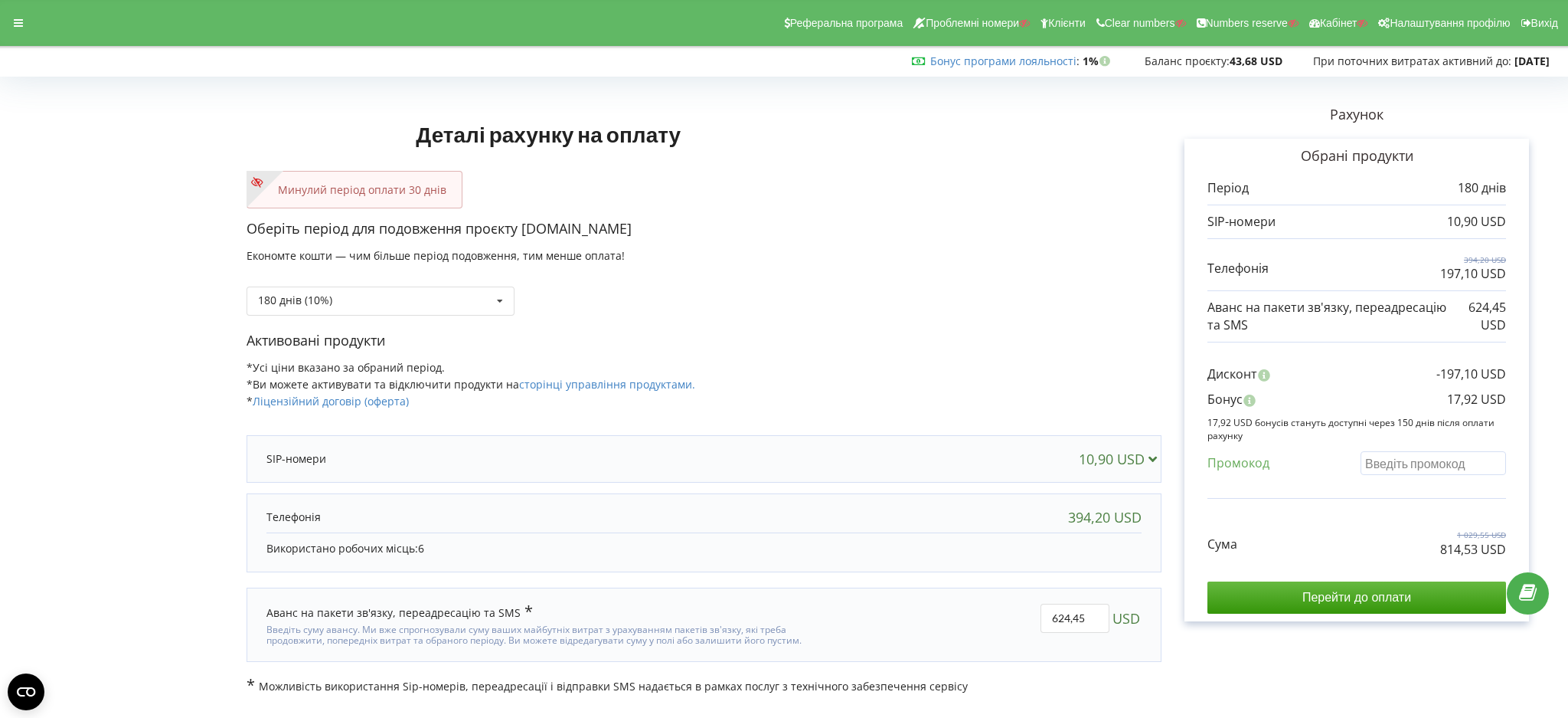
click at [1403, 460] on input "text" at bounding box center [1433, 463] width 146 height 24
paste input "EKLH-TLWT"
type input "EKLH-TLWT"
click at [1393, 499] on div "Деталі рахунку на оплату Минулий період оплати 30 днів Оберіть період для подов…" at bounding box center [784, 388] width 1535 height 612
click at [1358, 522] on div "Сума 1 029,55 USD 799,60 USD" at bounding box center [1356, 531] width 299 height 51
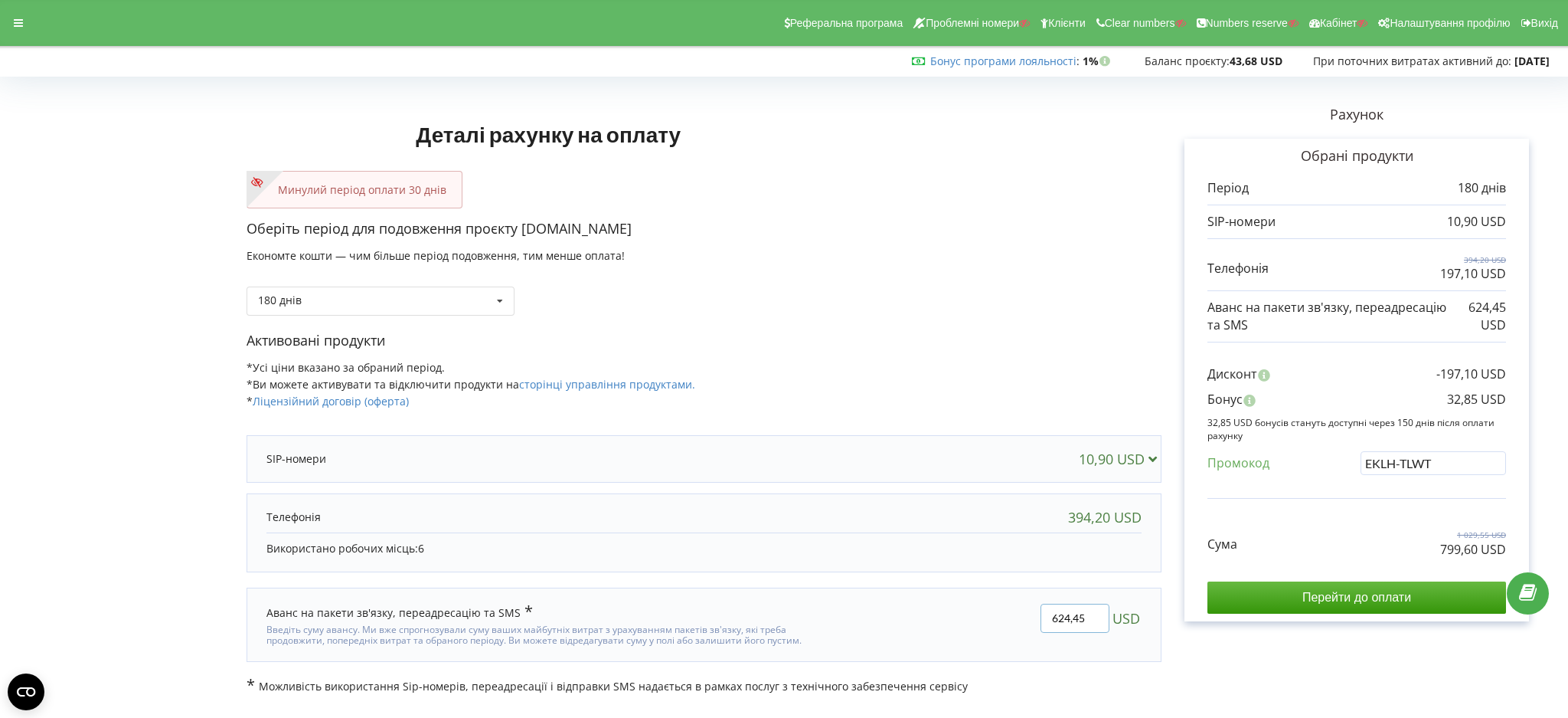
drag, startPoint x: 1091, startPoint y: 616, endPoint x: 928, endPoint y: 563, distance: 171.4
click at [922, 593] on div "624,45 USD" at bounding box center [984, 624] width 336 height 64
type input "225"
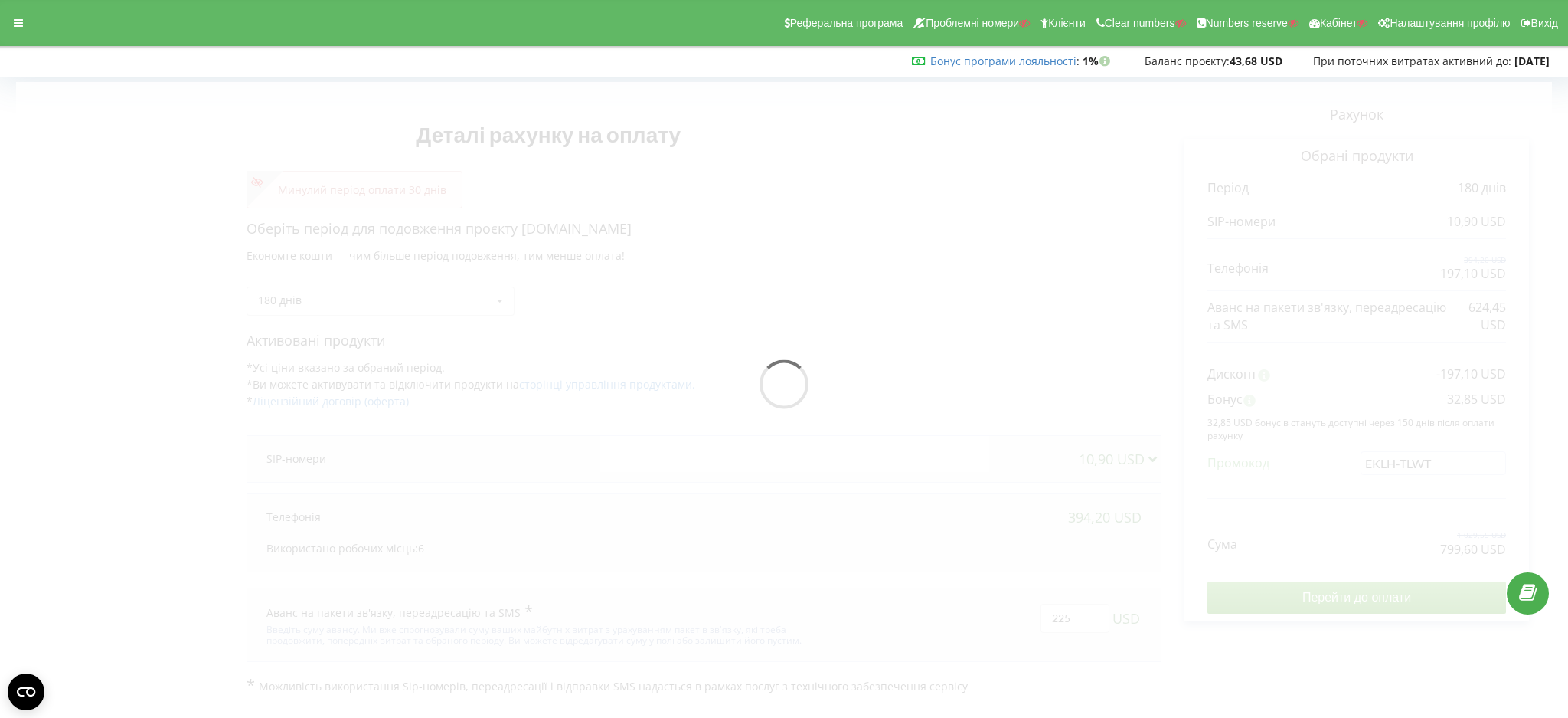
click at [958, 314] on div "Деталі рахунку на оплату Минулий період оплати 30 днів Оберіть період для подов…" at bounding box center [784, 388] width 1535 height 612
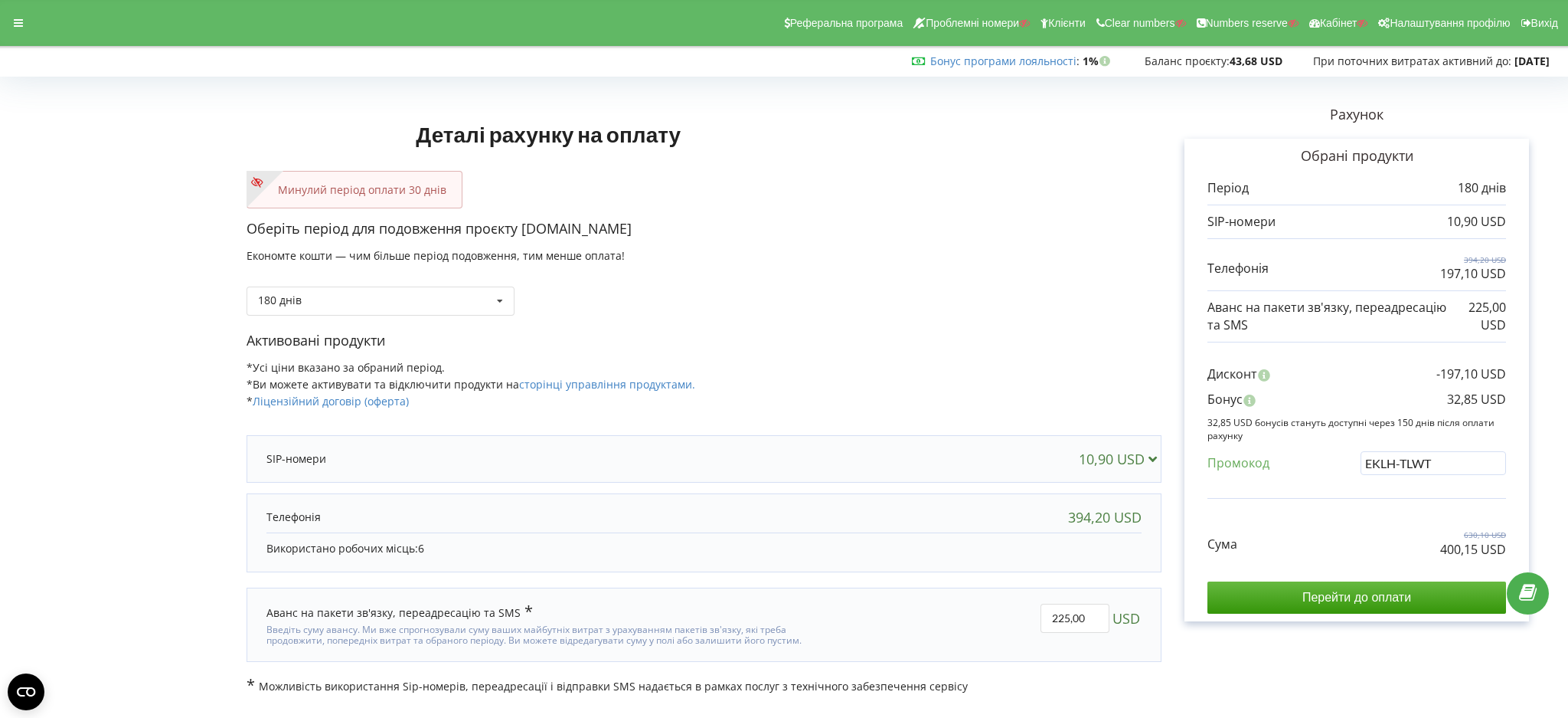
drag, startPoint x: 1435, startPoint y: 555, endPoint x: 1452, endPoint y: 548, distance: 18.4
click at [1465, 550] on div "Деталі рахунку на оплату Минулий період оплати 30 днів Оберіть період для подов…" at bounding box center [784, 388] width 1535 height 612
drag, startPoint x: 1441, startPoint y: 546, endPoint x: 1526, endPoint y: 544, distance: 85.0
click at [1526, 544] on div "Обрані продукти Період 180 днів 10,90 USD 394,20 USD 197,10 USD" at bounding box center [1356, 380] width 345 height 482
copy p "400,15 USD"
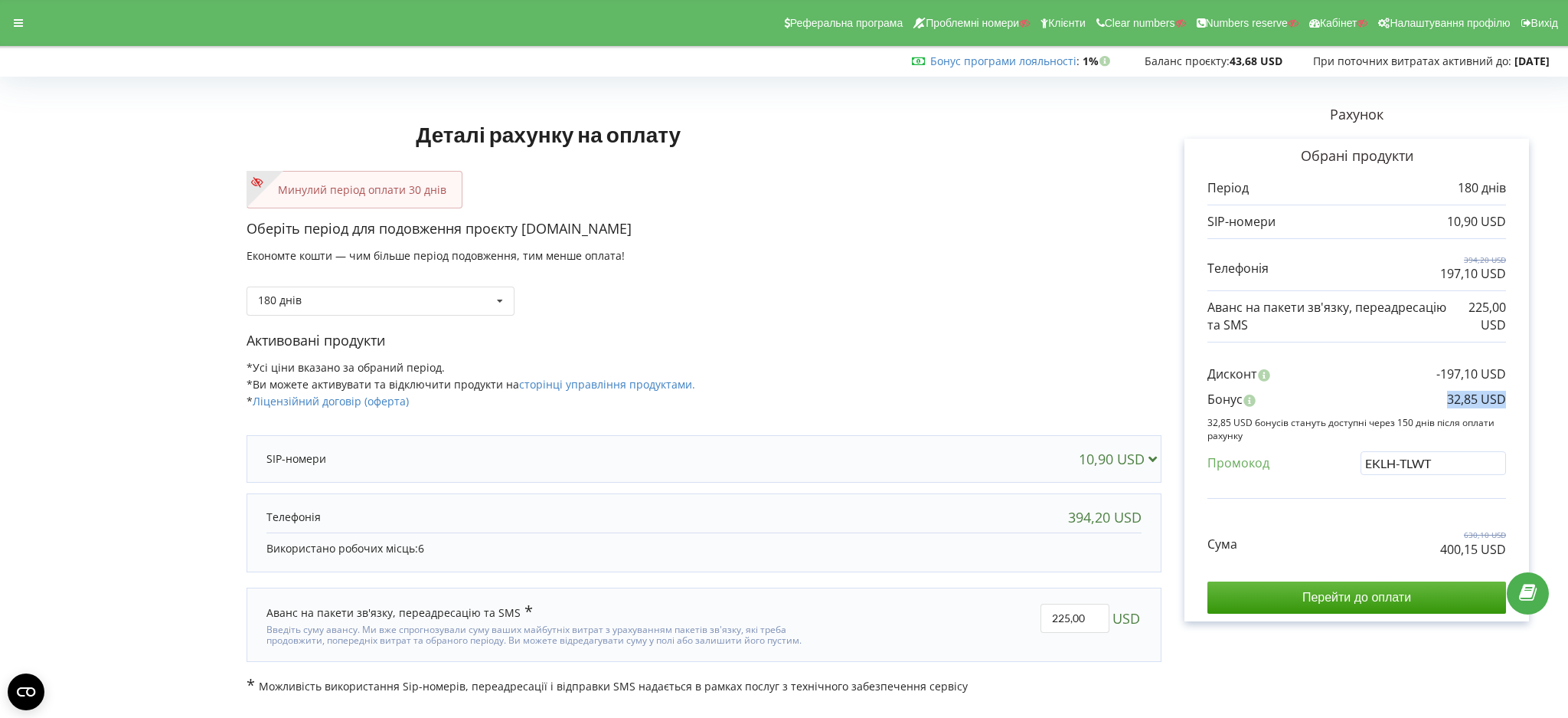
drag, startPoint x: 1431, startPoint y: 398, endPoint x: 1510, endPoint y: 398, distance: 79.0
click at [1510, 398] on div "Обрані продукти Період 180 днів 10,90 USD 394,20 USD 197,10 USD" at bounding box center [1356, 380] width 345 height 482
copy p "32,85 USD"
click at [19, 15] on div at bounding box center [19, 23] width 28 height 21
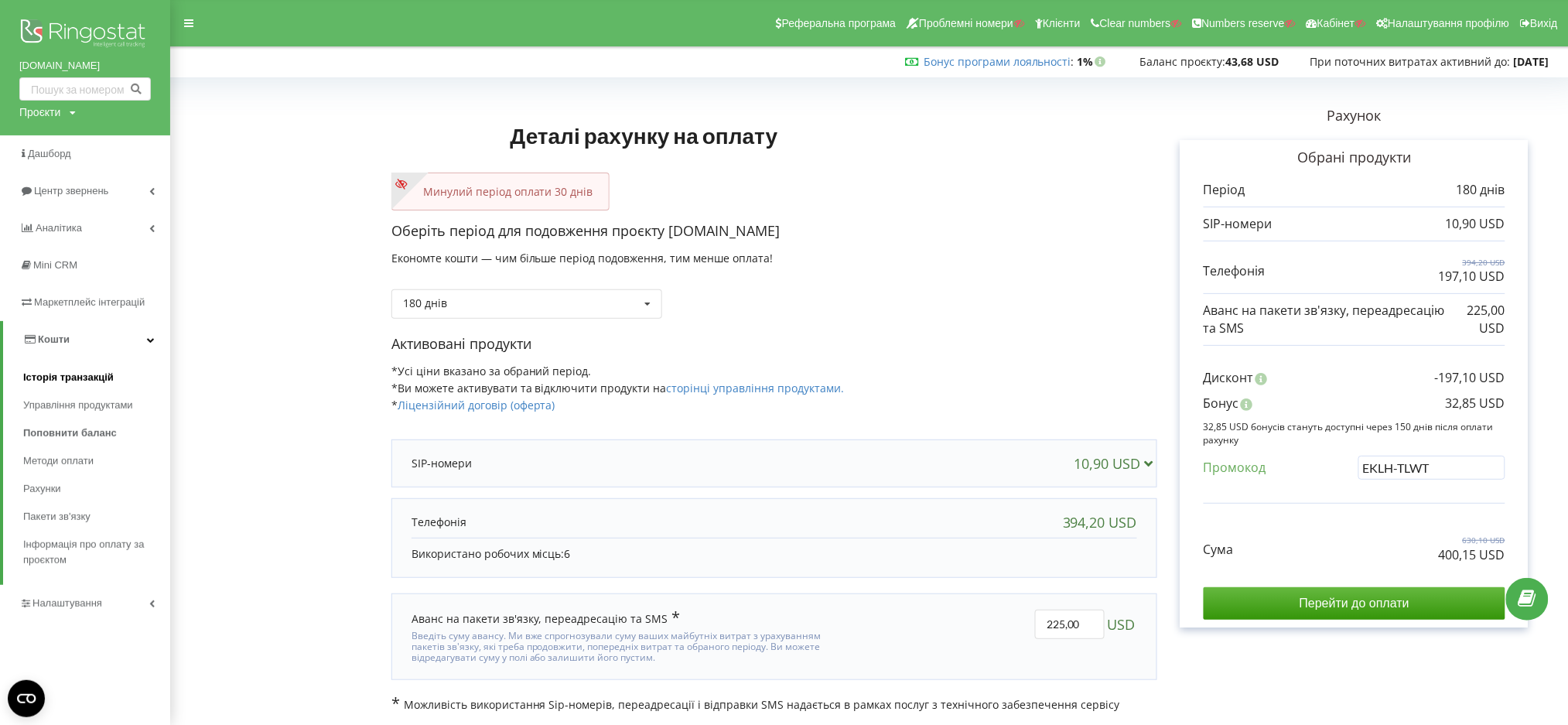
click at [78, 370] on span "Історія транзакцій" at bounding box center [68, 377] width 91 height 16
click at [75, 383] on span "Історія транзакцій" at bounding box center [68, 377] width 91 height 16
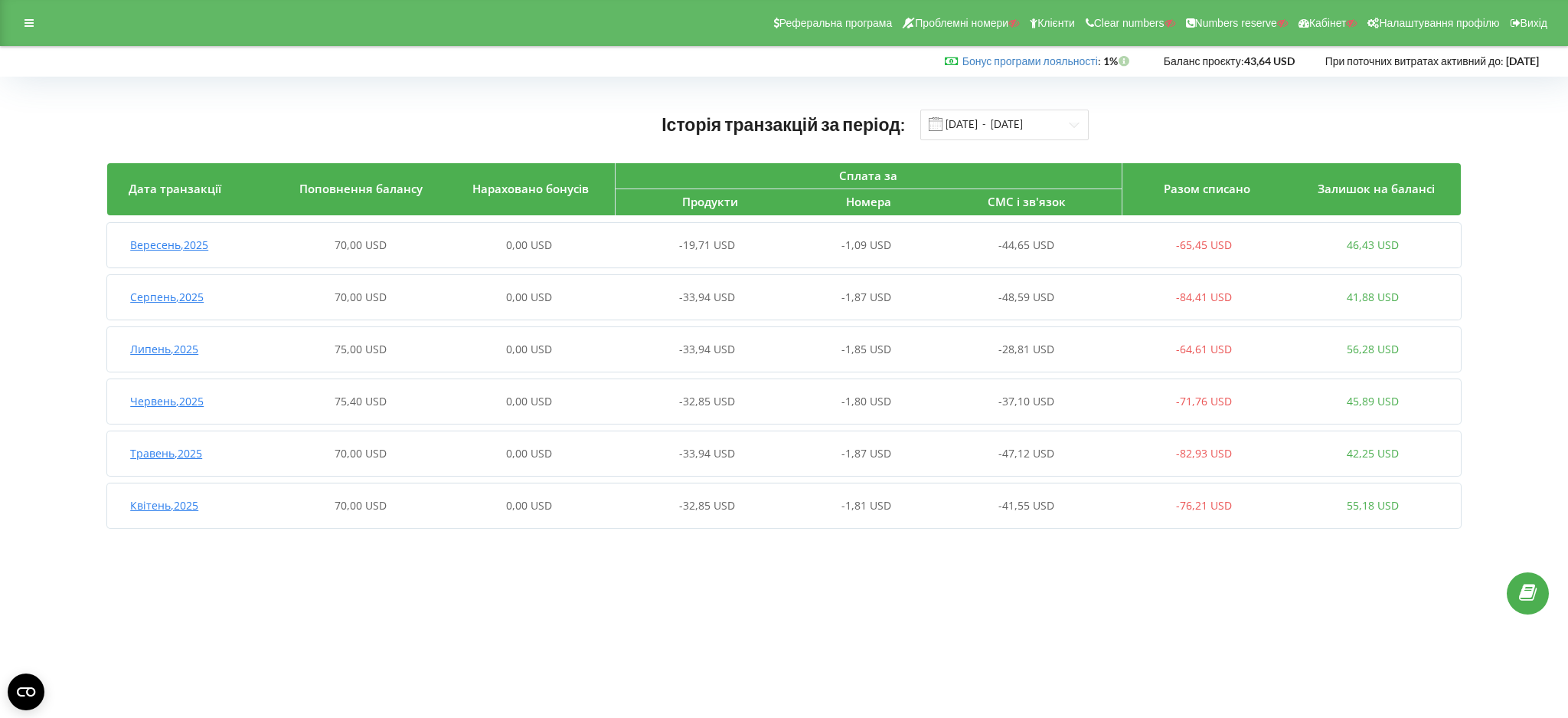
click at [995, 349] on div "-28,81 USD" at bounding box center [1034, 349] width 169 height 15
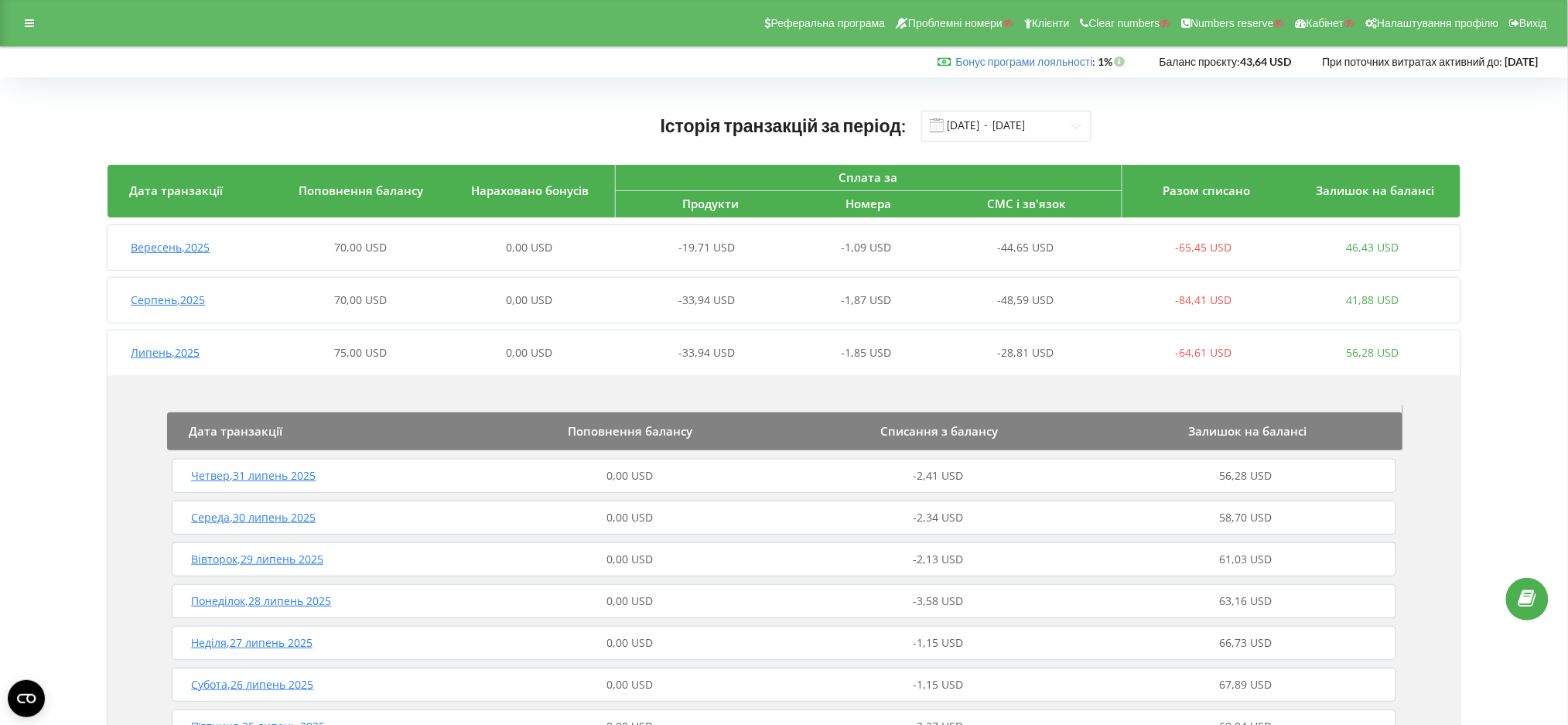
click at [1006, 352] on span "-28,81 USD" at bounding box center [1026, 352] width 57 height 15
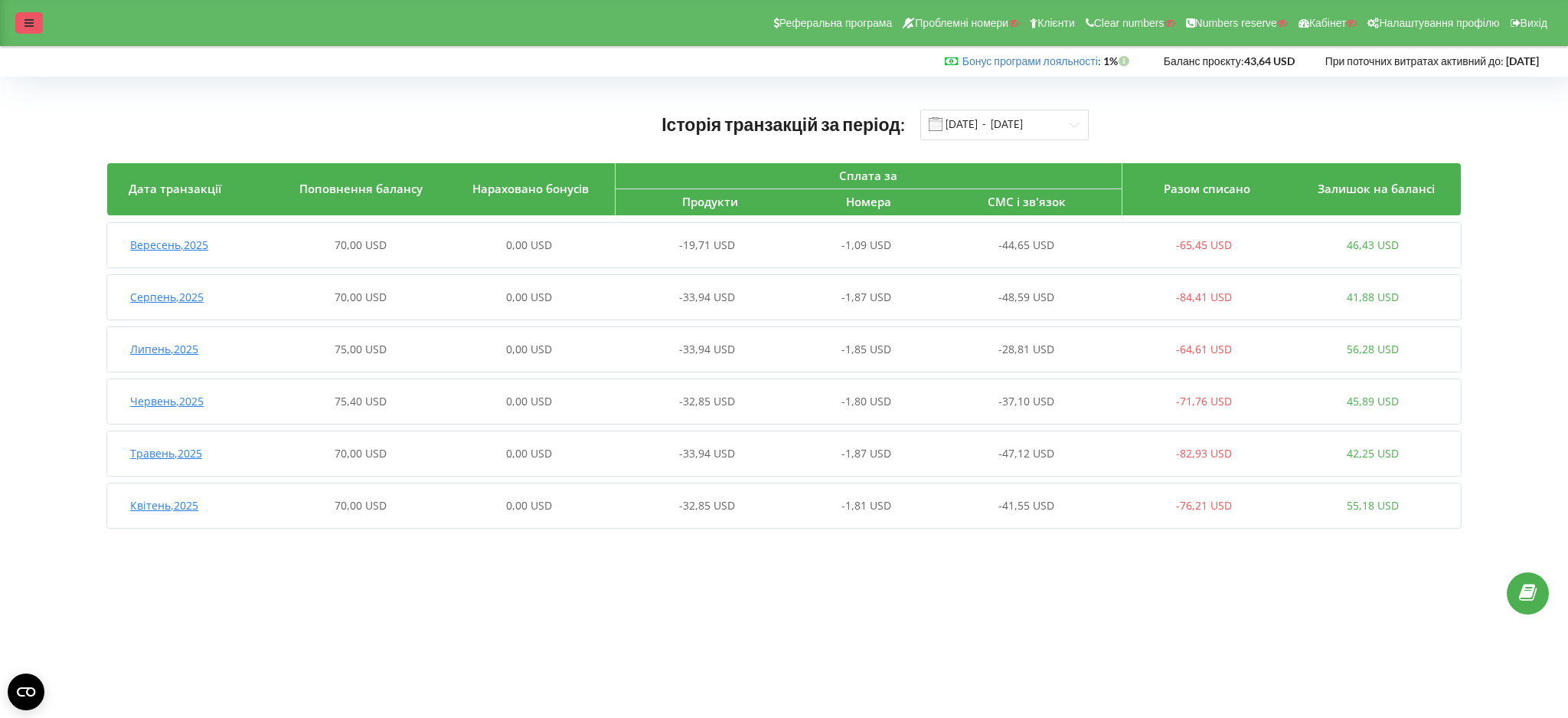
click at [33, 22] on icon at bounding box center [29, 23] width 9 height 11
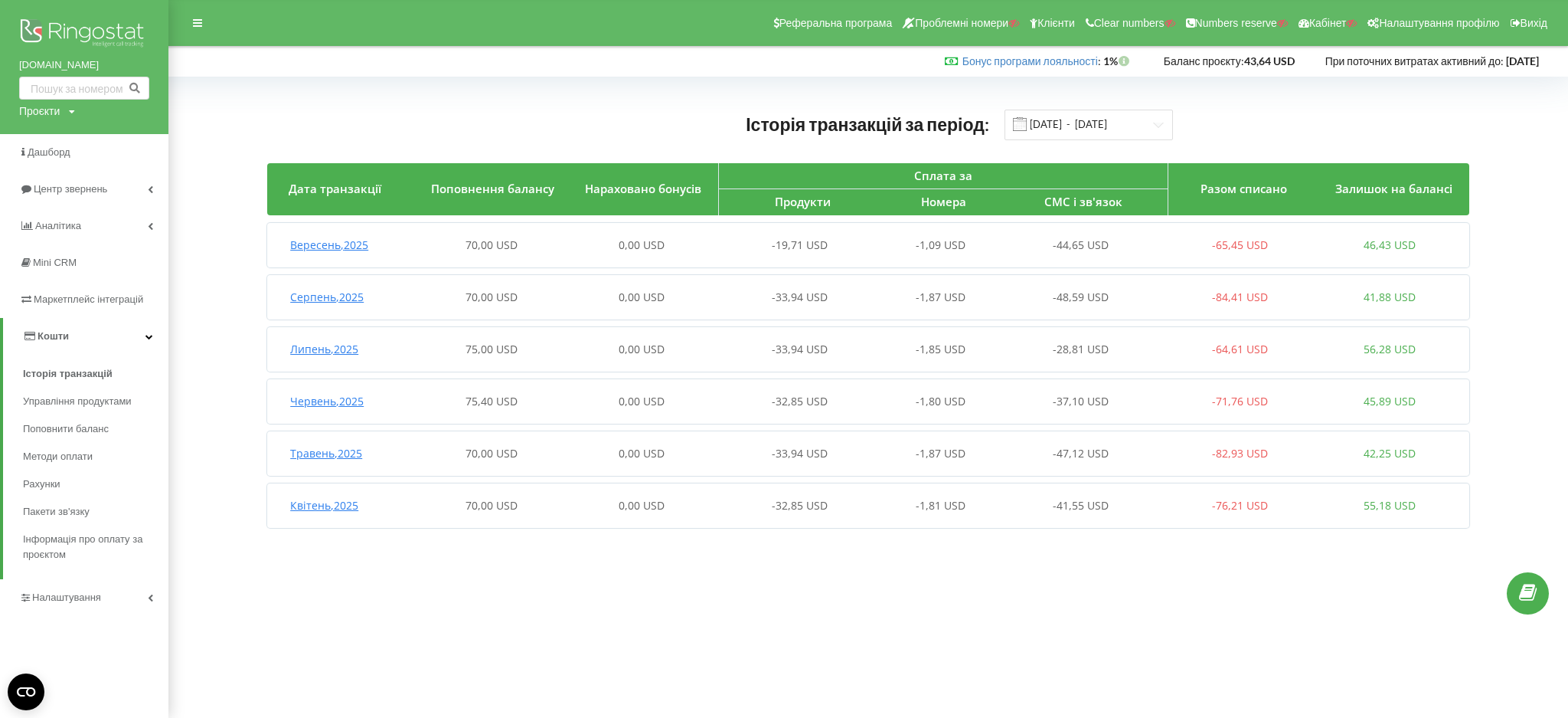
click at [34, 114] on div "Проєкти" at bounding box center [39, 111] width 41 height 15
click at [50, 140] on input "text" at bounding box center [67, 143] width 77 height 22
paste input "[DOMAIN_NAME]"
type input "[DOMAIN_NAME]"
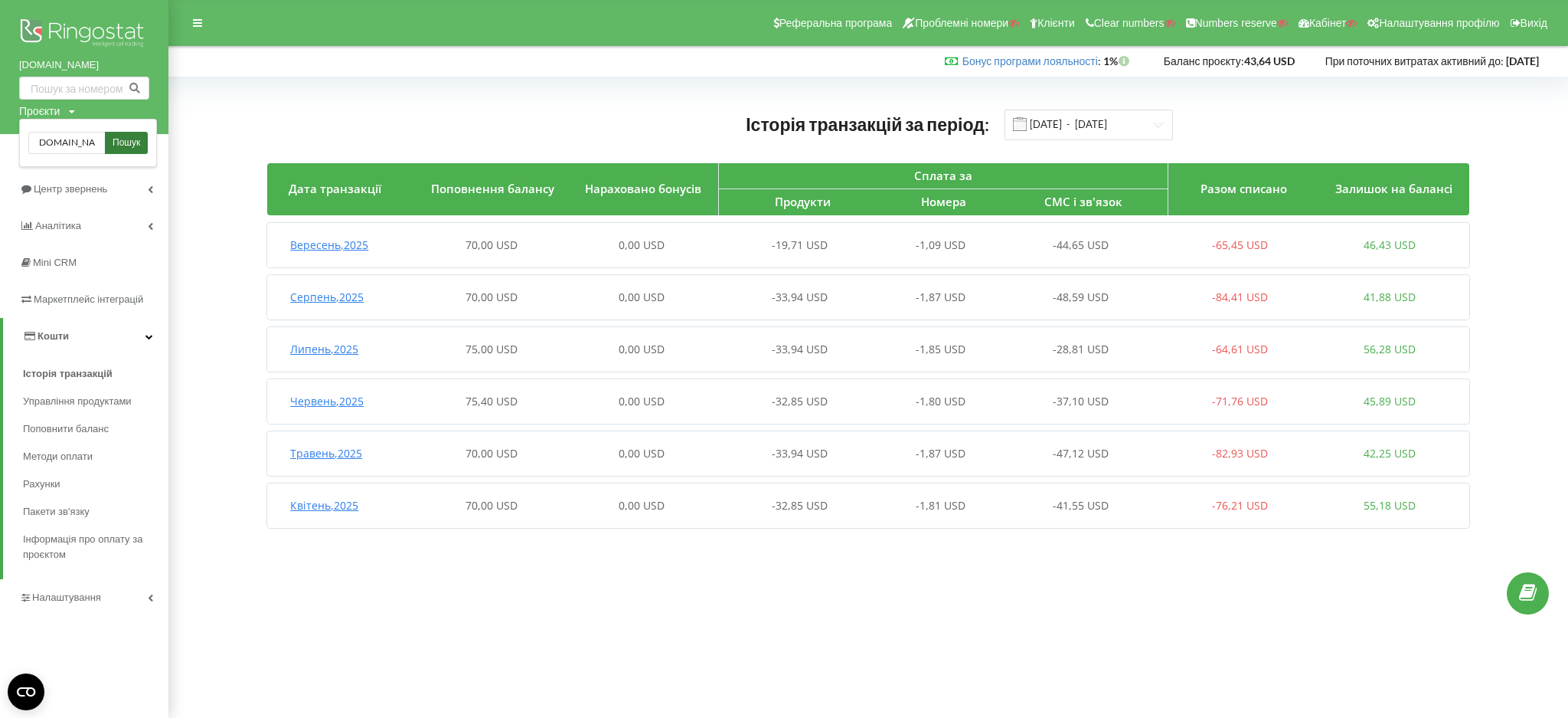
scroll to position [0, 0]
click at [130, 136] on span "Пошук" at bounding box center [126, 143] width 28 height 14
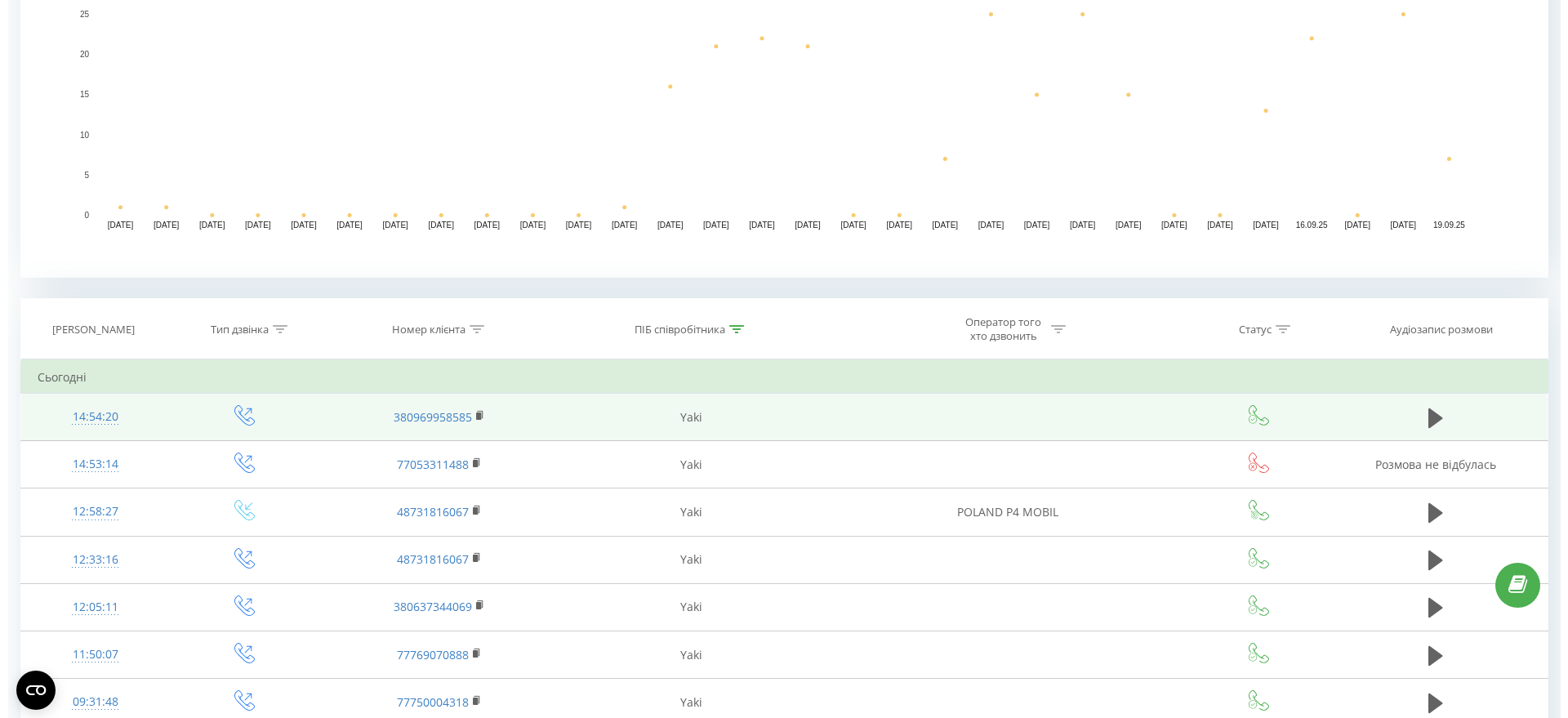
scroll to position [513, 0]
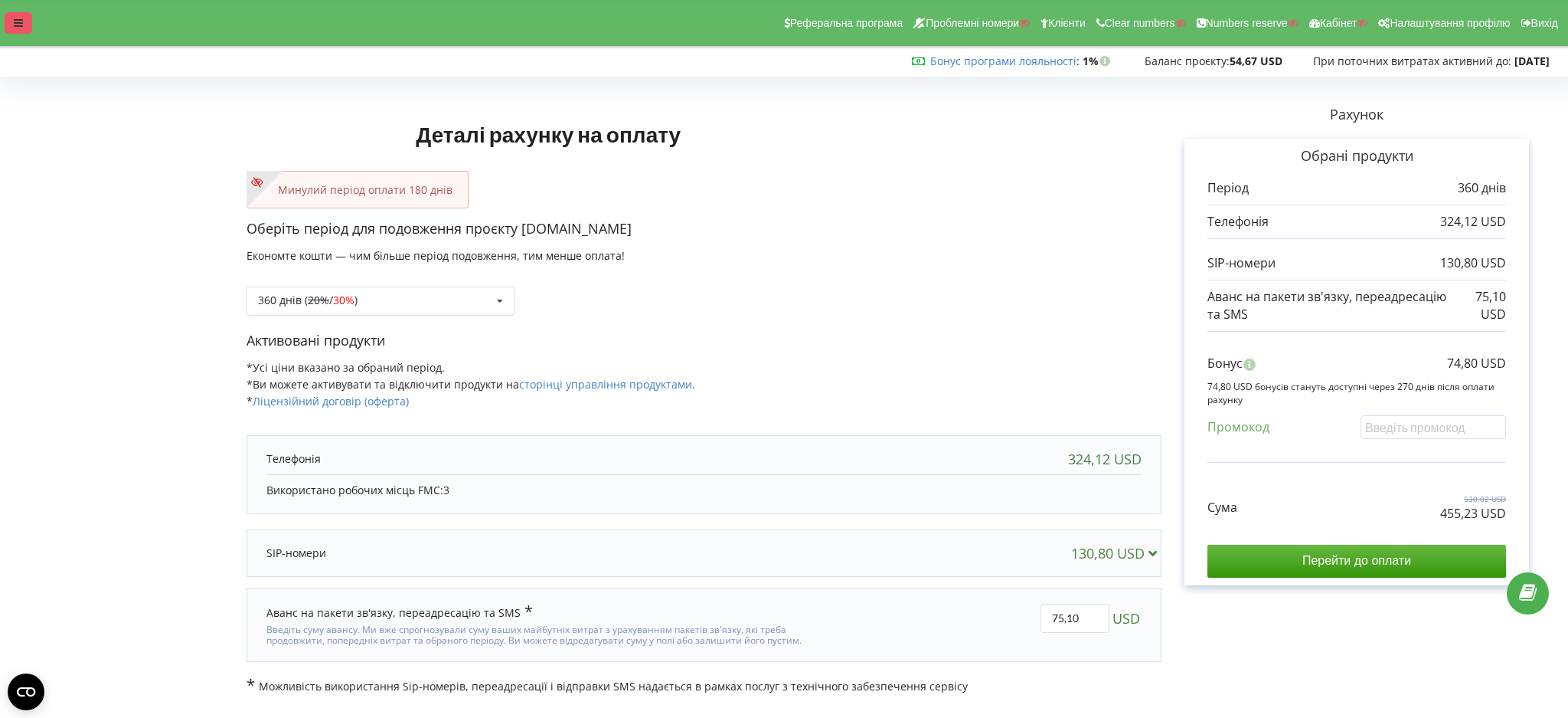
click at [14, 21] on icon at bounding box center [18, 23] width 9 height 11
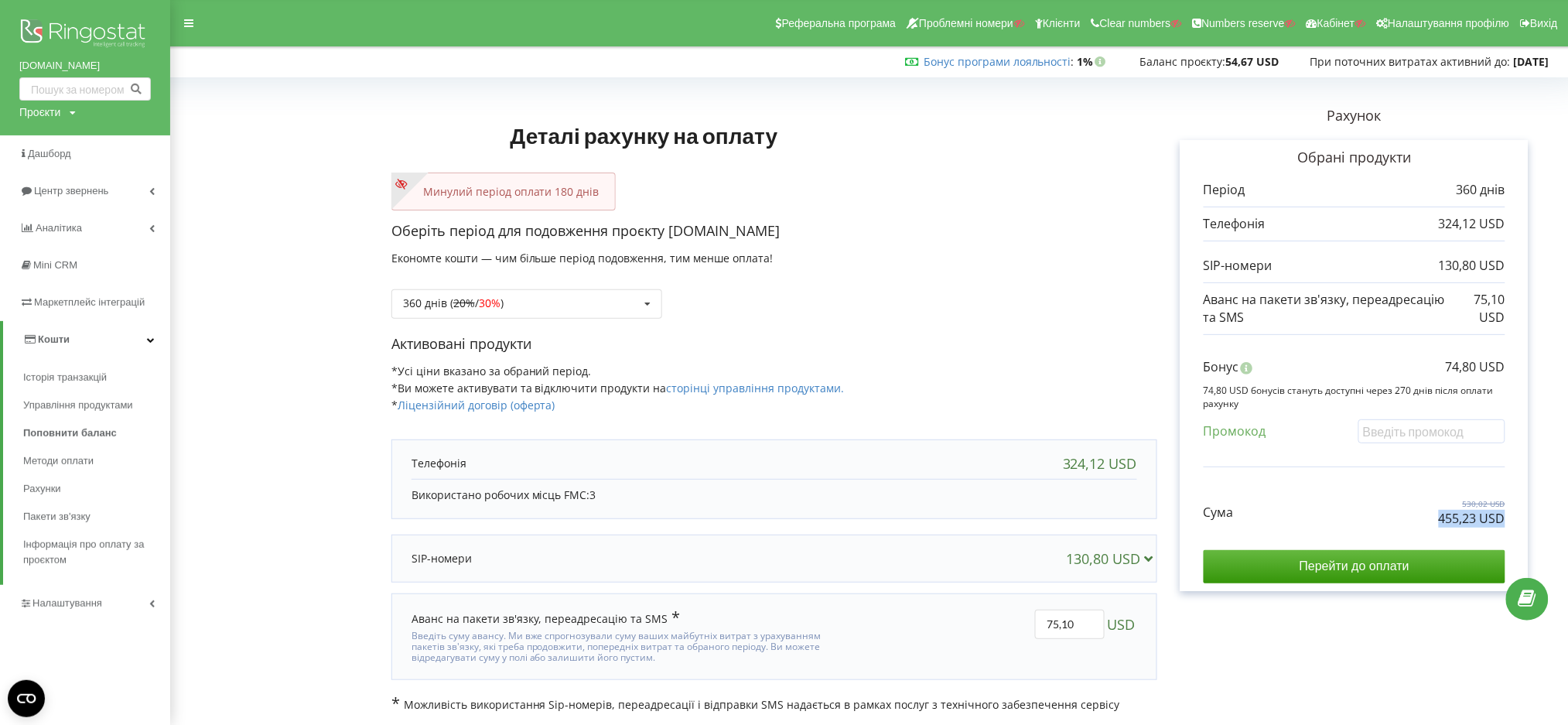
drag, startPoint x: 1425, startPoint y: 521, endPoint x: 1510, endPoint y: 524, distance: 85.1
click at [1510, 524] on div "Обрані продукти Період 360 днів 324,12 USD 130,80 USD 75,10 USD" at bounding box center [1354, 365] width 348 height 451
drag, startPoint x: 1445, startPoint y: 365, endPoint x: 1508, endPoint y: 365, distance: 63.0
click at [1508, 365] on div "Обрані продукти Період 360 днів 324,12 USD 130,80 USD 75,10 USD" at bounding box center [1354, 365] width 348 height 451
drag, startPoint x: 1433, startPoint y: 525, endPoint x: 1508, endPoint y: 527, distance: 75.0
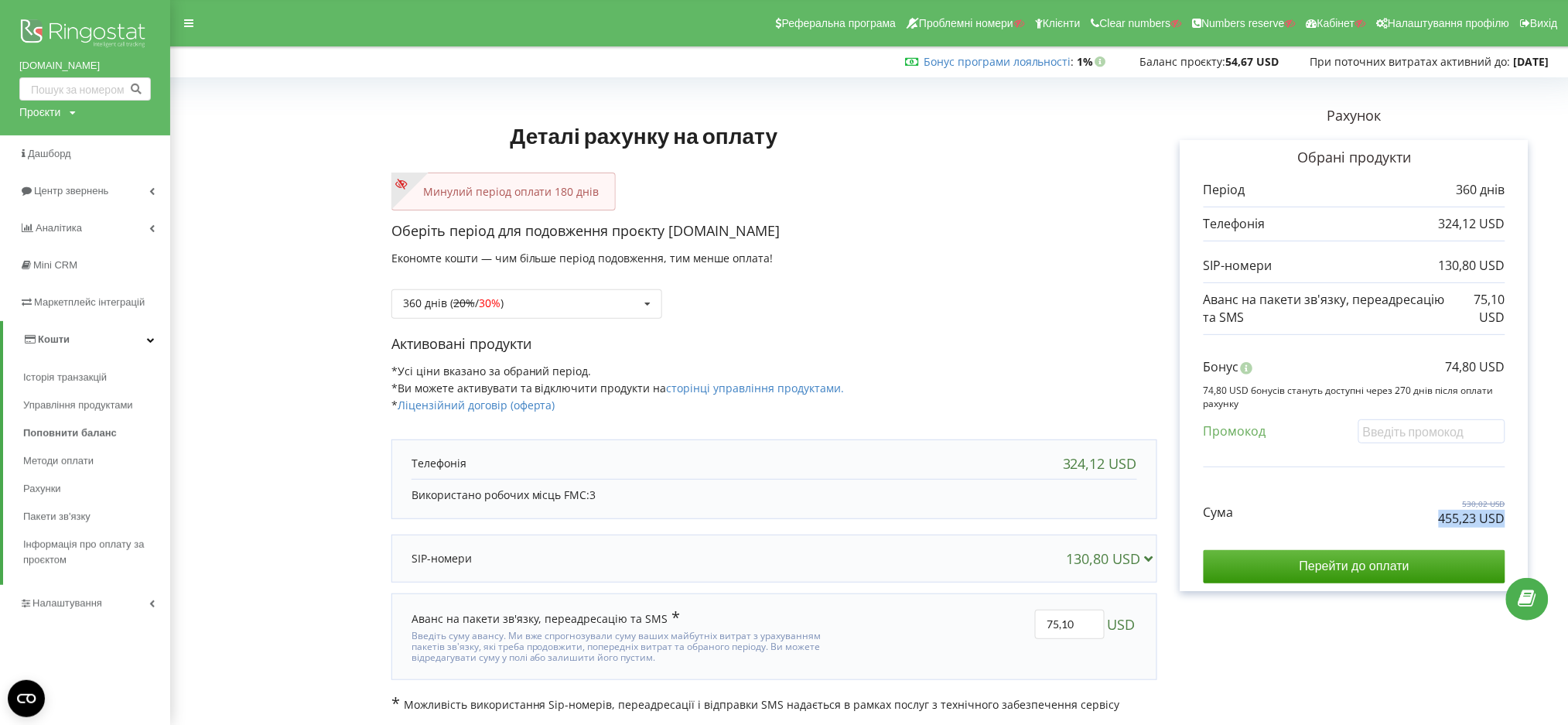
click at [1508, 527] on div "Обрані продукти Період 360 днів 324,12 USD 130,80 USD 75,10 USD" at bounding box center [1354, 365] width 348 height 451
click at [267, 237] on form "Деталі рахунку на оплату Минулий період оплати 180 днів Оберіть період для подо…" at bounding box center [868, 397] width 1366 height 630
drag, startPoint x: 394, startPoint y: 176, endPoint x: 837, endPoint y: 254, distance: 449.8
click at [837, 254] on div "Деталі рахунку на оплату Минулий період оплати 180 днів Оберіть період для подо…" at bounding box center [775, 397] width 765 height 630
click at [840, 251] on div "Оберіть період для подовження проєкту [DOMAIN_NAME] Економте кошти — чим більше…" at bounding box center [775, 277] width 765 height 113
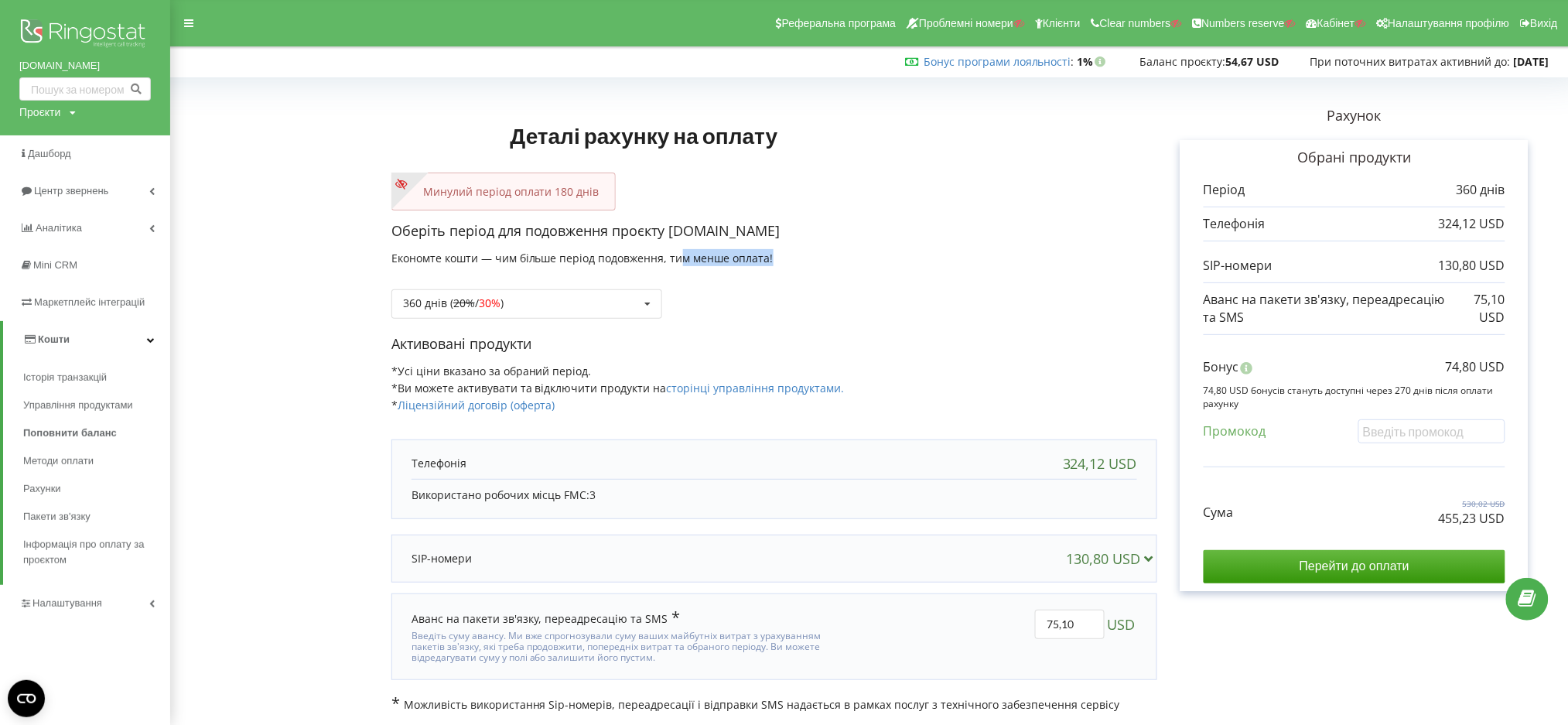
drag, startPoint x: 828, startPoint y: 263, endPoint x: 678, endPoint y: 243, distance: 151.3
click at [678, 243] on div "Оберіть період для подовження проєкту [DOMAIN_NAME] Економте кошти — чим більше…" at bounding box center [775, 277] width 765 height 113
drag, startPoint x: 679, startPoint y: 242, endPoint x: 561, endPoint y: 231, distance: 118.5
click at [678, 241] on div "Оберіть період для подовження проєкту [DOMAIN_NAME] Економте кошти — чим більше…" at bounding box center [775, 277] width 765 height 113
click at [1068, 211] on div "Деталі рахунку на оплату Минулий період оплати 180 днів Оберіть період для подо…" at bounding box center [775, 397] width 765 height 630
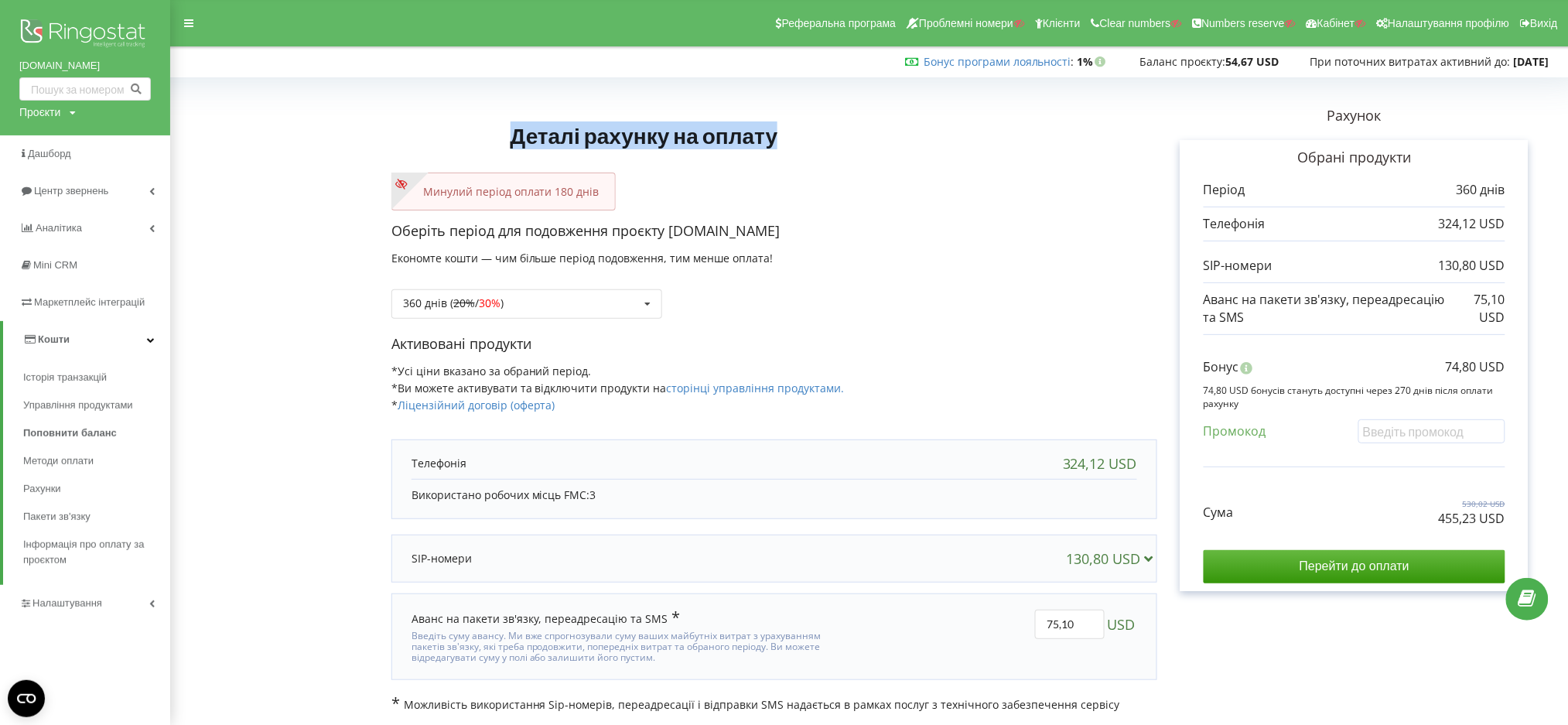
drag, startPoint x: 667, startPoint y: 111, endPoint x: 845, endPoint y: 109, distance: 178.0
click at [847, 108] on h1 "Деталі рахунку на оплату" at bounding box center [644, 135] width 506 height 74
click at [844, 133] on h1 "Деталі рахунку на оплату" at bounding box center [644, 135] width 506 height 74
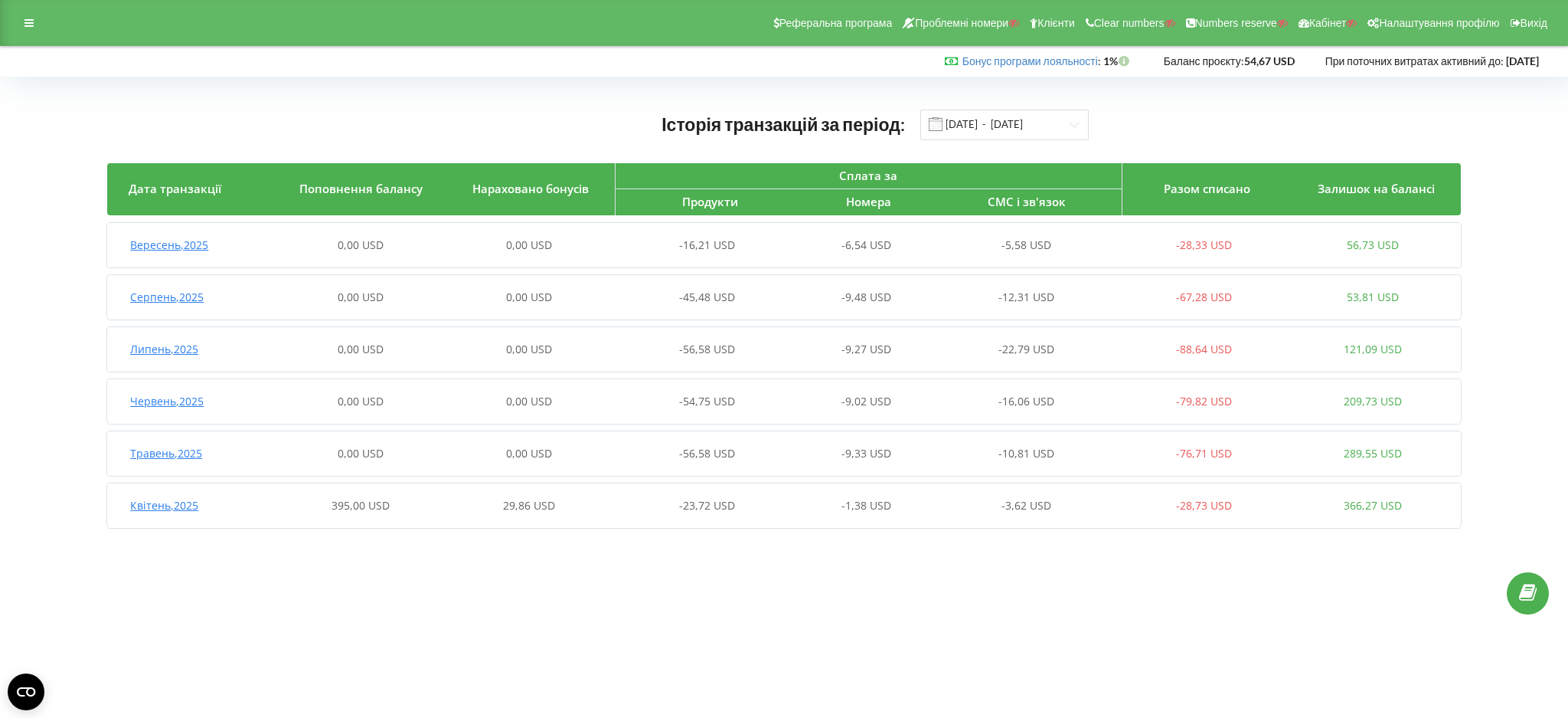
drag, startPoint x: 309, startPoint y: 503, endPoint x: 439, endPoint y: 678, distance: 218.0
click at [308, 503] on div "395,00 USD" at bounding box center [360, 505] width 169 height 15
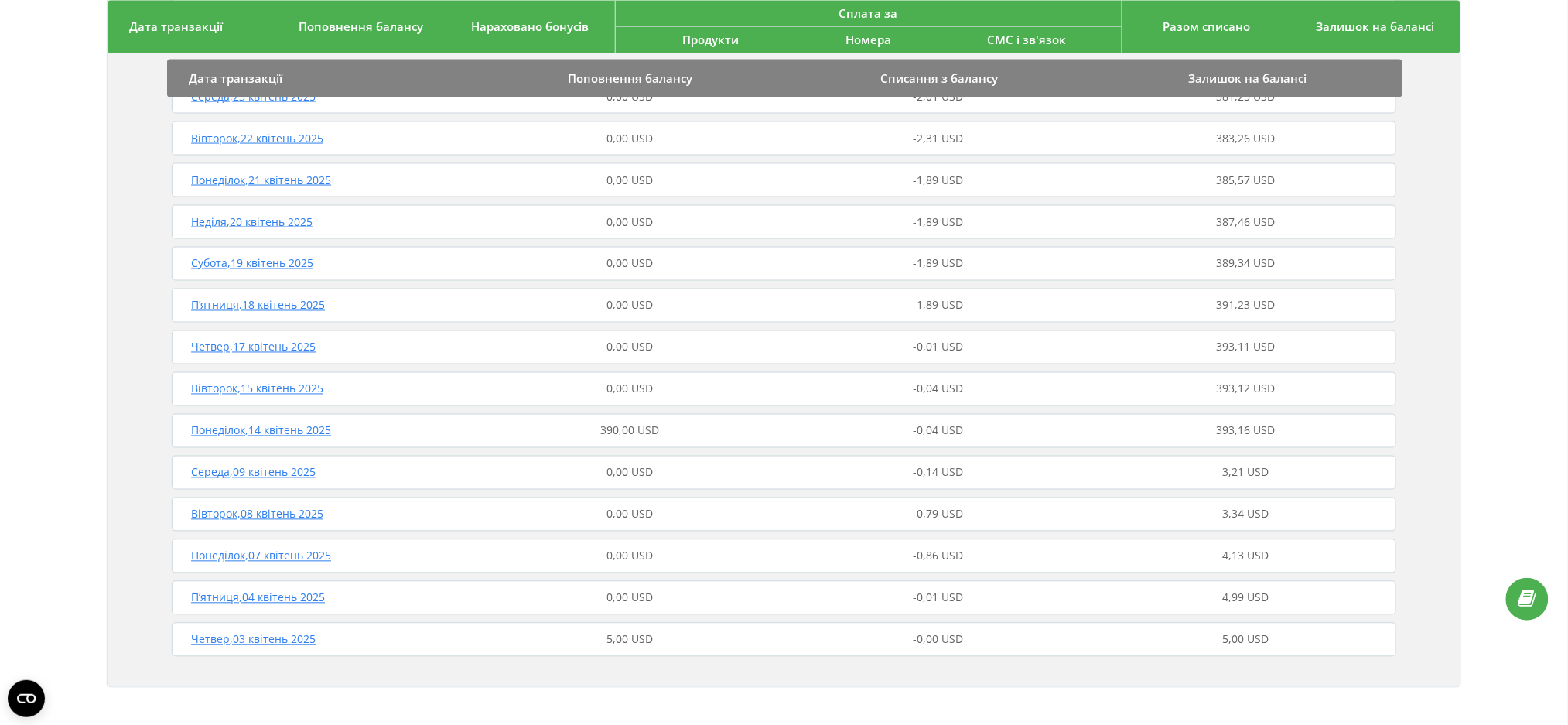
scroll to position [831, 0]
click at [521, 426] on div "390,00 USD" at bounding box center [630, 428] width 308 height 16
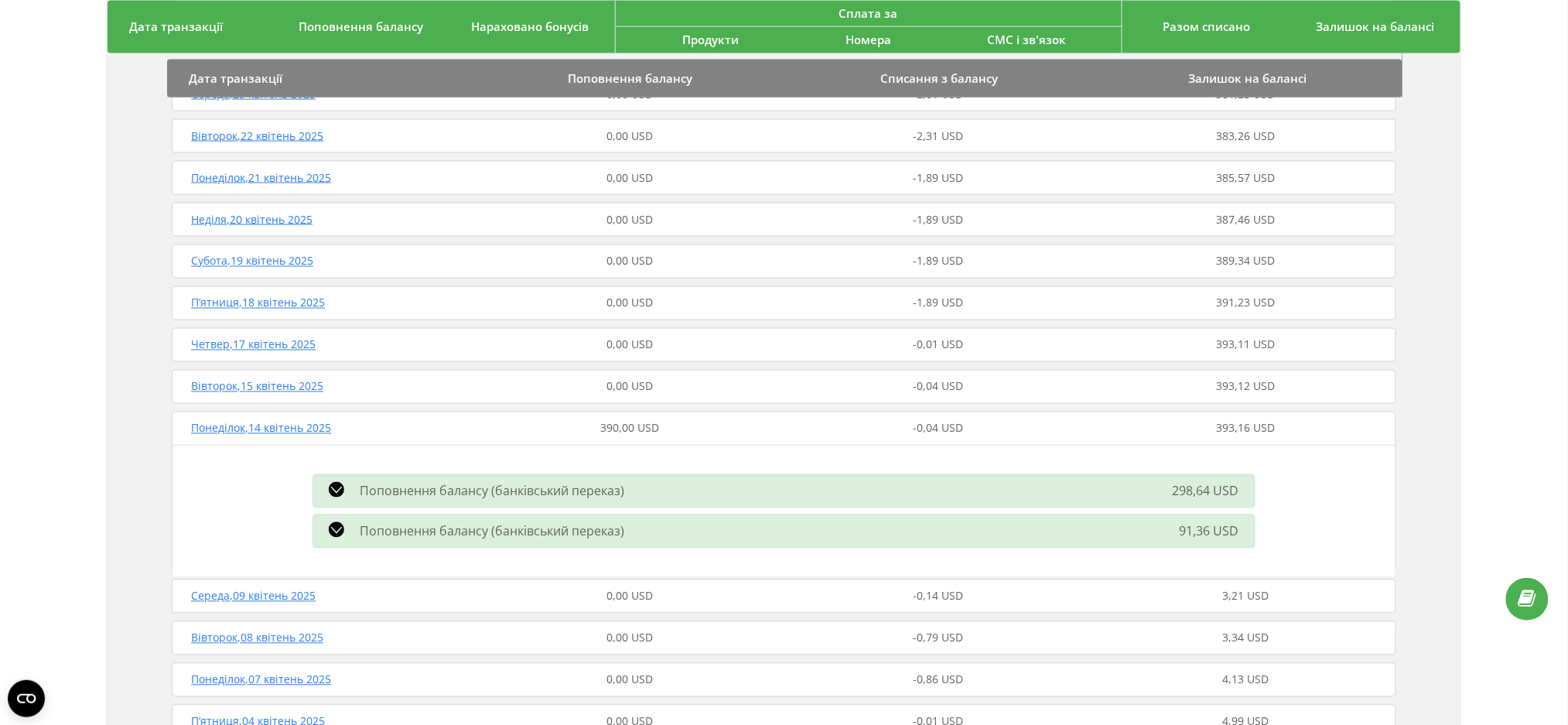
click at [451, 425] on div "Понеділок , 14 квітень 2025" at bounding box center [322, 428] width 308 height 16
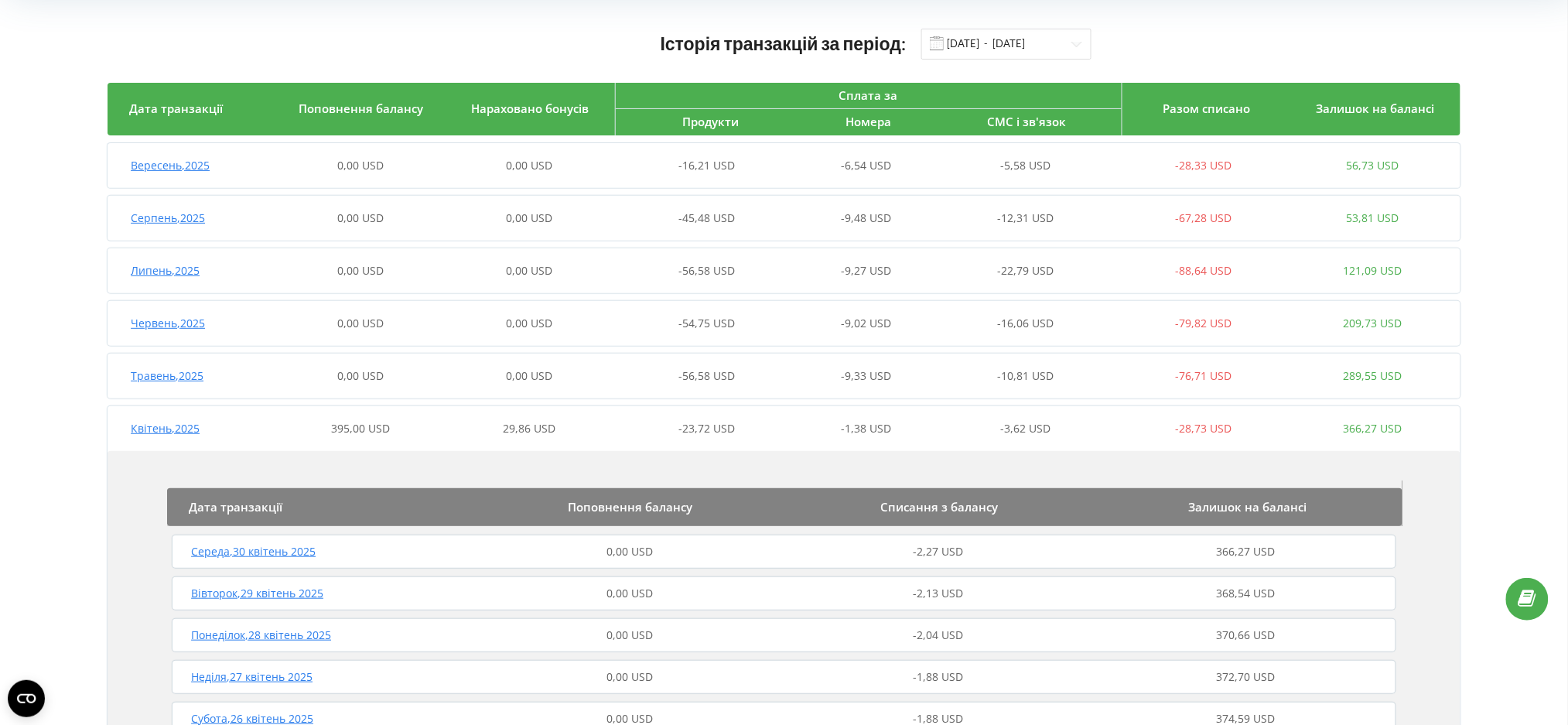
scroll to position [0, 0]
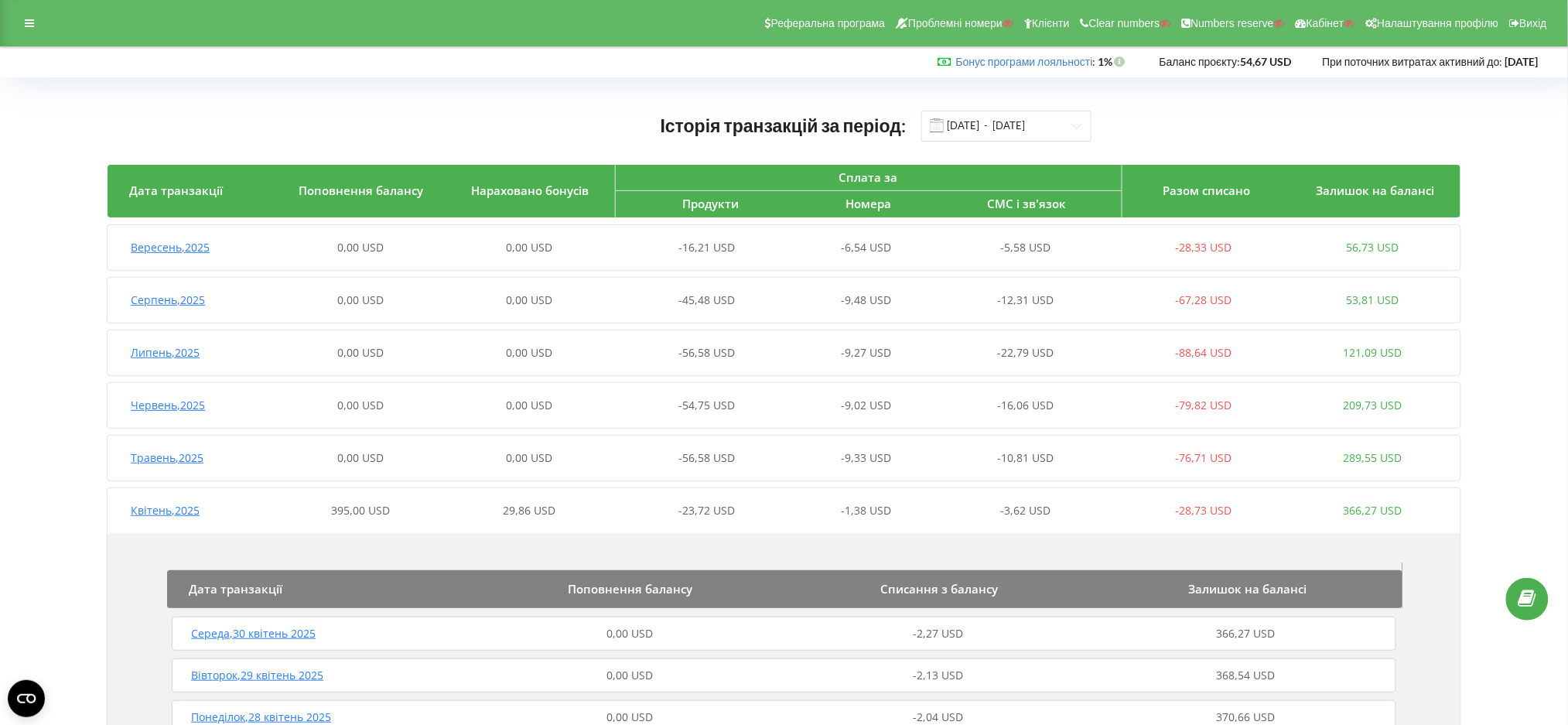
click at [290, 514] on div "395,00 USD" at bounding box center [361, 510] width 169 height 16
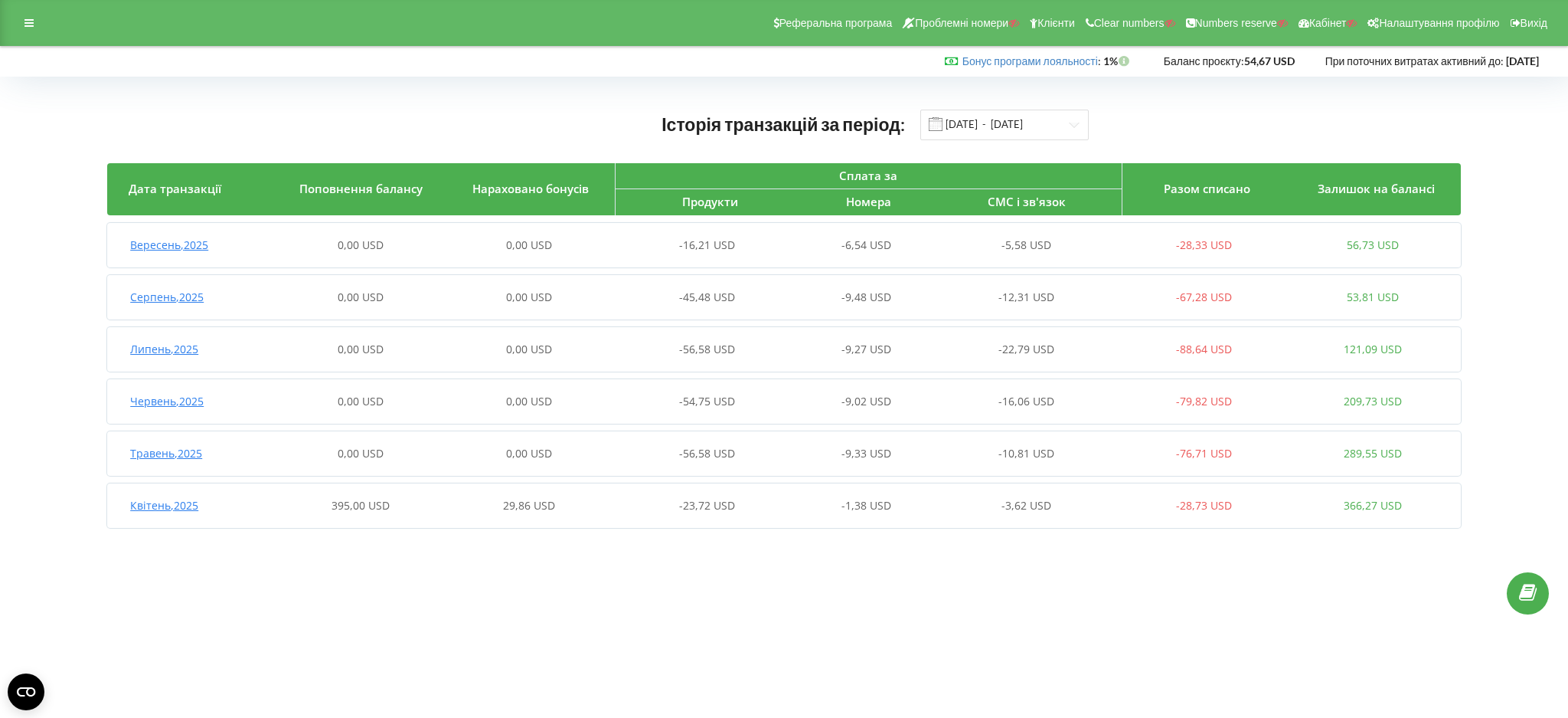
click at [33, 33] on div "Реферальна програма Проблемні номери Клієнти Clear numbers Numbers reserve Кабі…" at bounding box center [784, 23] width 1568 height 46
click at [32, 24] on icon at bounding box center [29, 23] width 9 height 11
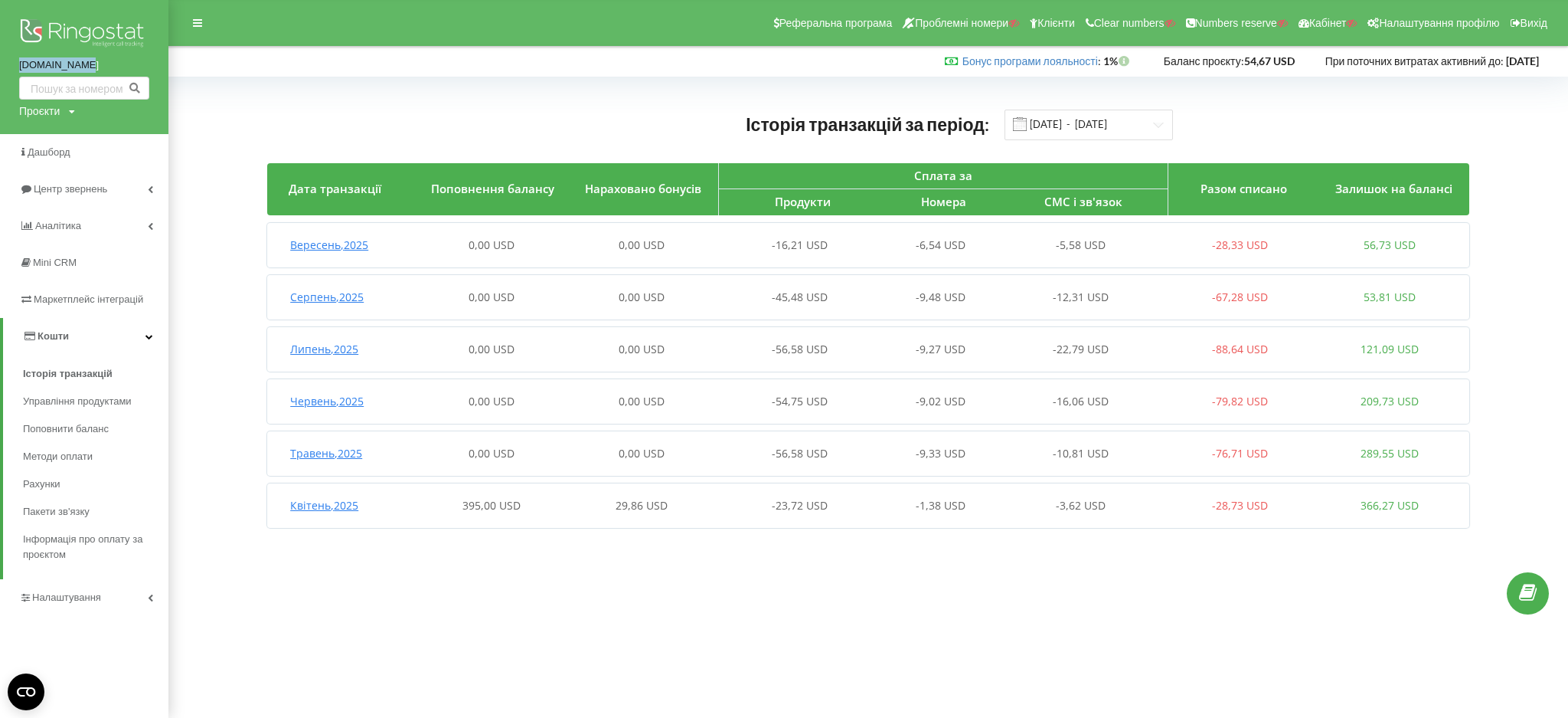
drag, startPoint x: 2, startPoint y: 60, endPoint x: 101, endPoint y: 70, distance: 99.5
click at [101, 70] on div "budegood.com Проєкти Пошук" at bounding box center [84, 67] width 169 height 134
copy link "budegood.com"
drag, startPoint x: 437, startPoint y: 518, endPoint x: 530, endPoint y: 513, distance: 93.1
click at [530, 513] on div "Квітень , 2025 395,00 USD 29,86 USD -23,72 USD -1,38 USD -3,62 USD -28,73 USD 3…" at bounding box center [865, 505] width 1197 height 37
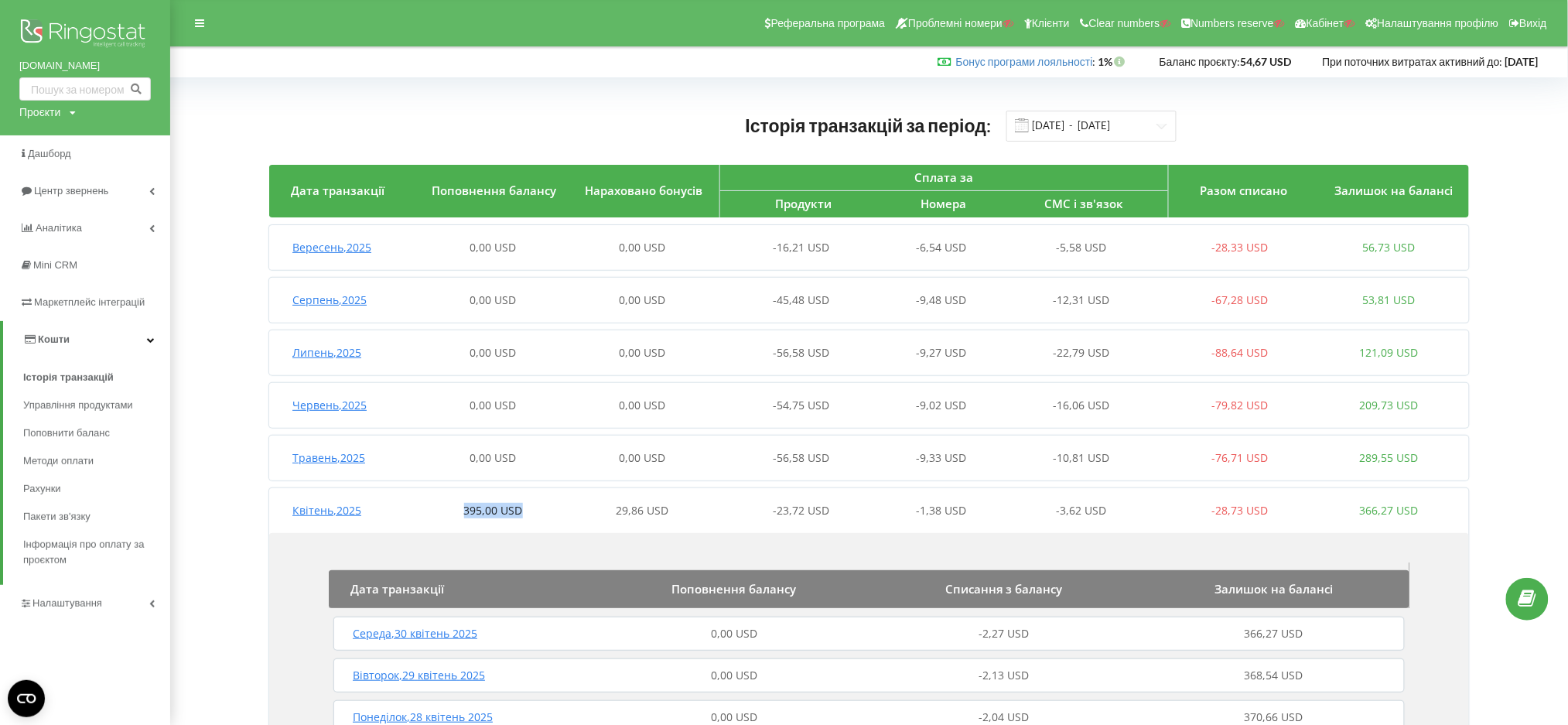
click at [443, 519] on div "Квітень , 2025 395,00 USD 29,86 USD -23,72 USD -1,38 USD -3,62 USD -28,73 USD 3…" at bounding box center [866, 510] width 1194 height 37
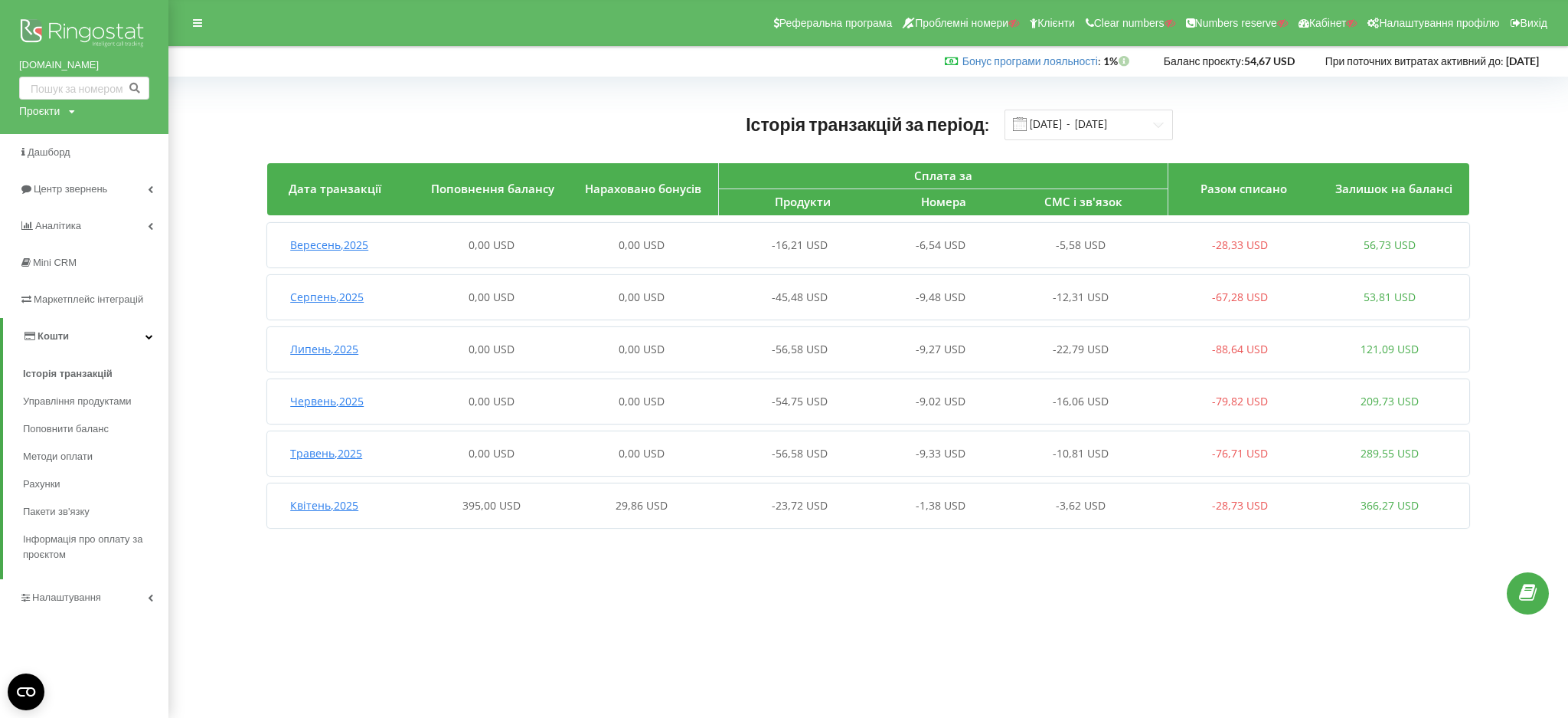
click at [443, 501] on div "395,00 USD" at bounding box center [491, 505] width 149 height 15
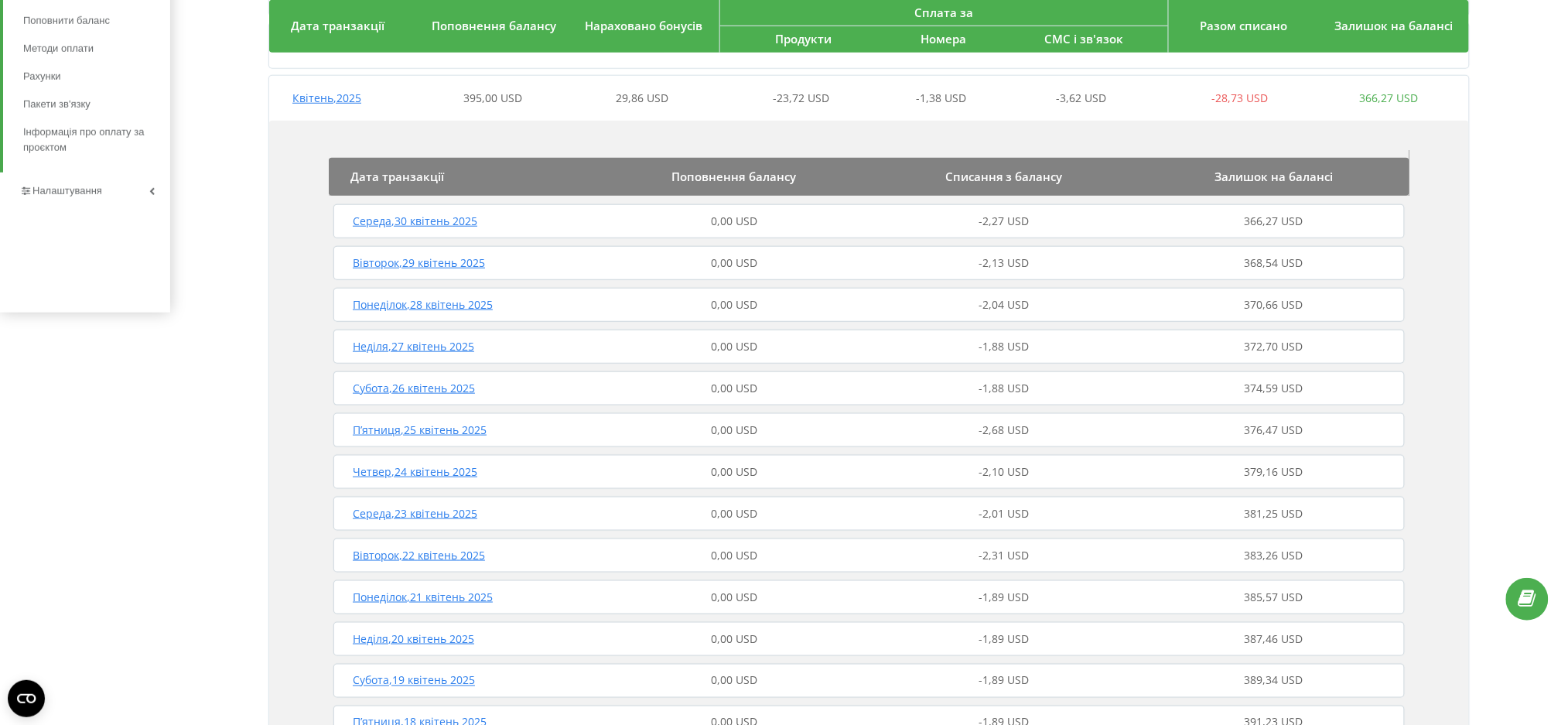
scroll to position [722, 0]
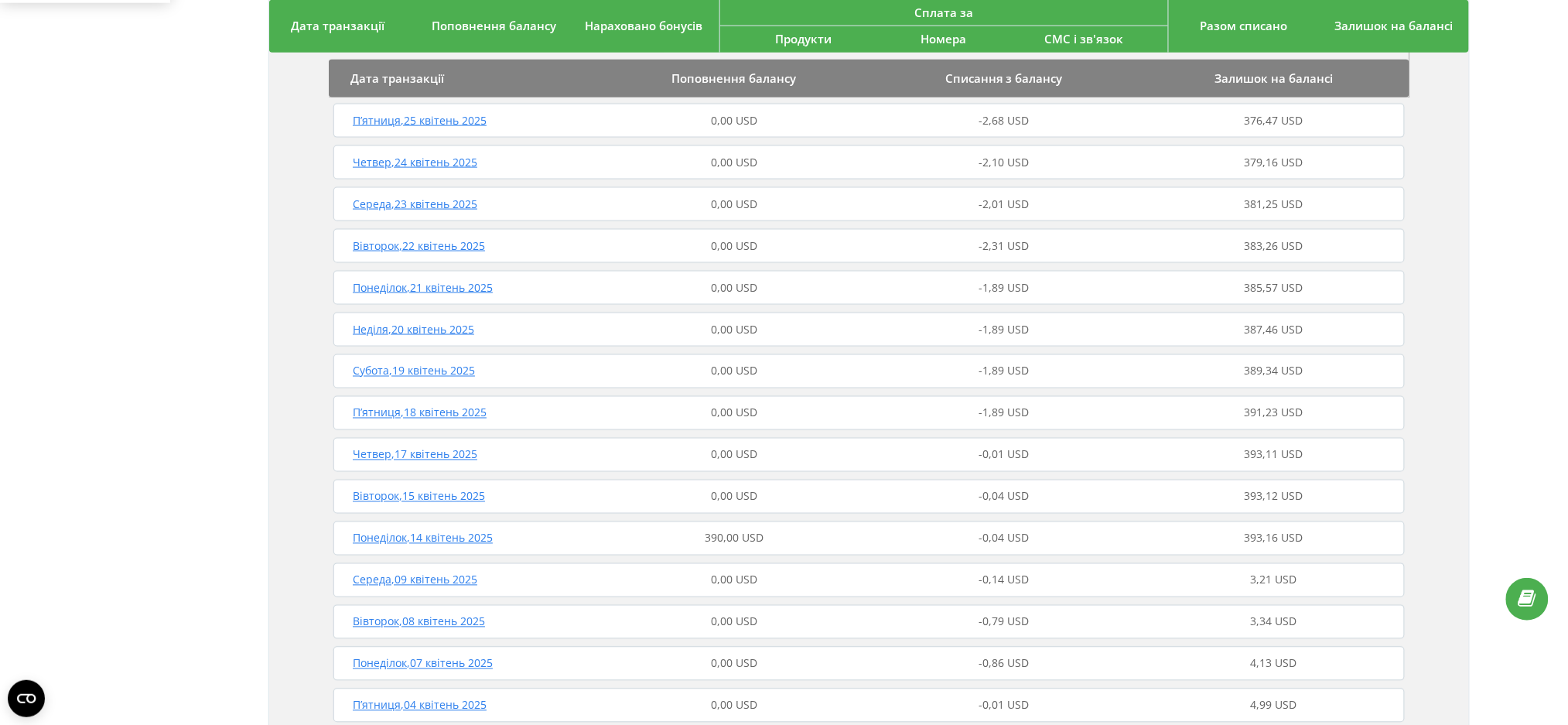
click at [765, 536] on div "390,00 USD" at bounding box center [734, 538] width 270 height 16
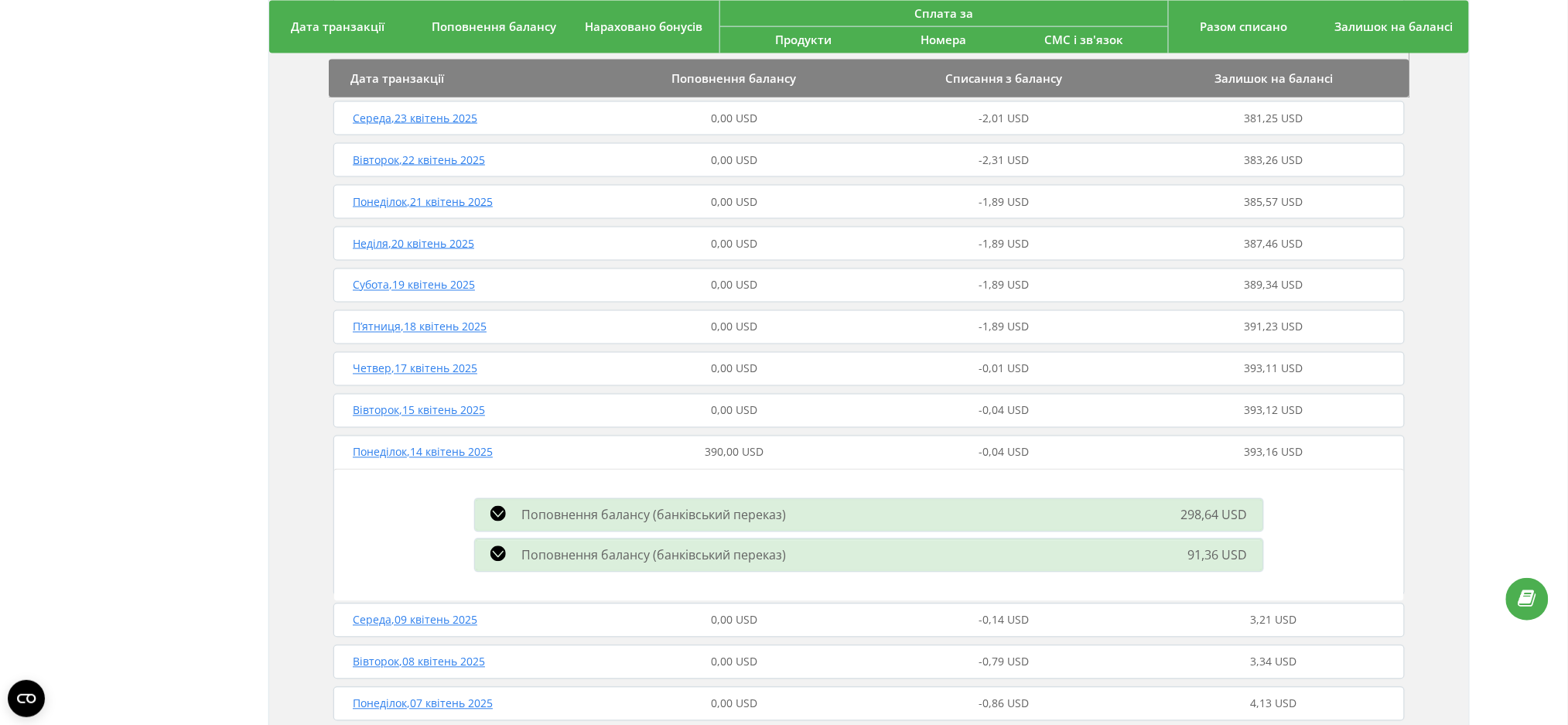
scroll to position [955, 0]
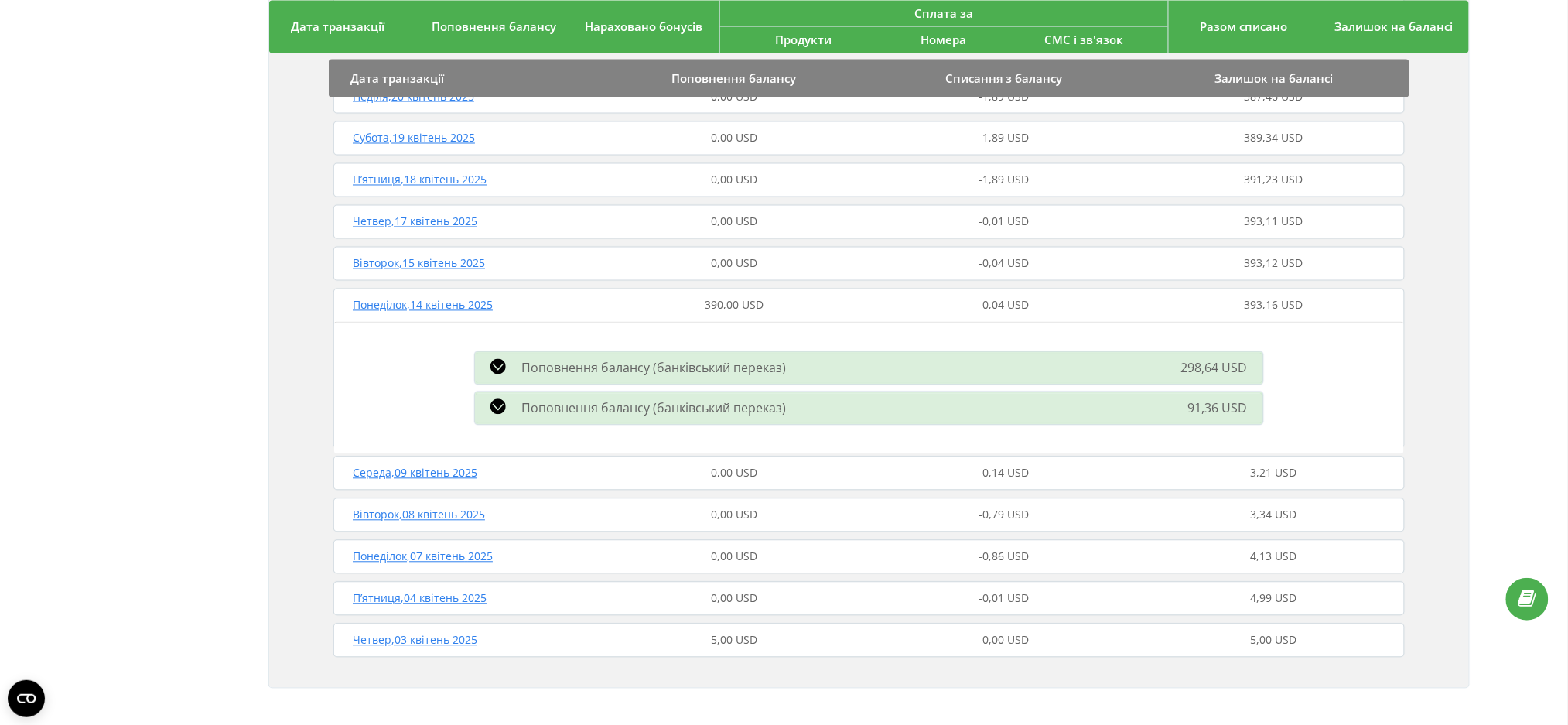
click at [612, 300] on div "390,00 USD" at bounding box center [734, 305] width 270 height 16
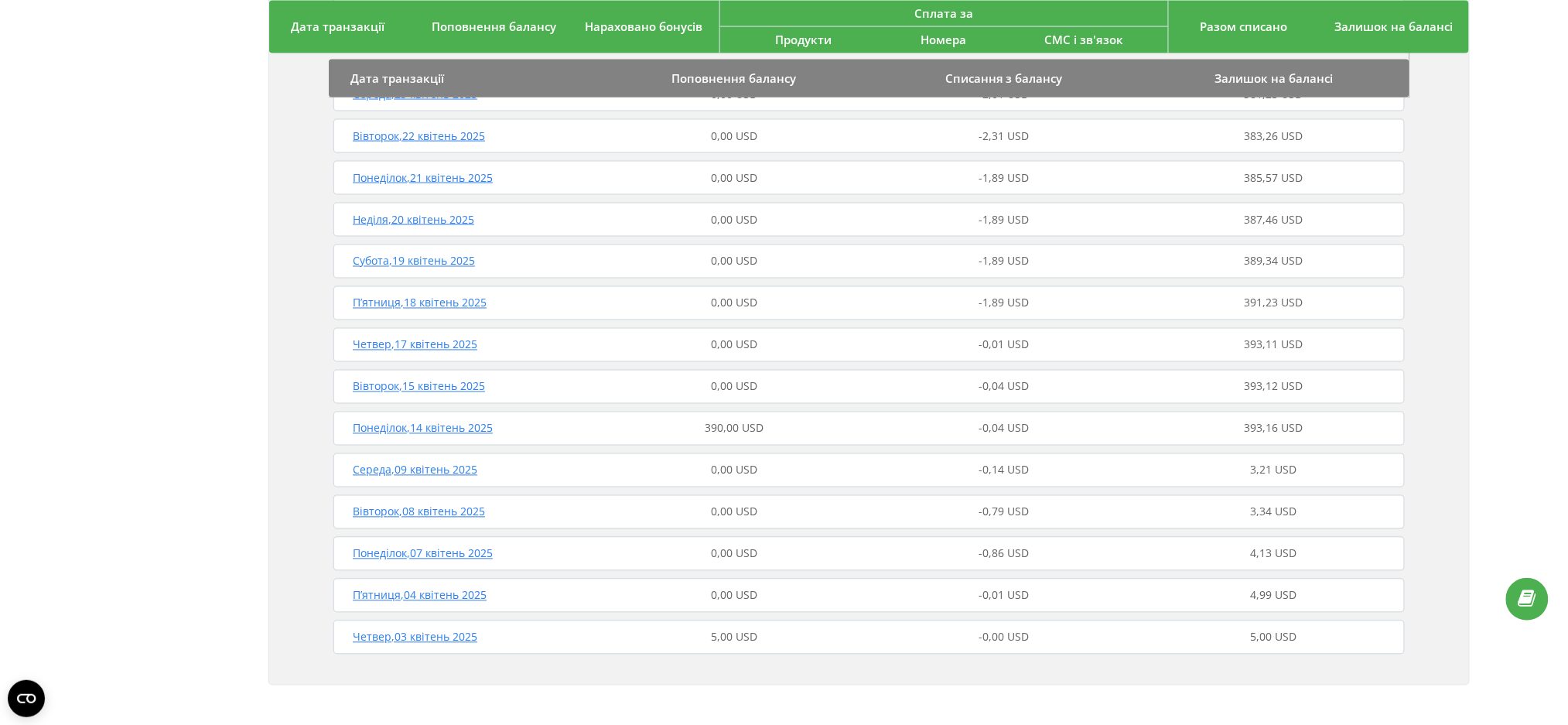
scroll to position [831, 0]
click at [570, 424] on div "Понеділок , 14 квітень 2025" at bounding box center [464, 428] width 270 height 16
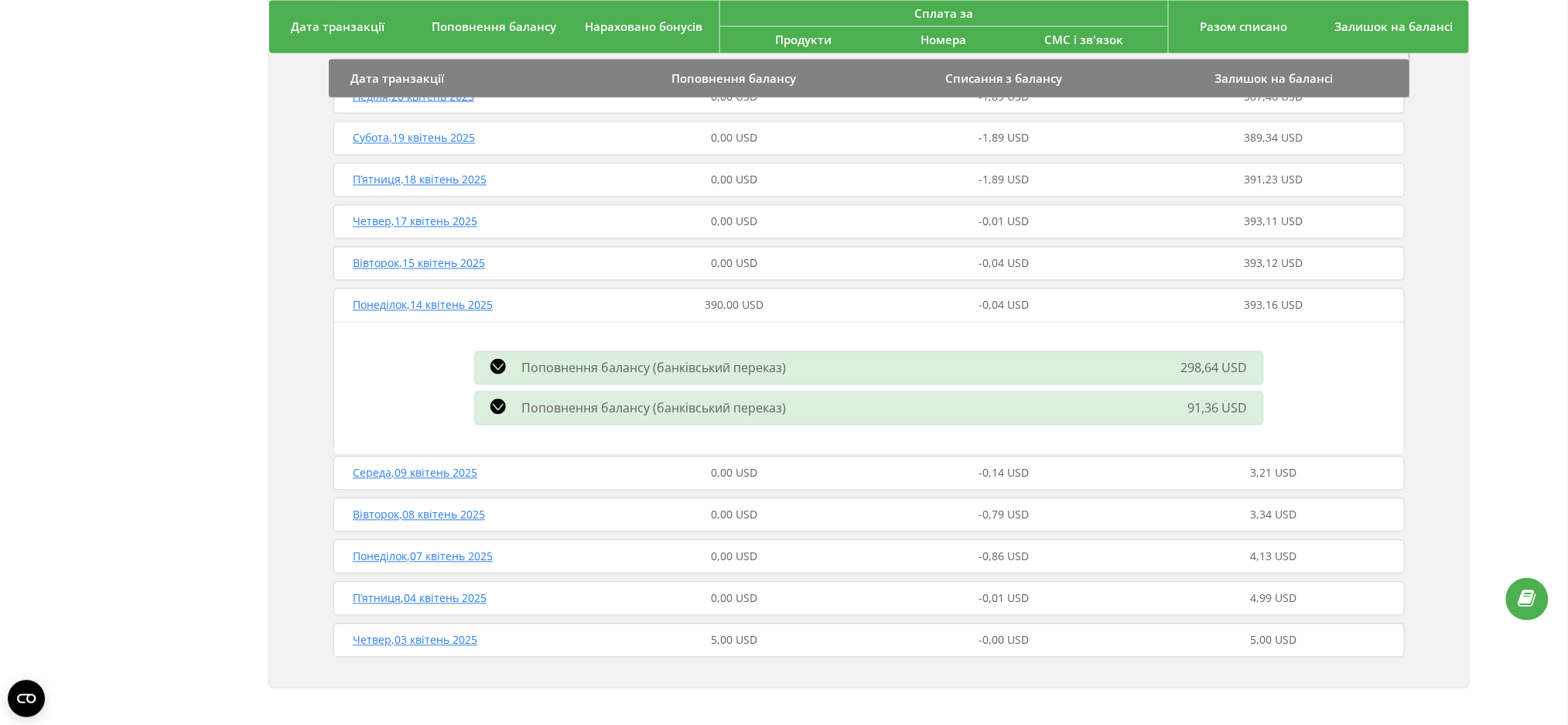
click at [597, 313] on div "Понеділок , 14 квітень 2025" at bounding box center [464, 305] width 270 height 16
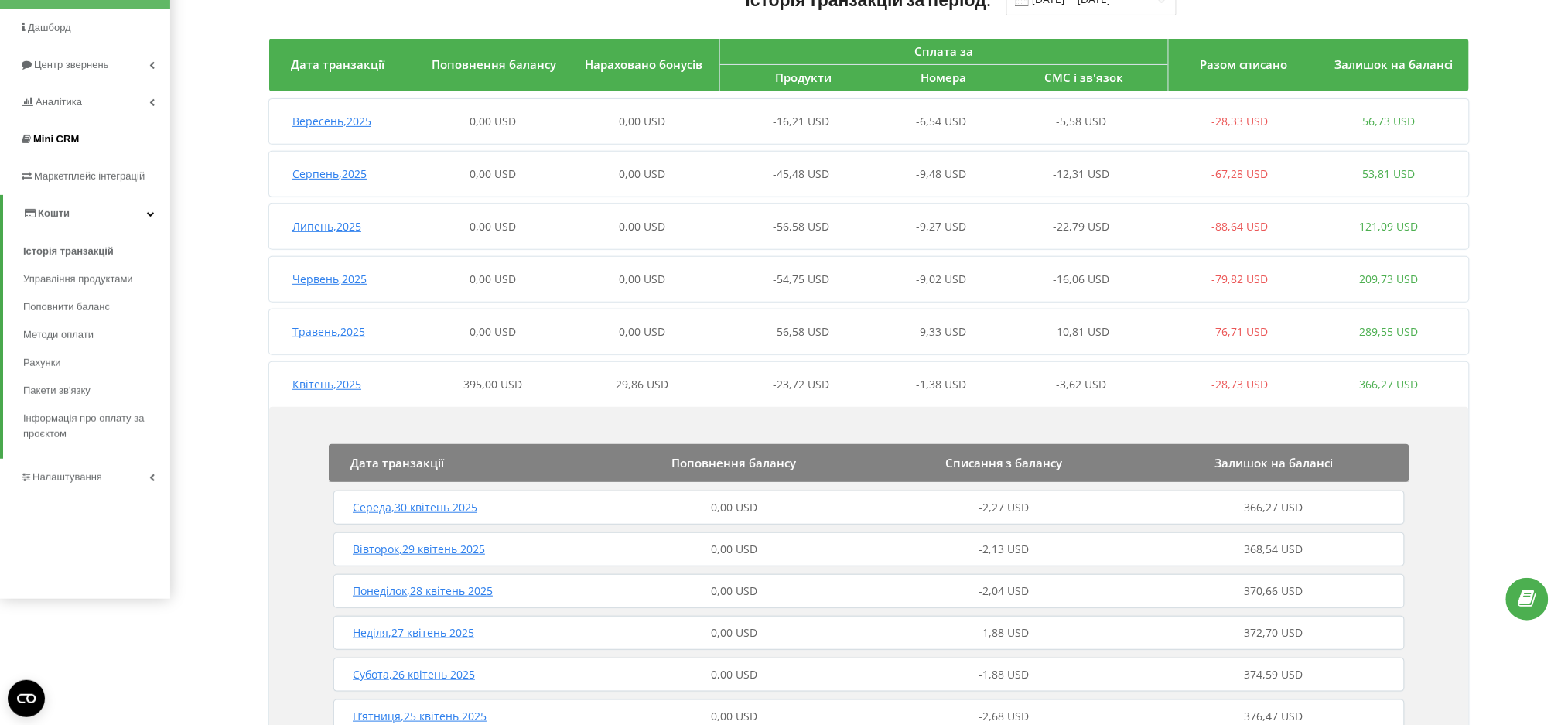
scroll to position [0, 0]
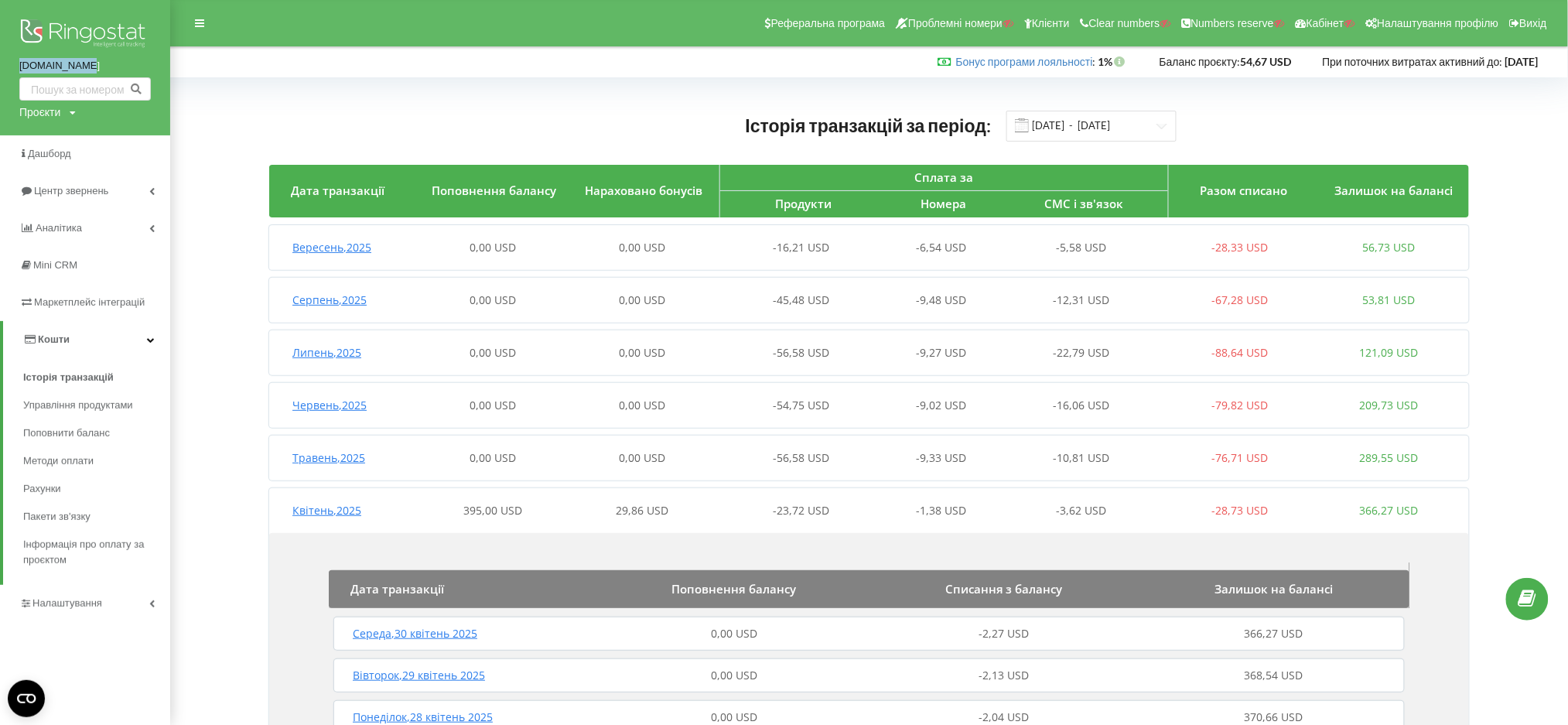
drag, startPoint x: 12, startPoint y: 63, endPoint x: 93, endPoint y: 73, distance: 81.6
click at [93, 73] on div "budegood.com Проєкти Пошук" at bounding box center [85, 67] width 170 height 135
click at [283, 109] on div "Історія транзакцій за період: 01.04.2025 - 19.09.2025" at bounding box center [869, 125] width 1200 height 32
drag, startPoint x: 11, startPoint y: 67, endPoint x: 83, endPoint y: 67, distance: 72.0
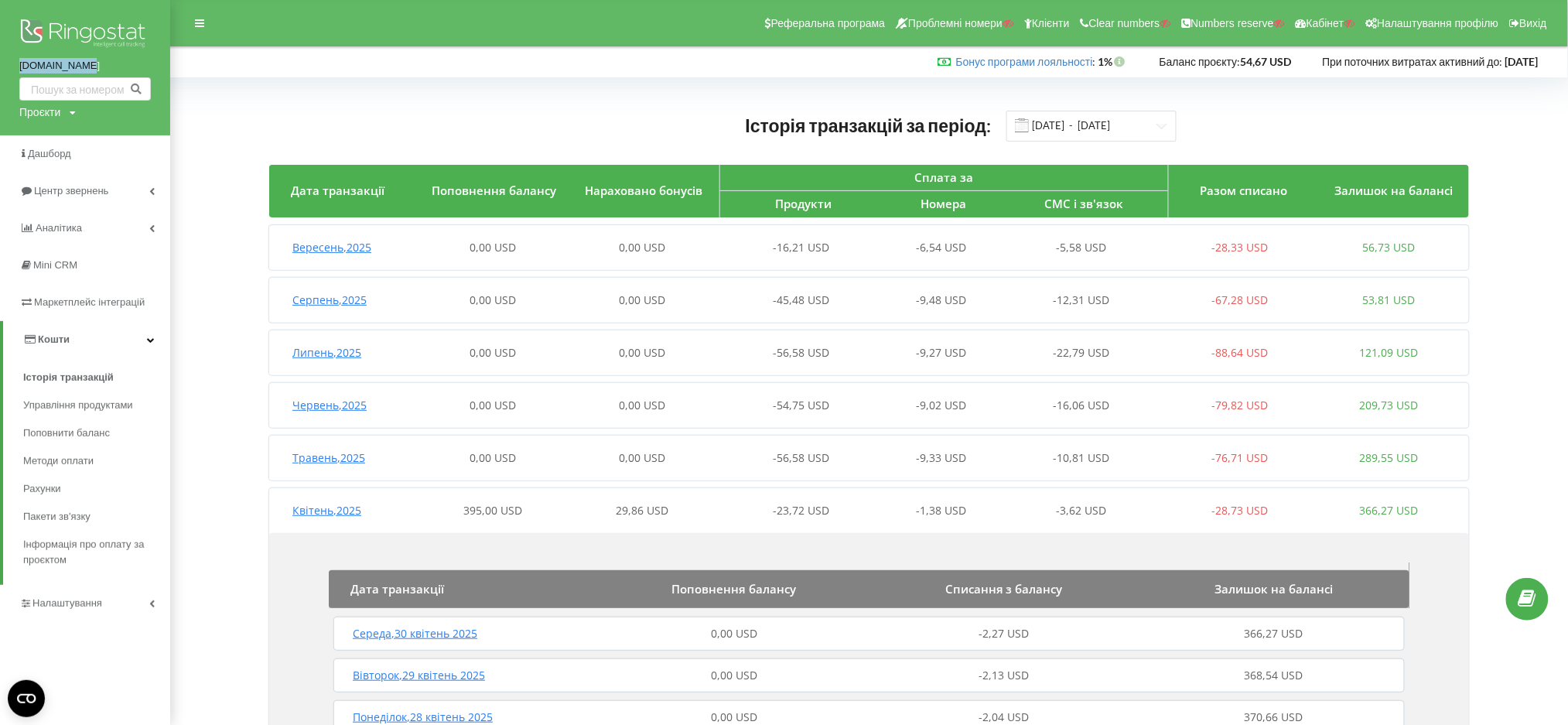
click at [91, 71] on div "budegood.com Проєкти Пошук" at bounding box center [85, 67] width 170 height 135
copy link "budegood.com"
drag, startPoint x: 9, startPoint y: 66, endPoint x: 91, endPoint y: 70, distance: 82.1
click at [91, 70] on div "budegood.com Проєкти Пошук" at bounding box center [85, 67] width 170 height 135
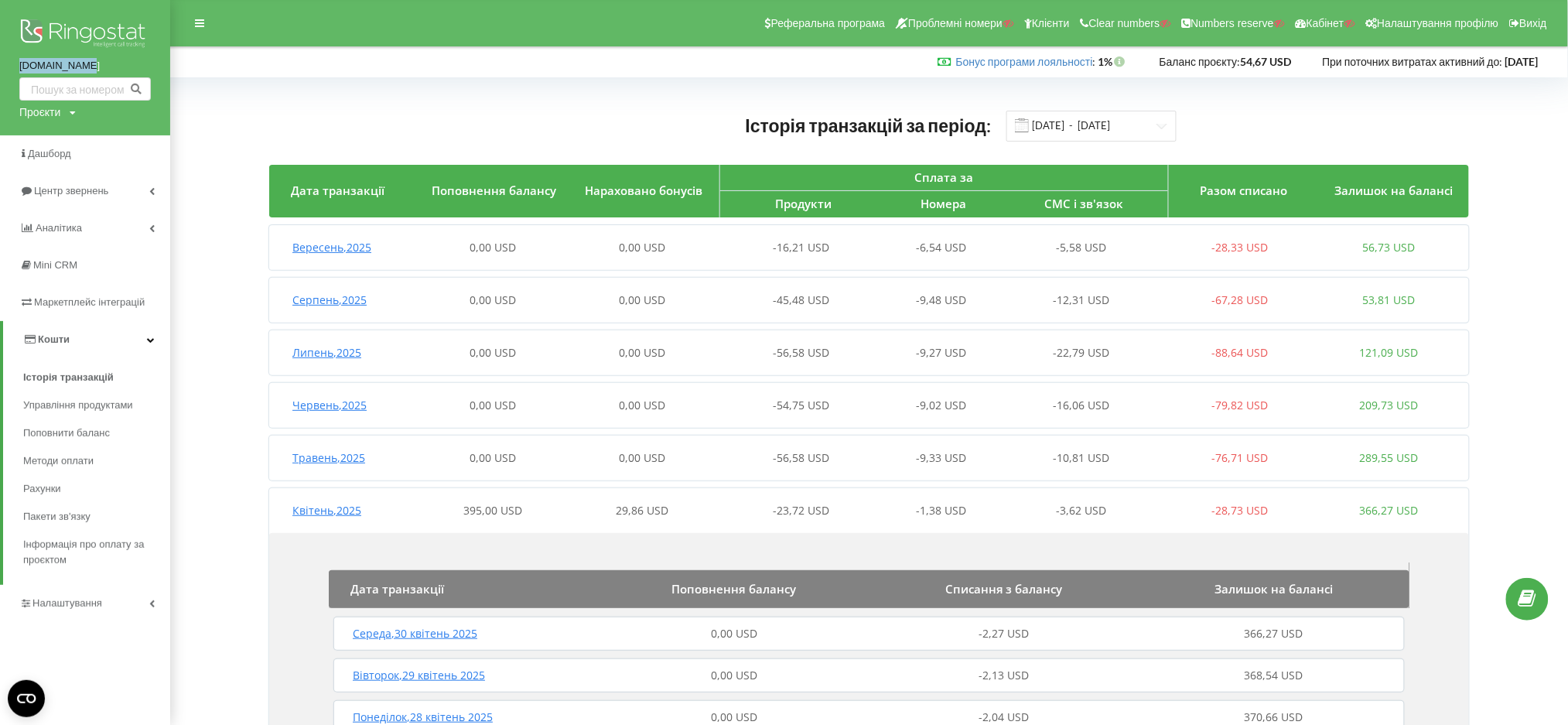
copy link "budegood.com"
drag, startPoint x: 9, startPoint y: 71, endPoint x: 105, endPoint y: 62, distance: 96.4
click at [105, 62] on div "budegood.com Проєкти Пошук" at bounding box center [85, 67] width 170 height 135
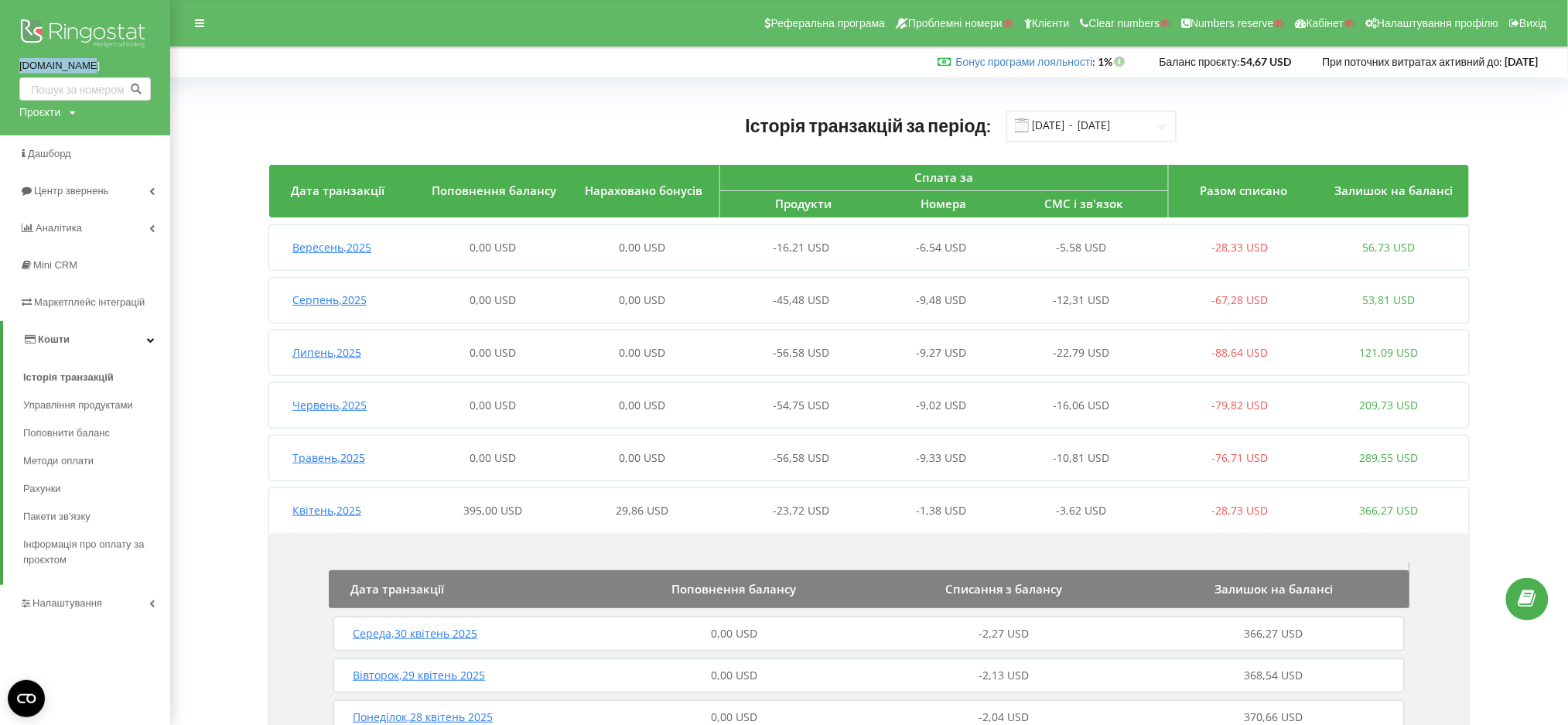
drag, startPoint x: 79, startPoint y: 59, endPoint x: 84, endPoint y: 66, distance: 8.6
copy link "budegood.com"
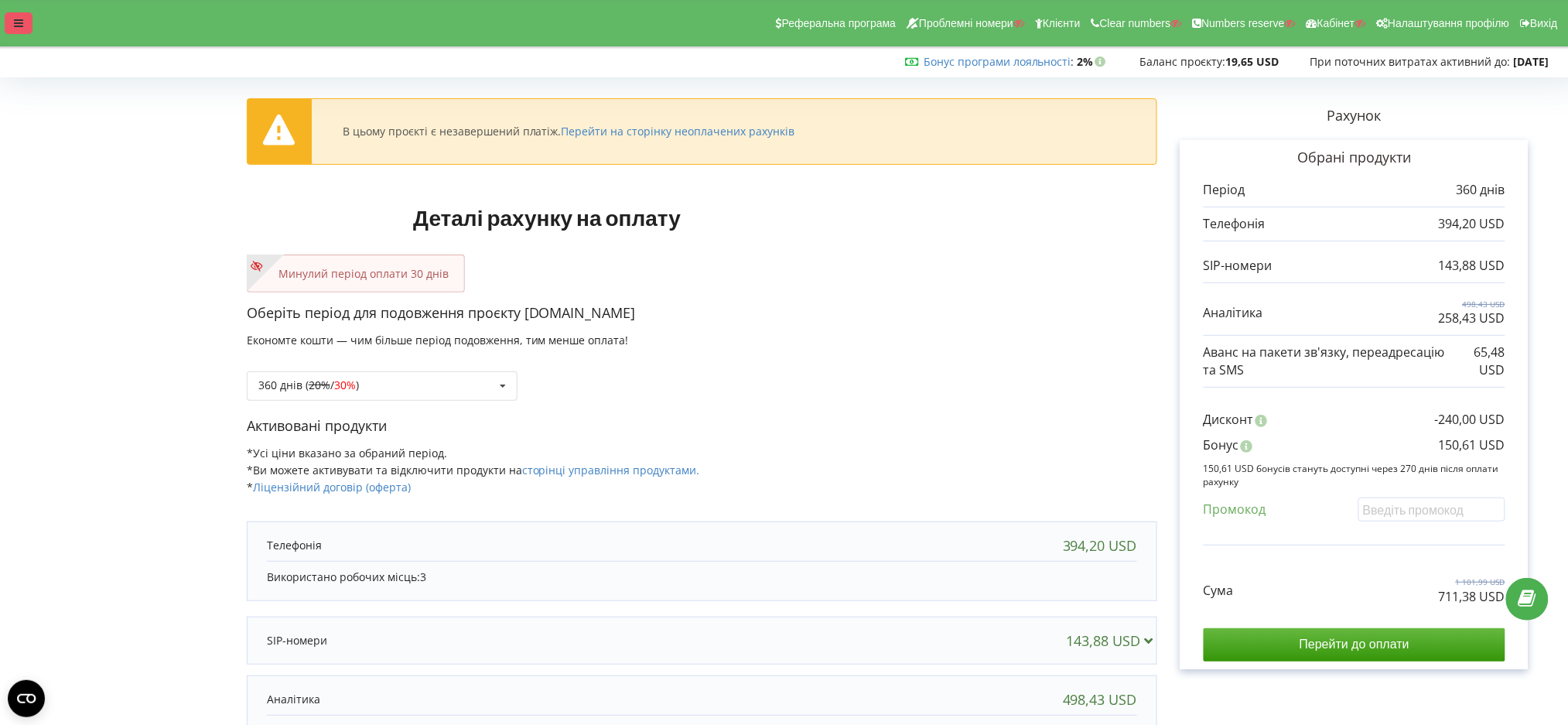
click at [22, 23] on icon at bounding box center [18, 23] width 9 height 11
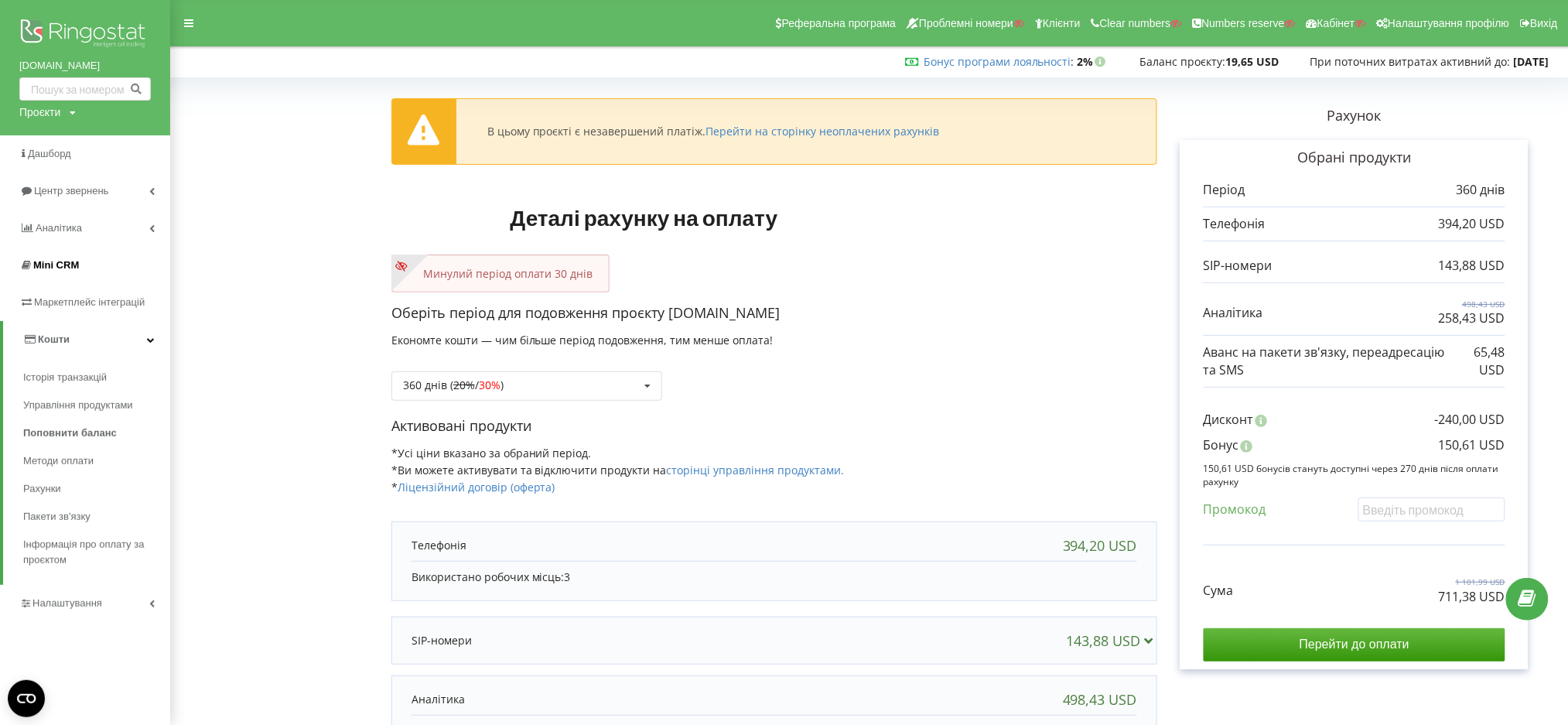
click at [159, 277] on link "Mini CRM" at bounding box center [85, 265] width 170 height 37
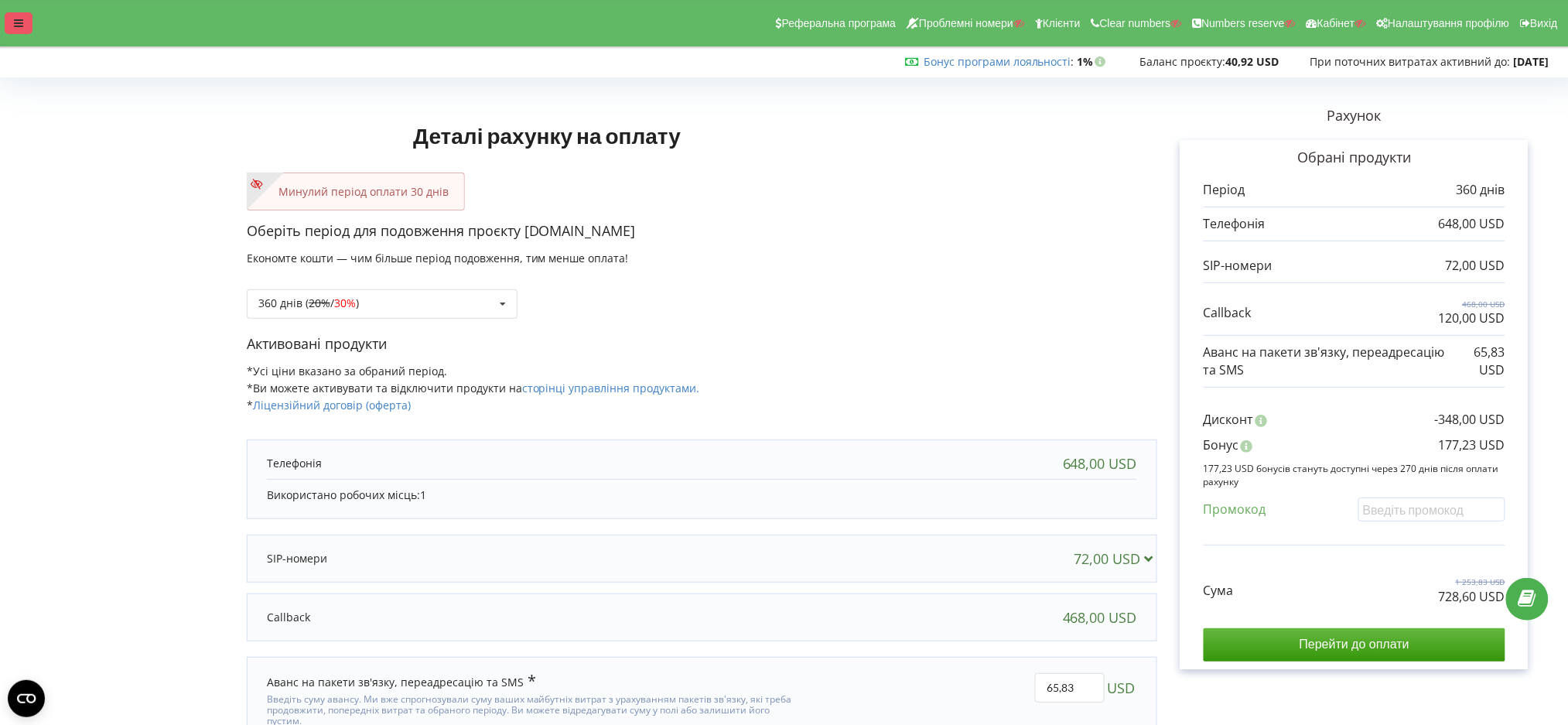
click at [26, 26] on div at bounding box center [19, 23] width 28 height 21
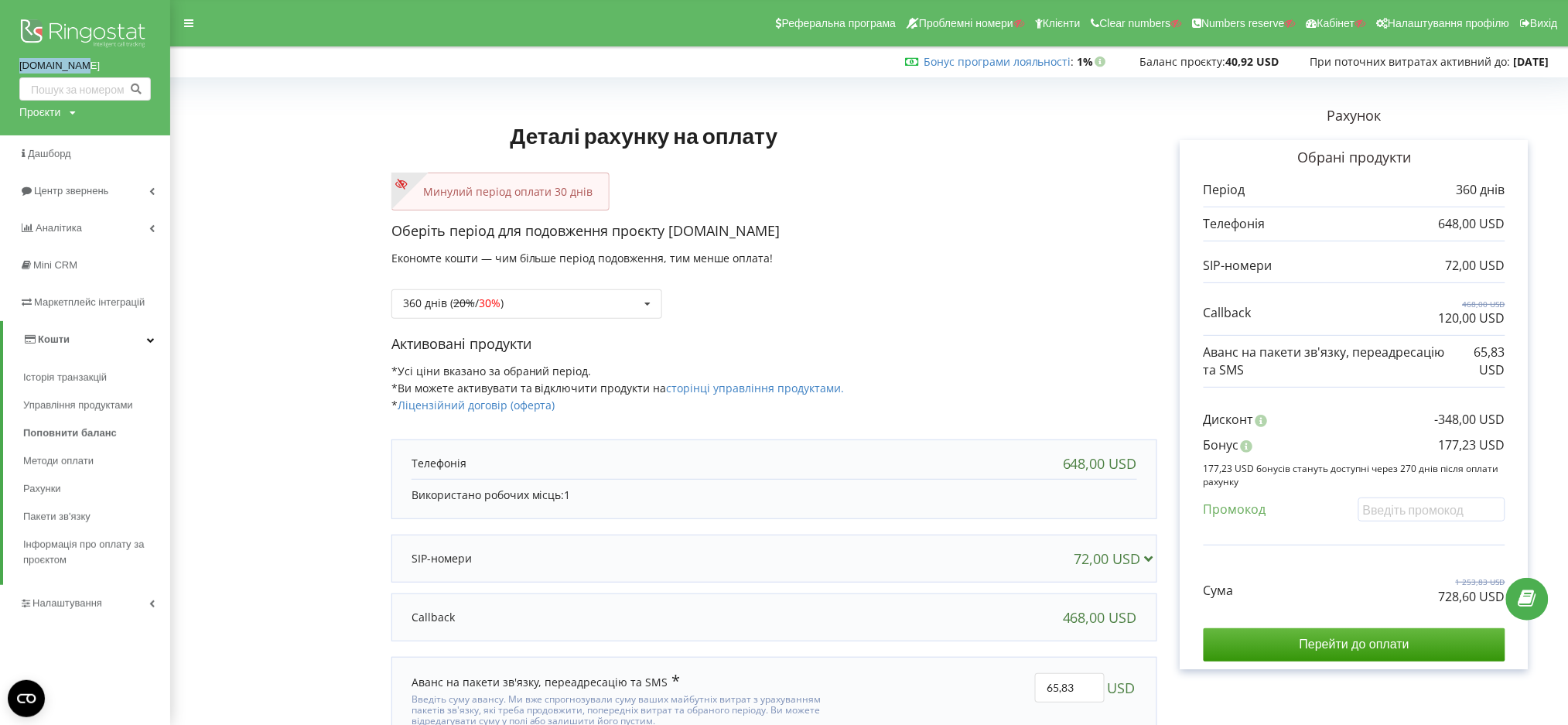
drag, startPoint x: 5, startPoint y: 71, endPoint x: 130, endPoint y: 67, distance: 125.1
click at [130, 67] on div "bgitint.com Проєкти Пошук" at bounding box center [85, 67] width 170 height 135
copy link "bgitint.com"
drag, startPoint x: 35, startPoint y: 104, endPoint x: 49, endPoint y: 127, distance: 26.9
click at [37, 109] on div "bgitint.com Проєкти Пошук" at bounding box center [85, 67] width 170 height 135
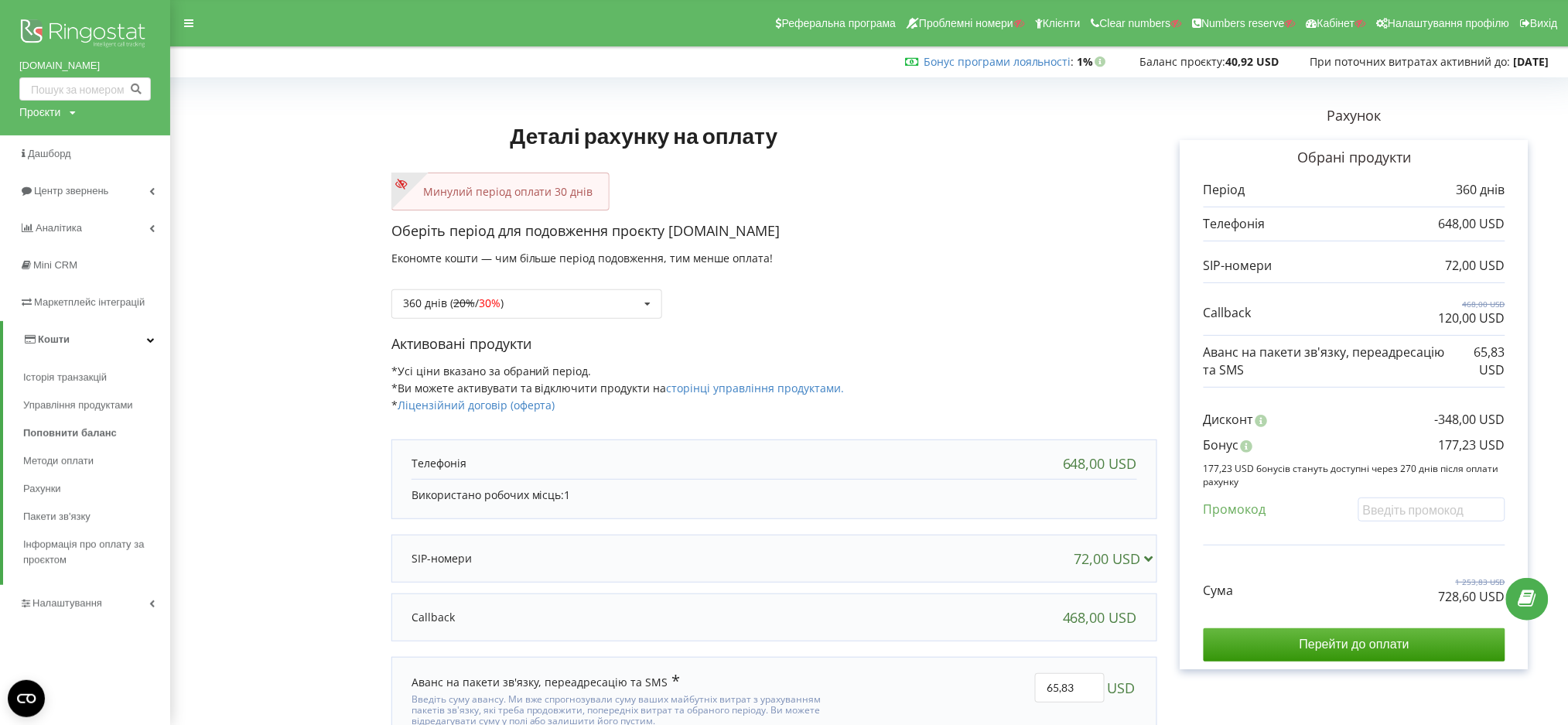
drag, startPoint x: 58, startPoint y: 105, endPoint x: 58, endPoint y: 119, distance: 14.0
click at [58, 108] on div "Проєкти" at bounding box center [40, 112] width 41 height 16
click at [58, 153] on input "text" at bounding box center [67, 144] width 77 height 22
paste input "karapuzov.com.ua"
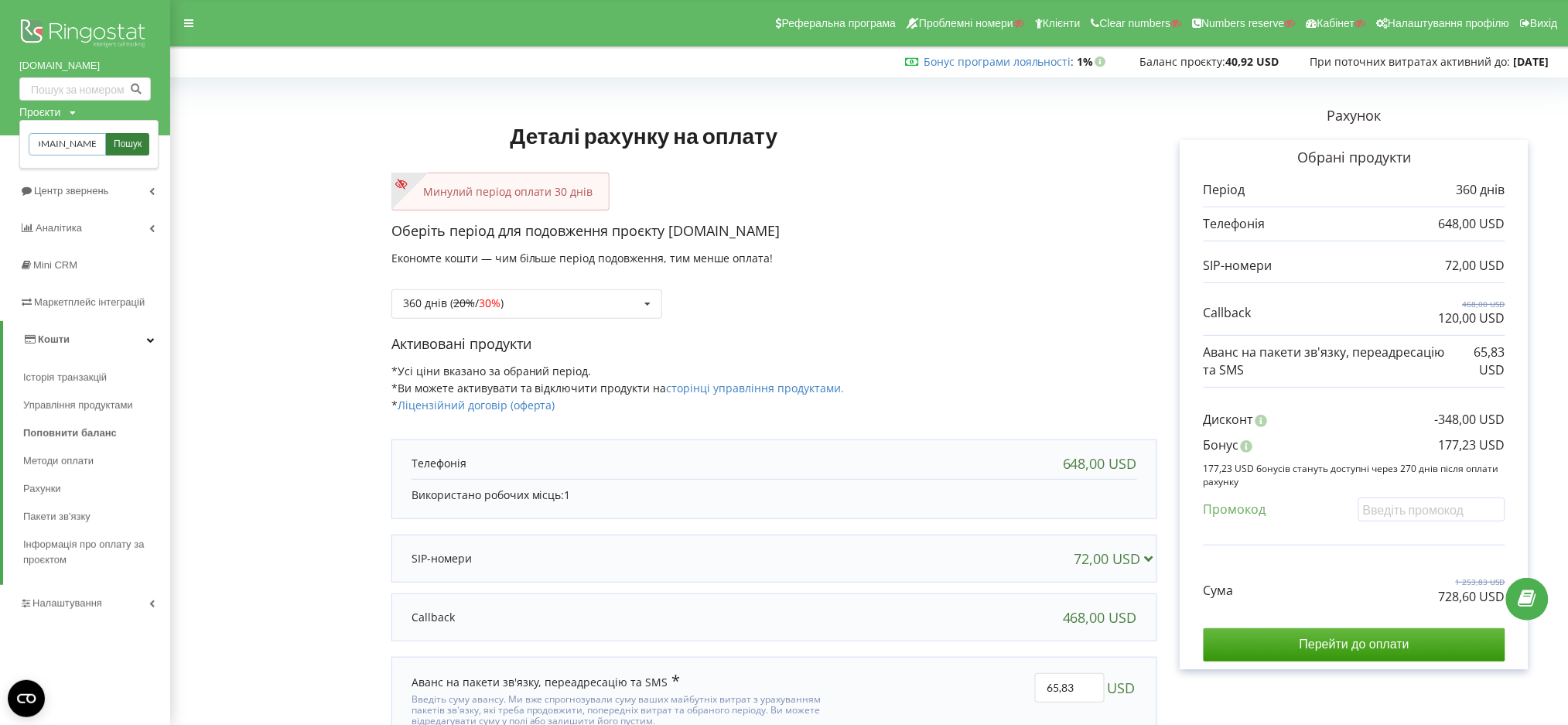
type input "karapuzov.com.ua"
click at [121, 144] on span "Пошук" at bounding box center [128, 144] width 28 height 14
click at [128, 142] on span "Пошук" at bounding box center [128, 144] width 28 height 14
